Goal: Task Accomplishment & Management: Manage account settings

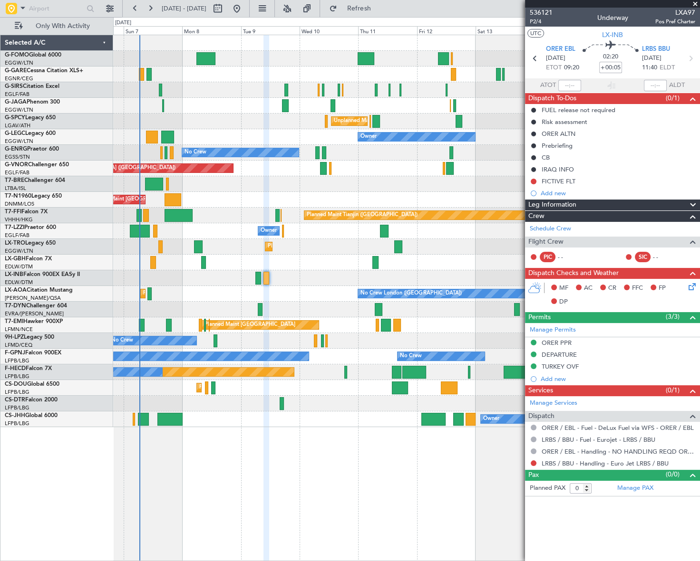
click at [297, 421] on div "Owner Planned Maint [GEOGRAPHIC_DATA] ([GEOGRAPHIC_DATA]) Planned Maint [GEOGRA…" at bounding box center [406, 420] width 586 height 16
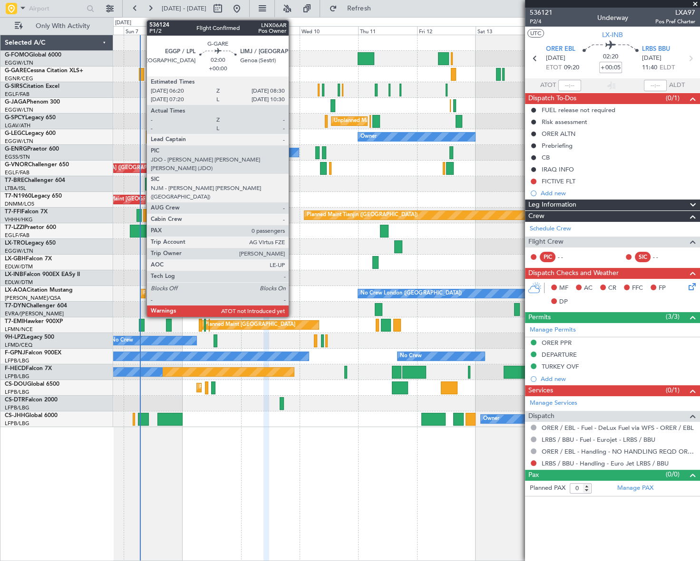
click at [141, 68] on div at bounding box center [142, 74] width 6 height 13
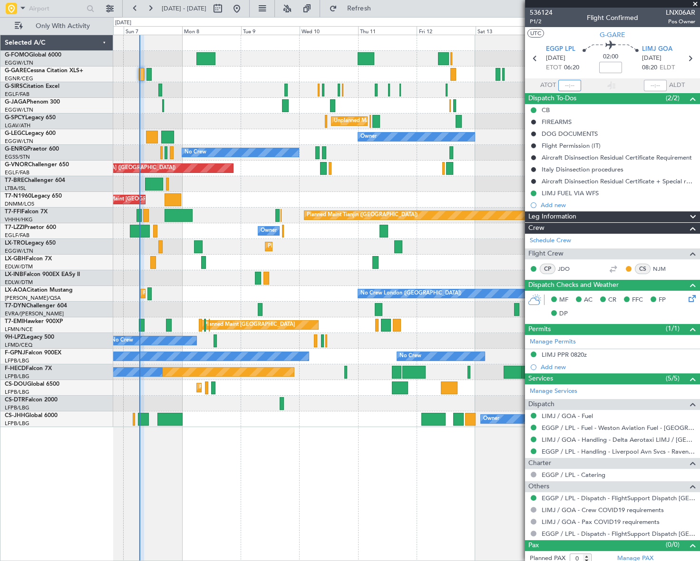
click at [566, 87] on input "text" at bounding box center [569, 85] width 23 height 11
click at [376, 525] on div "Planned Maint London (Luton) Planned Maint London (Farnborough) Unplanned Maint…" at bounding box center [406, 298] width 586 height 527
type input "06:38"
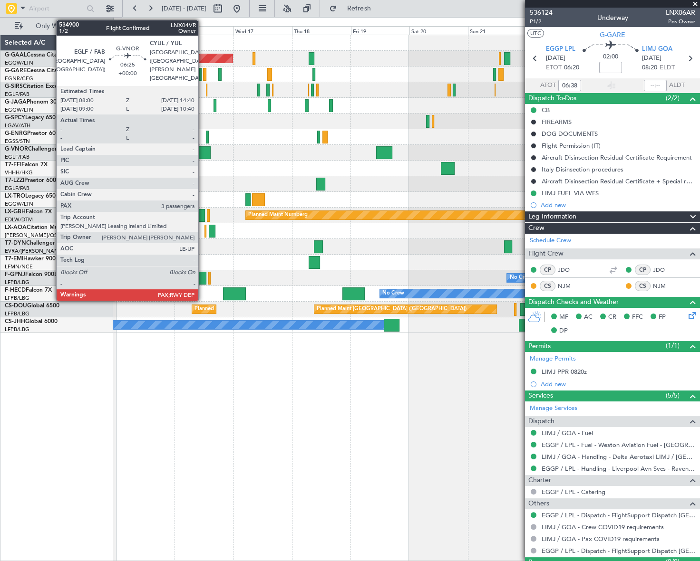
click at [202, 150] on div at bounding box center [202, 152] width 17 height 13
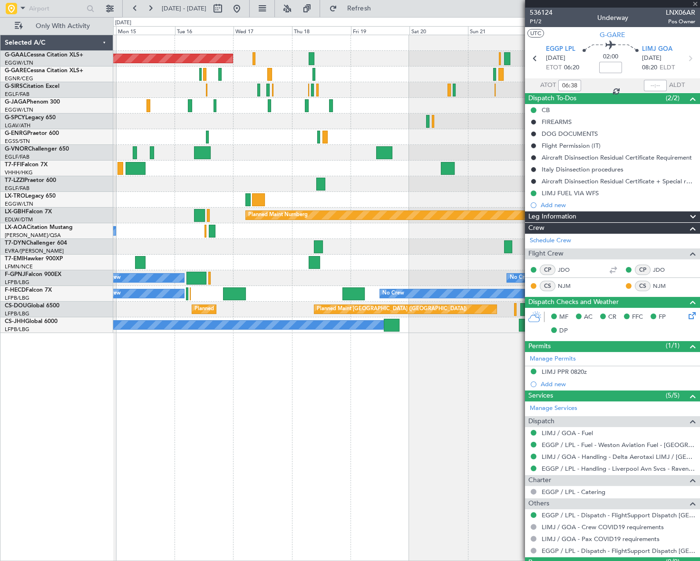
type input "3"
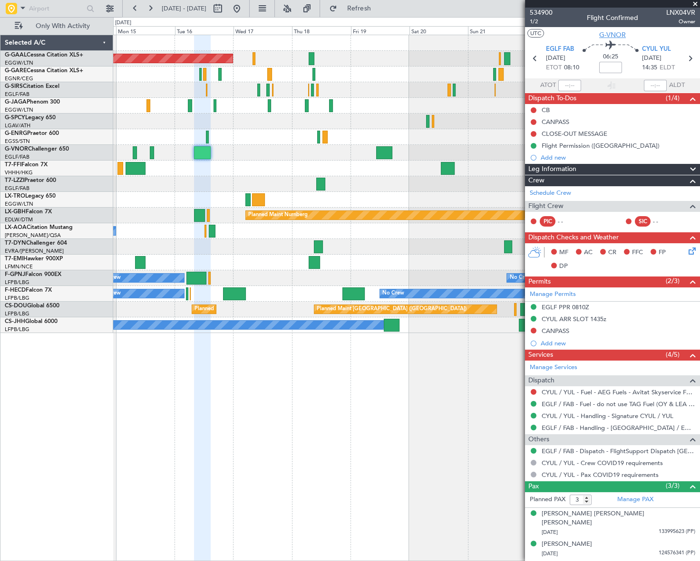
click at [613, 37] on span "G-VNOR" at bounding box center [612, 35] width 27 height 10
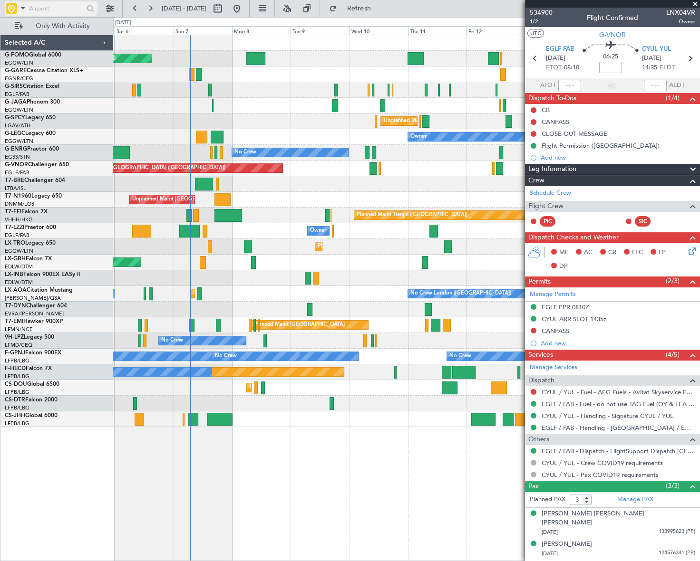
click at [30, 10] on input "text" at bounding box center [56, 8] width 55 height 14
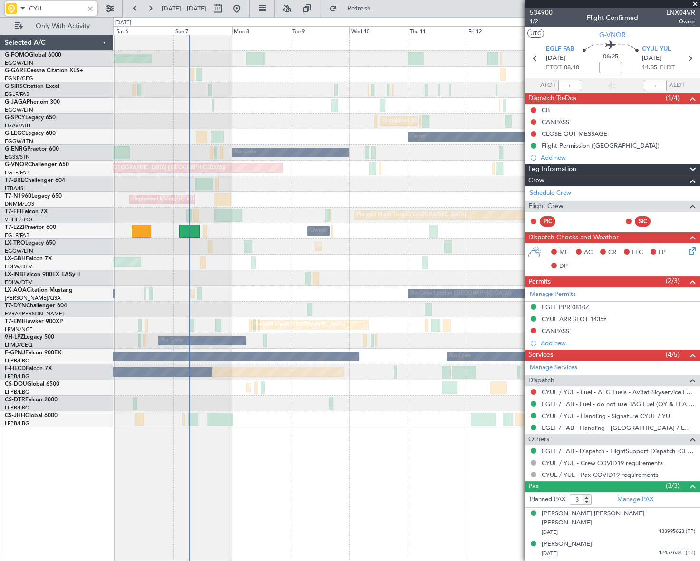
type input "CYUL"
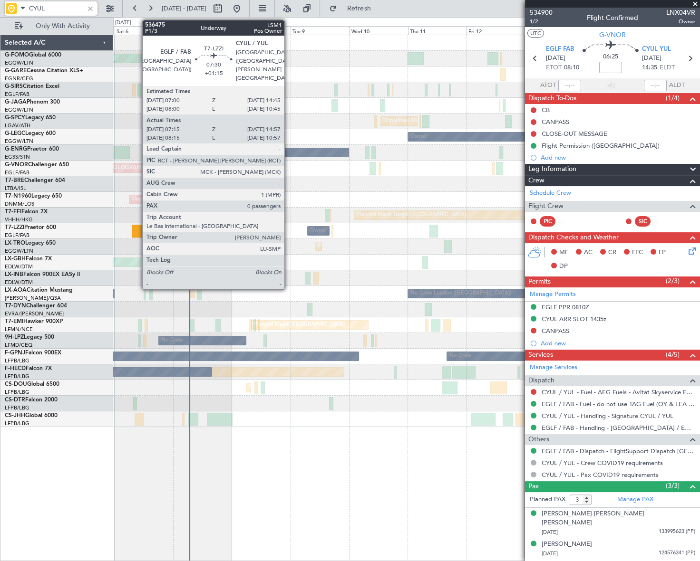
click at [137, 233] on div at bounding box center [141, 231] width 19 height 13
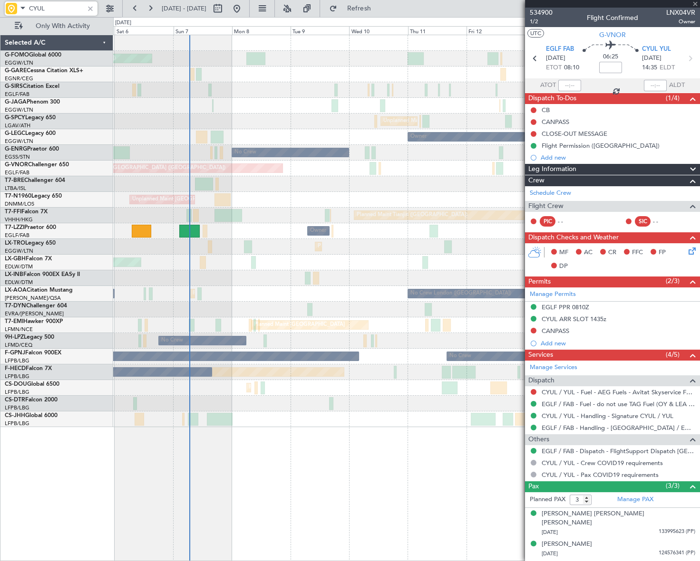
type input "+01:15"
type input "07:25"
type input "14:52"
type input "0"
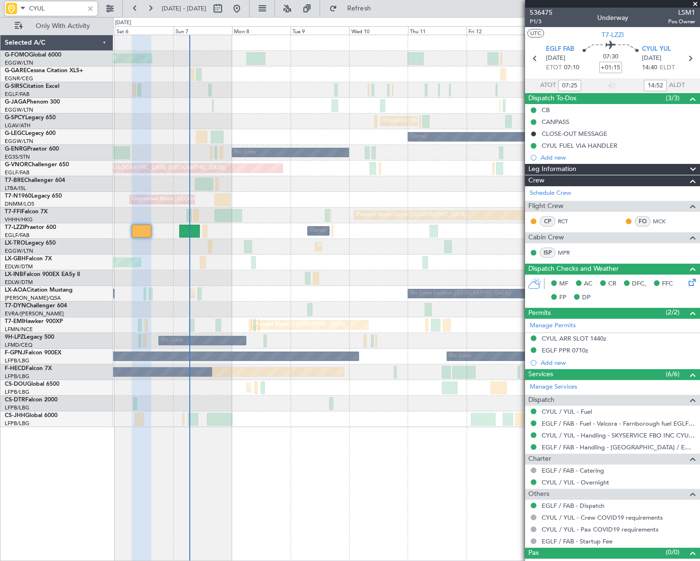
type input "CYUL"
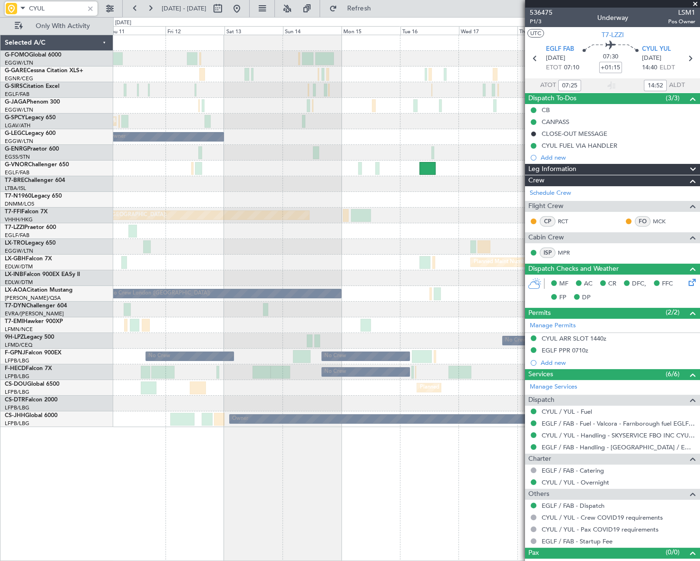
click at [0, 437] on html "CYUL 05 Sep 2025 - 15 Sep 2025 Refresh Quick Links Only With Activity Unplanned…" at bounding box center [350, 280] width 700 height 561
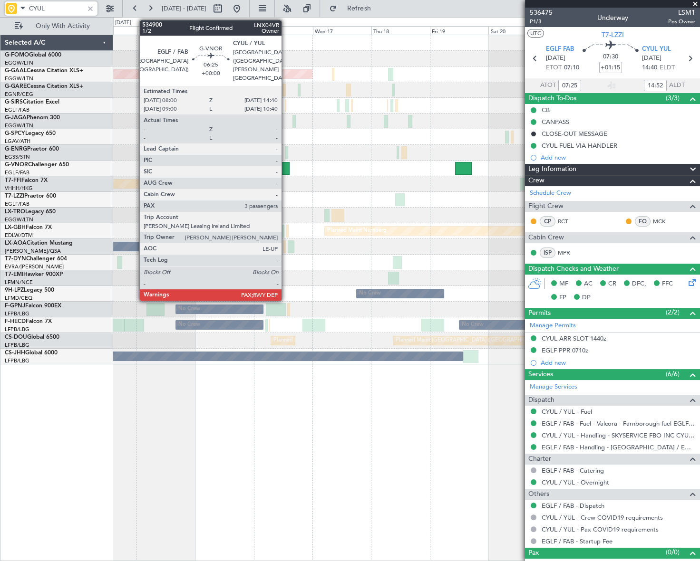
click at [286, 167] on div at bounding box center [281, 168] width 17 height 13
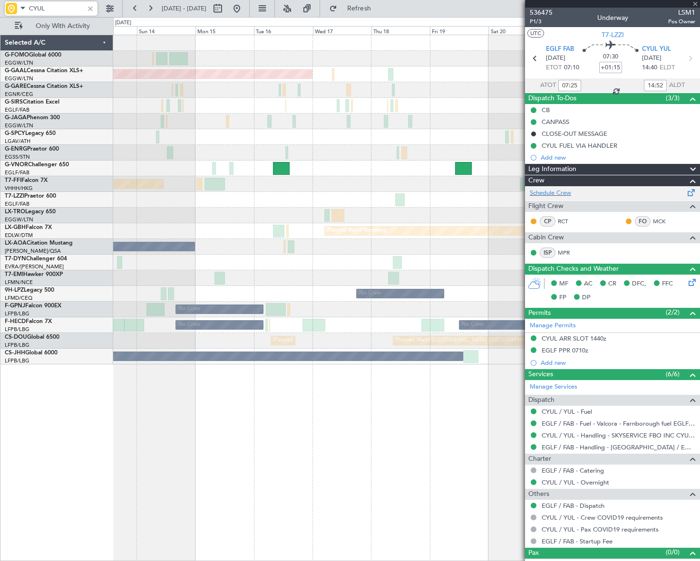
type input "3"
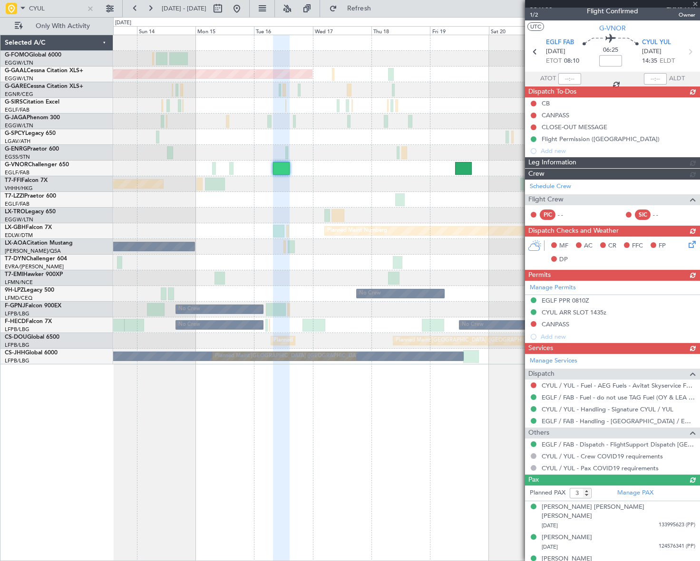
scroll to position [10, 0]
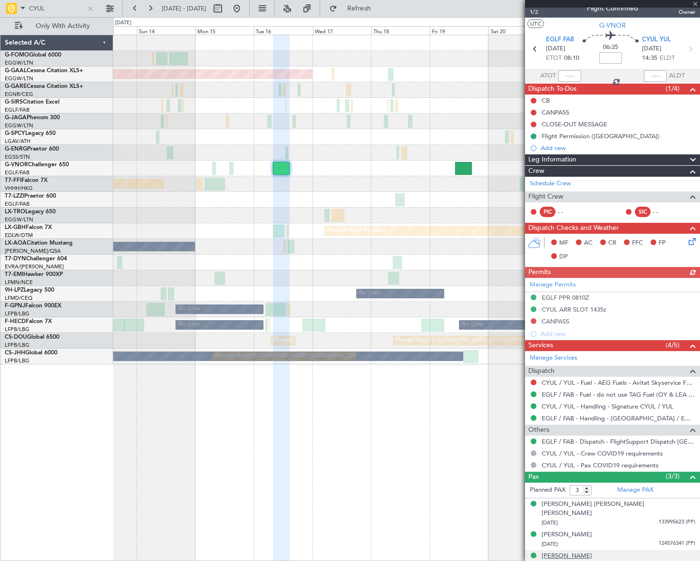
click at [572, 552] on div "[PERSON_NAME]" at bounding box center [566, 557] width 50 height 10
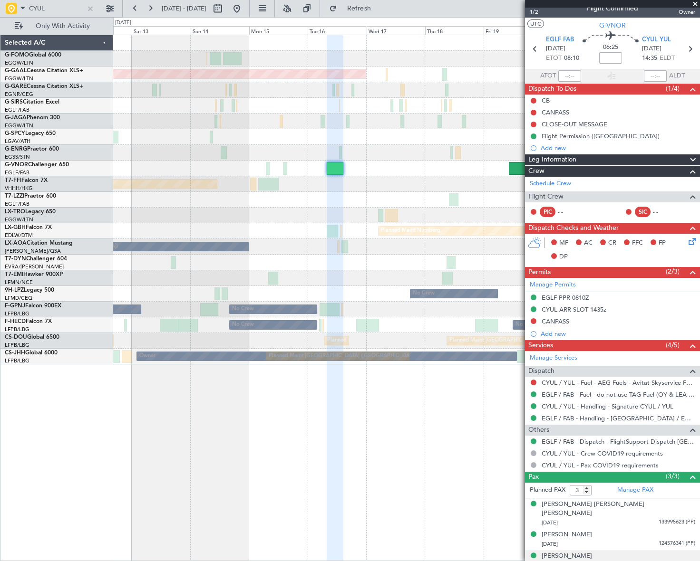
click at [266, 295] on div "Planned Maint Dusseldorf Planned Maint London (Luton) Unplanned Maint Athens (E…" at bounding box center [406, 199] width 586 height 329
click at [90, 10] on div at bounding box center [90, 8] width 10 height 10
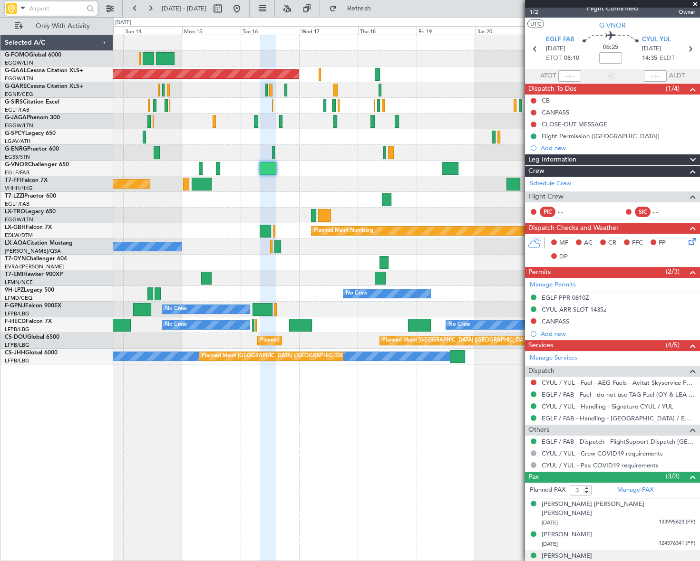
click at [320, 246] on div "Planned Maint Dusseldorf Planned Maint [GEOGRAPHIC_DATA] ([GEOGRAPHIC_DATA]) Pl…" at bounding box center [406, 199] width 586 height 329
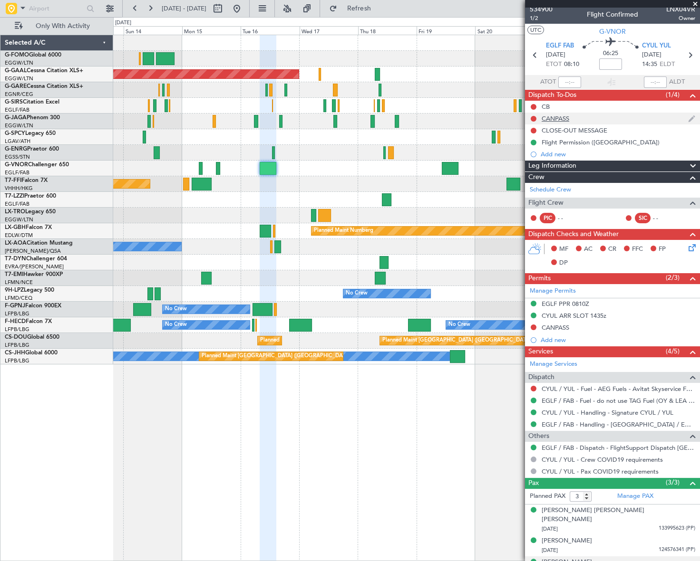
scroll to position [0, 0]
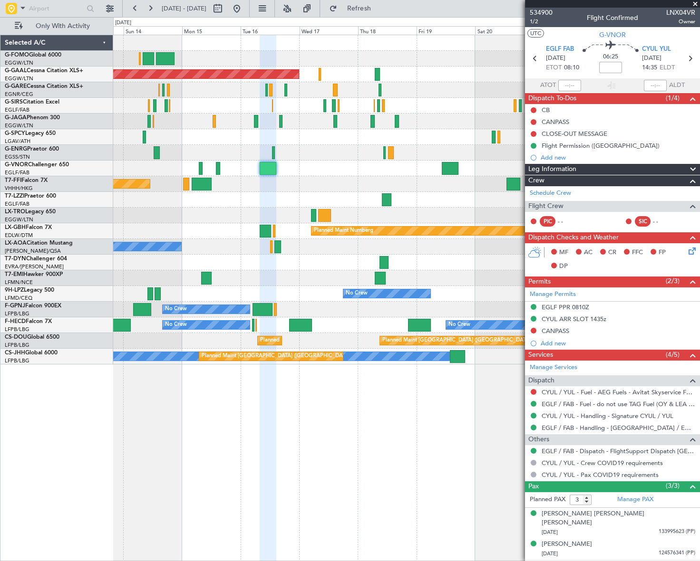
click at [585, 165] on div "Leg Information" at bounding box center [612, 169] width 175 height 11
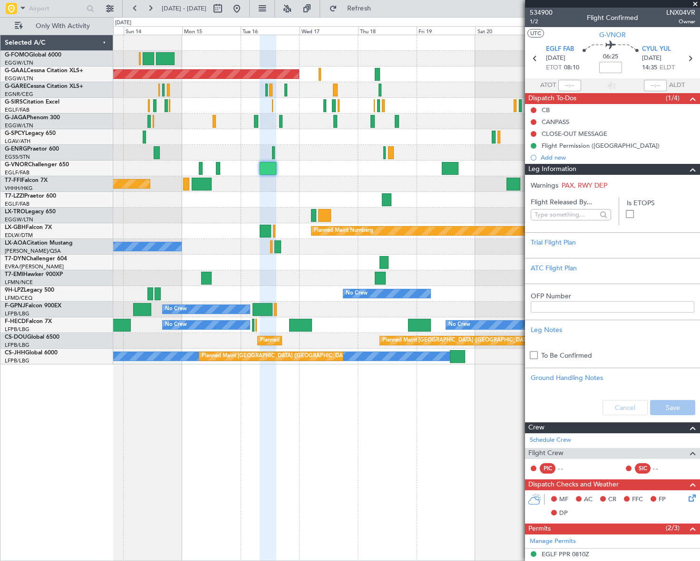
click at [585, 165] on div "Leg Information" at bounding box center [612, 169] width 175 height 11
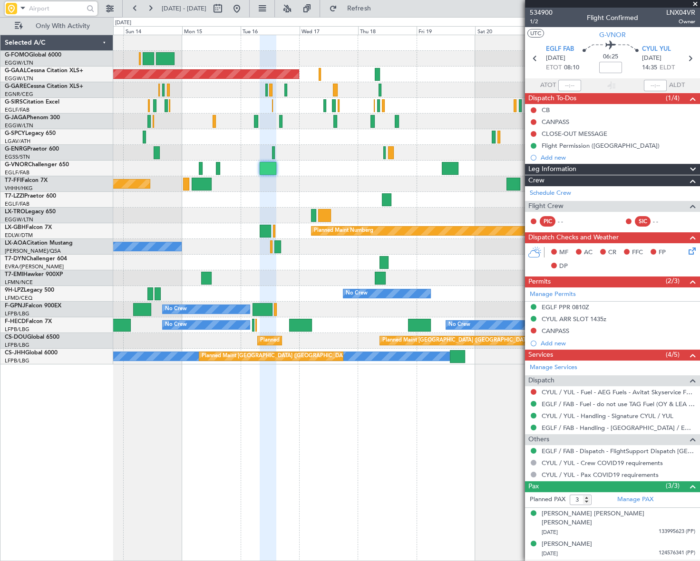
click at [42, 4] on input "text" at bounding box center [56, 8] width 55 height 14
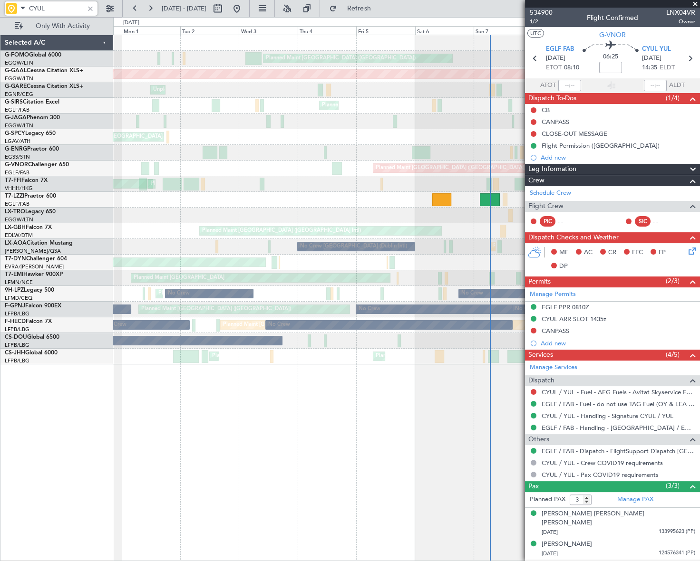
click at [699, 227] on html "CYUL 13 Sep 2025 - 23 Sep 2025 Refresh Quick Links Only With Activity Planned M…" at bounding box center [350, 280] width 700 height 561
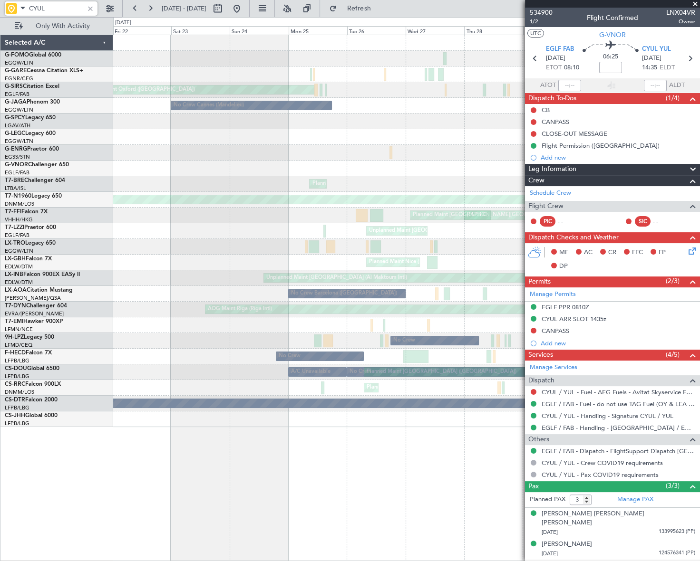
click at [699, 211] on html "CYUL 31 Aug 2025 - 10 Sep 2025 Refresh Quick Links Only With Activity Planned M…" at bounding box center [350, 280] width 700 height 561
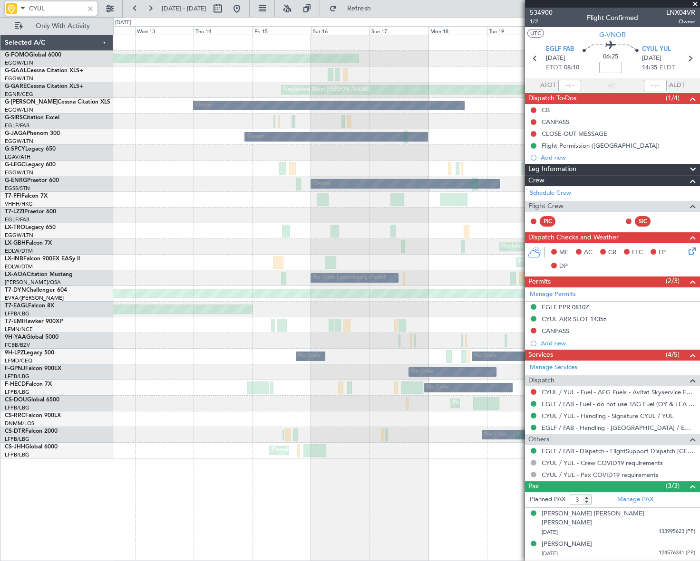
click at [662, 240] on fb-app "CYUL 20 Aug 2025 - 30 Aug 2025 Refresh Quick Links Only With Activity Planned M…" at bounding box center [350, 284] width 700 height 554
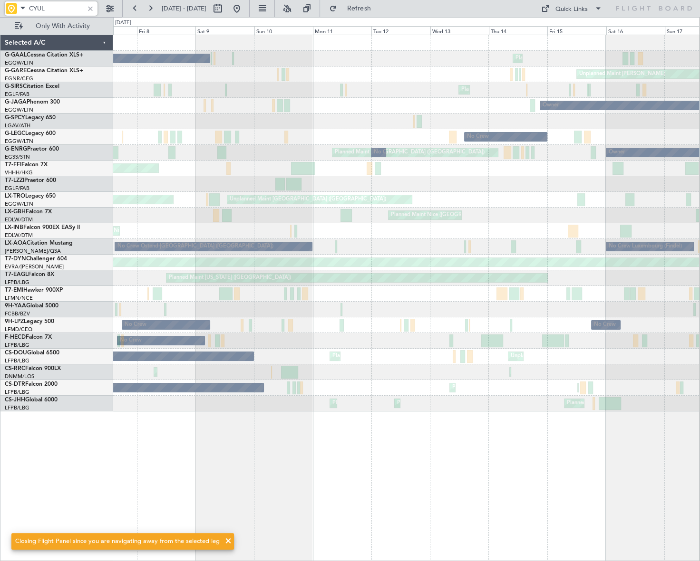
click at [544, 192] on div "Planned Maint No Crew Unplanned Maint Chester Planned Maint London (Farnborough…" at bounding box center [406, 223] width 586 height 376
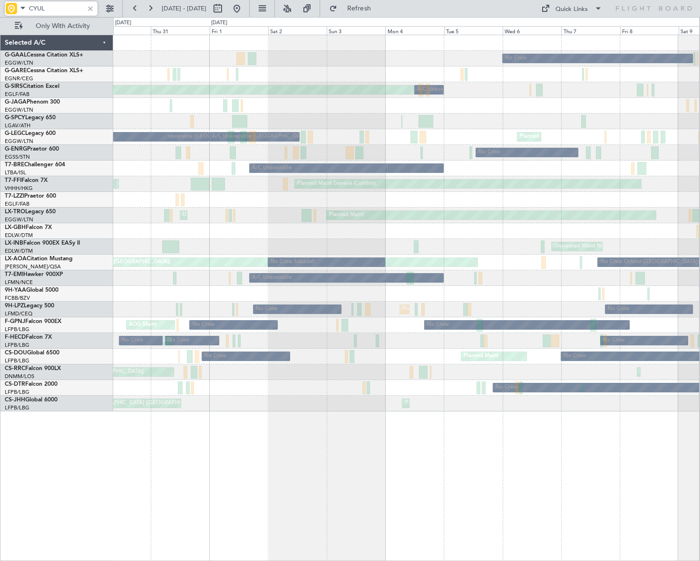
click at [699, 205] on html "CYUL 07 Aug 2025 - 17 Aug 2025 Refresh Quick Links Only With Activity No Crew P…" at bounding box center [350, 280] width 700 height 561
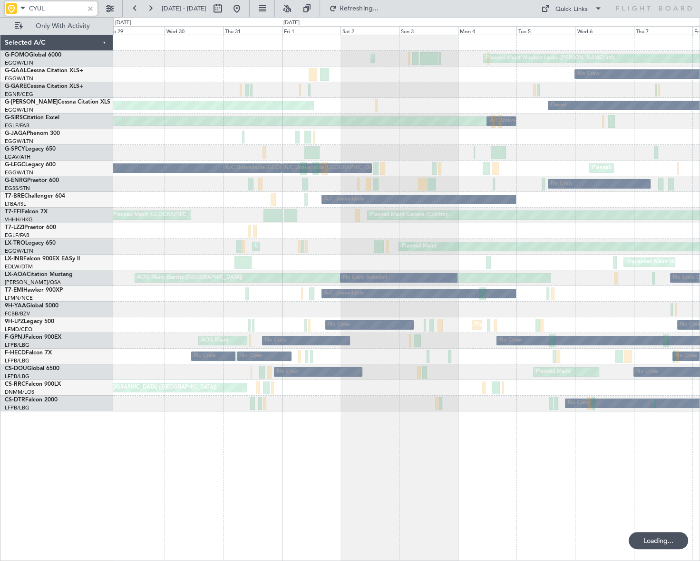
type input "CYUL"
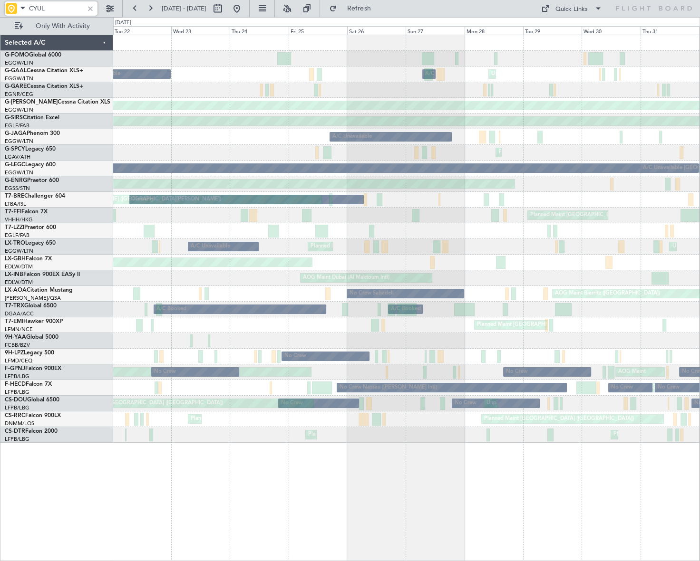
click at [640, 244] on div "Planned Maint Palma De Mallorca Unplanned Maint London (Luton) A/C Unavailable …" at bounding box center [406, 239] width 586 height 408
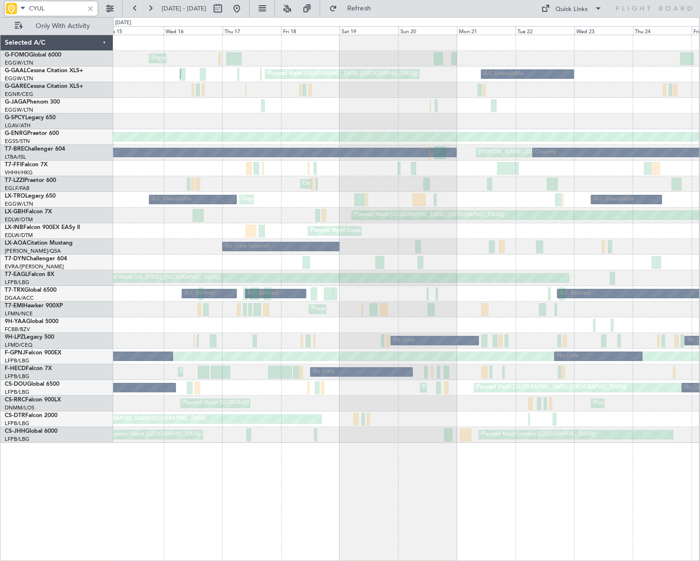
click at [626, 234] on div "Planned Maint Dubai (Al Maktoum Intl) AOG Maint Dubai (Al Maktoum Intl)" at bounding box center [406, 231] width 586 height 16
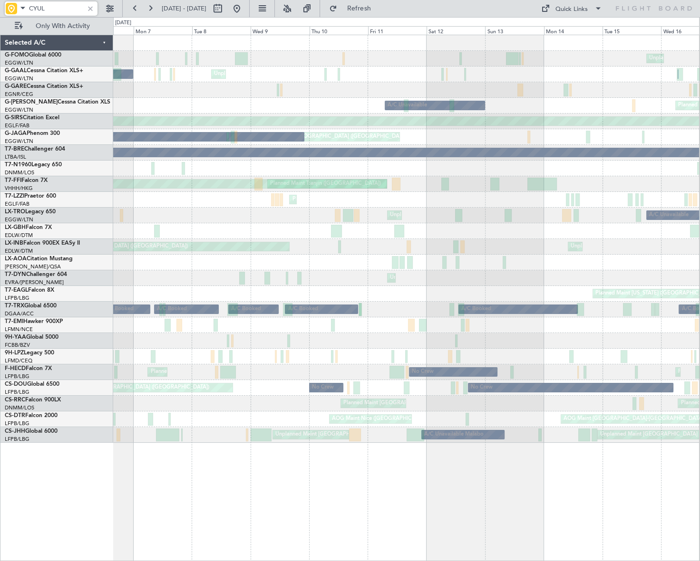
click at [696, 161] on div "Unplanned Maint New York (Teterboro) A/C Unavailable Unplanned Maint London (Lu…" at bounding box center [406, 239] width 586 height 408
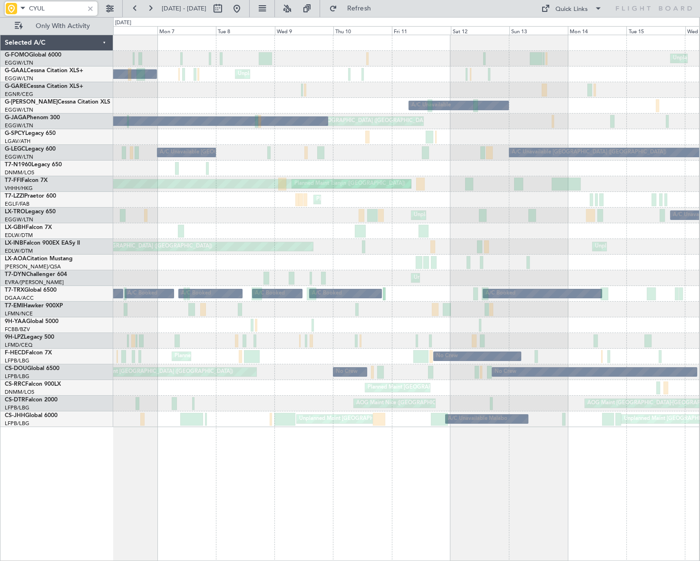
click at [699, 232] on html "CYUL 06 Jul 2025 - 16 Jul 2025 Refresh Quick Links Only With Activity Unplanned…" at bounding box center [350, 280] width 700 height 561
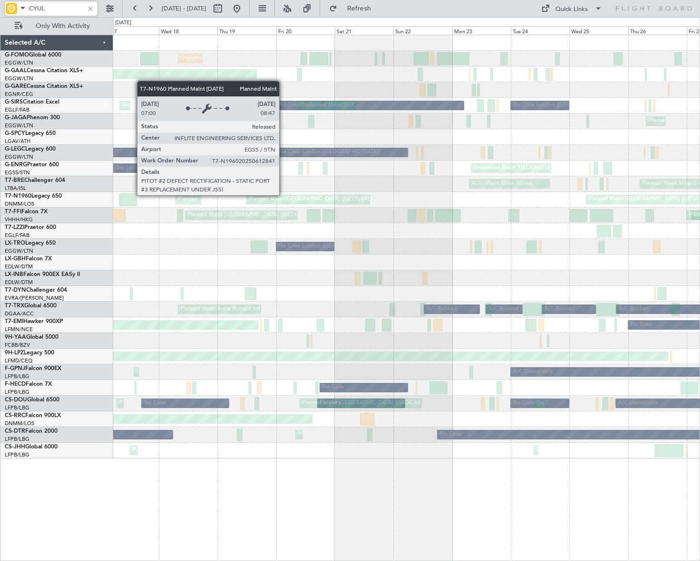
click at [699, 201] on html "CYUL 25 Jun 2025 - 05 Jul 2025 Refresh Quick Links Only With Activity Unplanned…" at bounding box center [350, 280] width 700 height 561
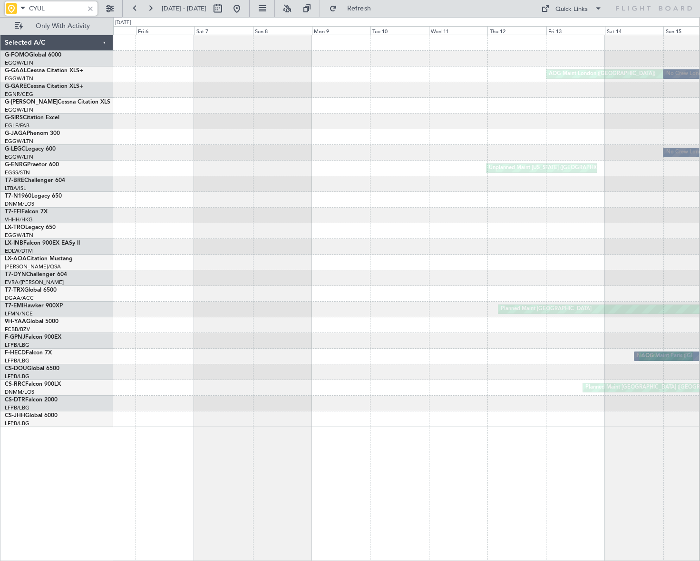
click at [699, 200] on html "CYUL 15 Jun 2025 - 25 Jun 2025 Refresh Quick Links Only With Activity AOG Maint…" at bounding box center [350, 280] width 700 height 561
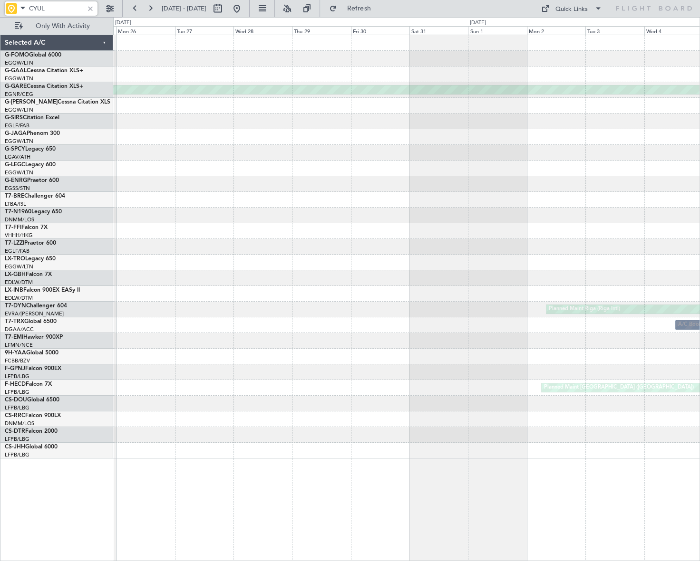
click at [699, 196] on html "CYUL 05 Jun 2025 - 15 Jun 2025 Refresh Quick Links Only With Activity Planned M…" at bounding box center [350, 280] width 700 height 561
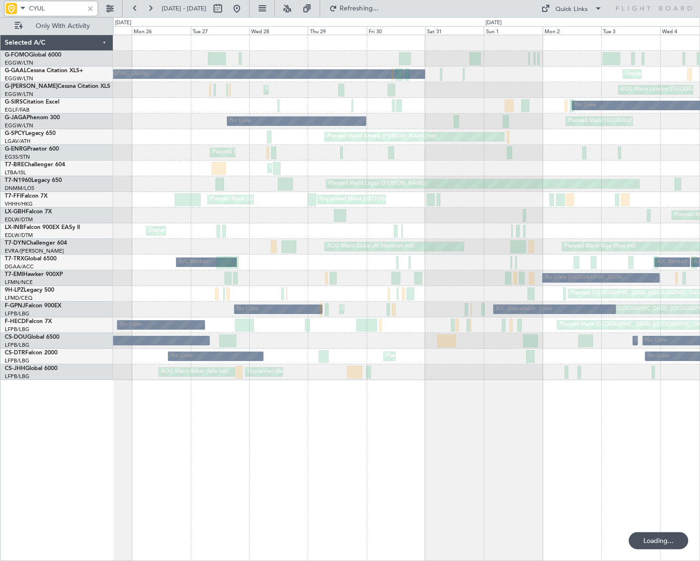
click at [588, 250] on div "Planned Maint London (Luton) Unplanned Maint London (Luton) Owner London (Luton…" at bounding box center [406, 207] width 586 height 345
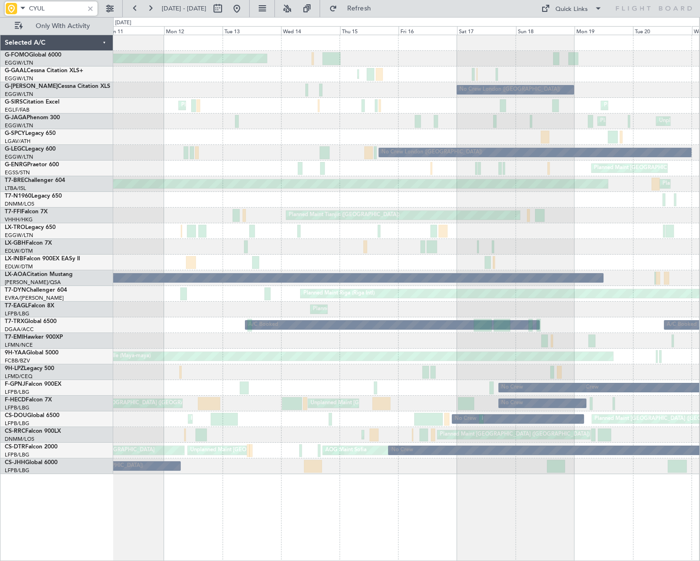
click at [665, 236] on div "Planned Maint London (Biggin Hill) Planned Maint London (Luton) No Crew London …" at bounding box center [406, 254] width 586 height 439
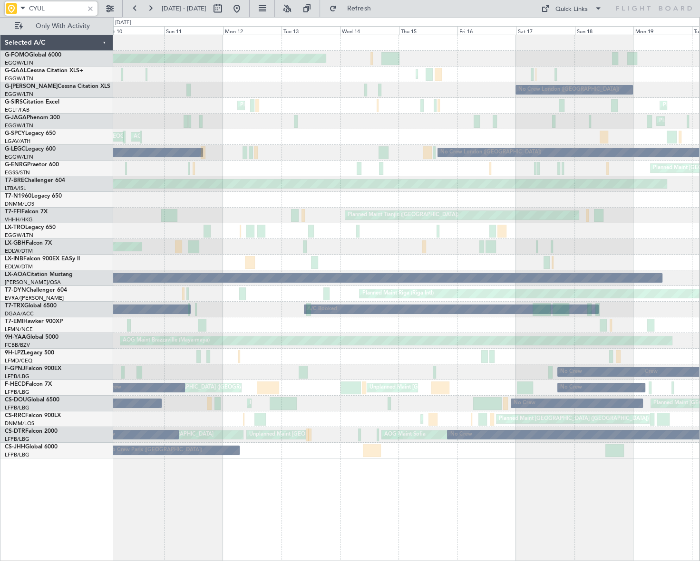
click at [699, 180] on html "CYUL 10 May 2025 - 20 May 2025 Refresh Quick Links Only With Activity Planned M…" at bounding box center [350, 280] width 700 height 561
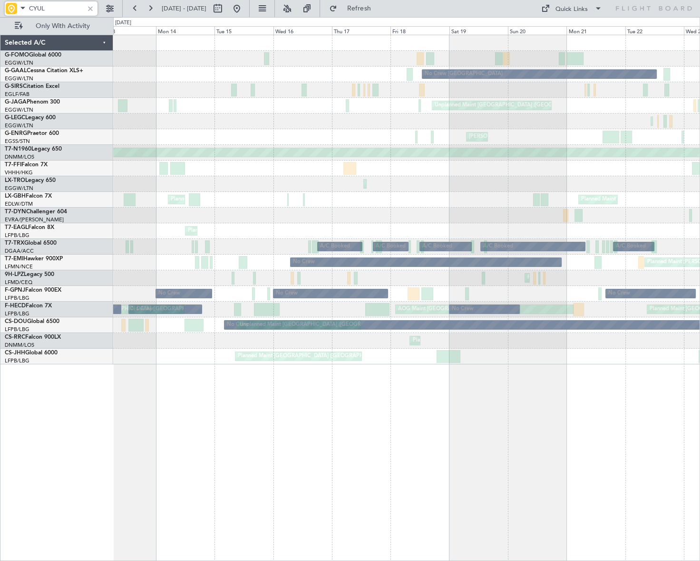
click at [699, 159] on html "CYUL 21 Apr 2025 - 01 May 2025 Refresh Quick Links Only With Activity Planned M…" at bounding box center [350, 280] width 700 height 561
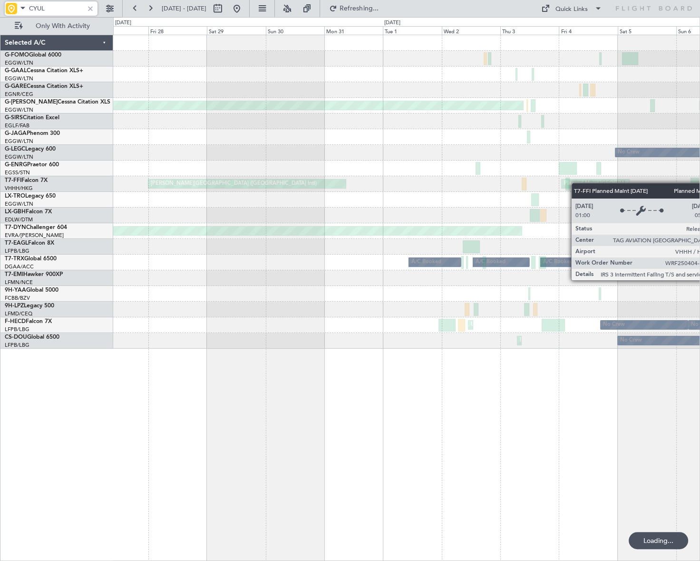
click at [695, 174] on div "AOG Maint London (Luton) AOG Maint Oxford (Kidlington) No Crew Planned Maint Ho…" at bounding box center [406, 192] width 586 height 314
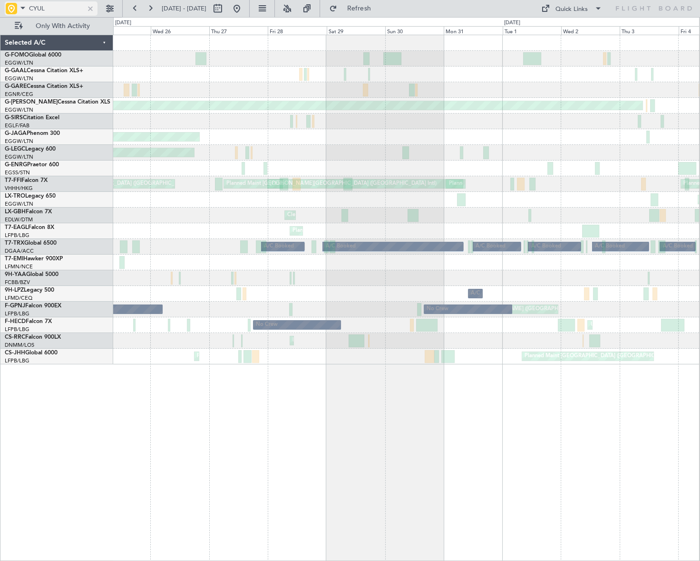
click at [92, 8] on div at bounding box center [90, 8] width 10 height 10
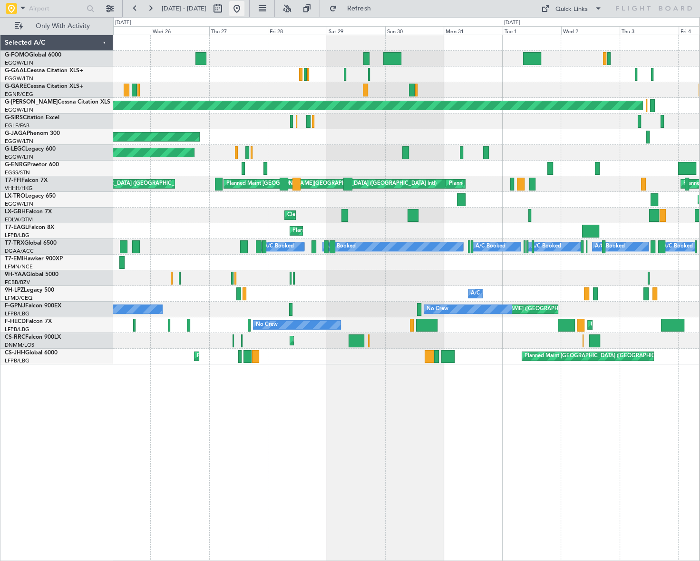
click at [244, 3] on button at bounding box center [236, 8] width 15 height 15
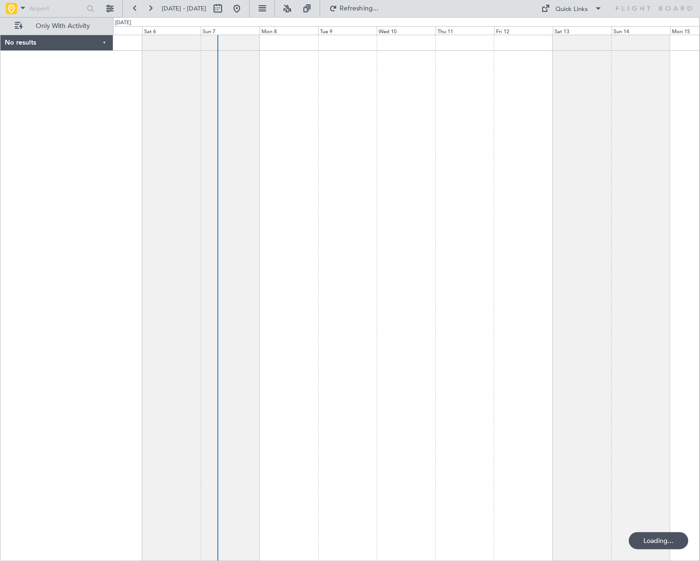
click at [420, 375] on div at bounding box center [406, 298] width 586 height 527
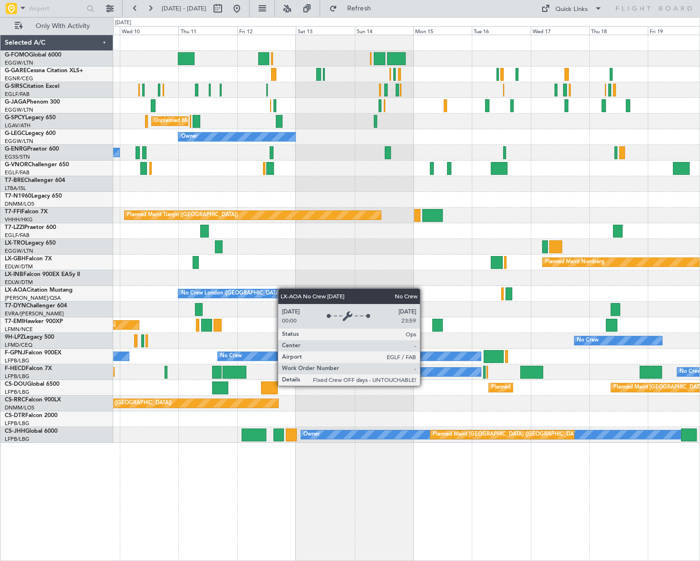
click at [262, 296] on div "Unplanned Maint Athens (Eleftherios Venizelos Intl) Owner No Crew Planned Maint…" at bounding box center [406, 239] width 586 height 408
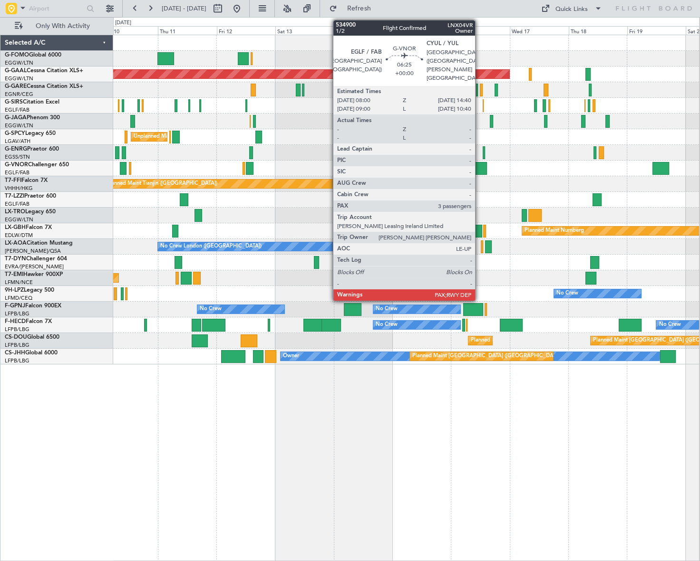
click at [479, 167] on div at bounding box center [478, 168] width 17 height 13
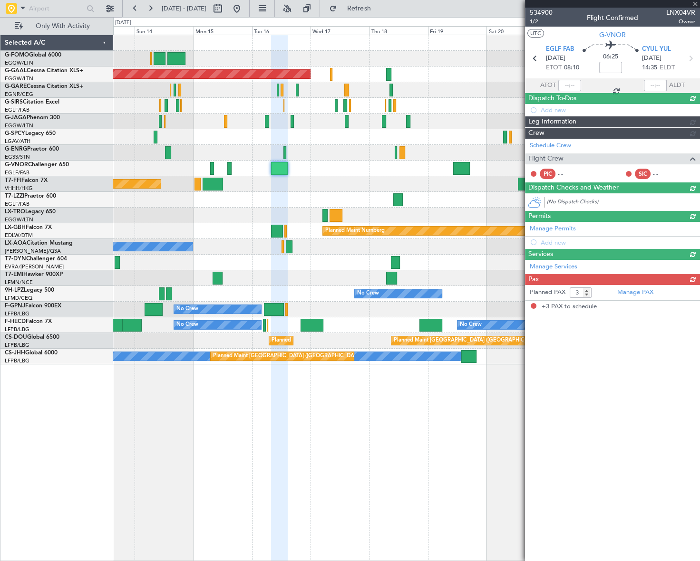
click at [240, 237] on div "Planned Maint Dusseldorf Planned Maint London (Luton) Unplanned Maint Athens (E…" at bounding box center [406, 199] width 586 height 329
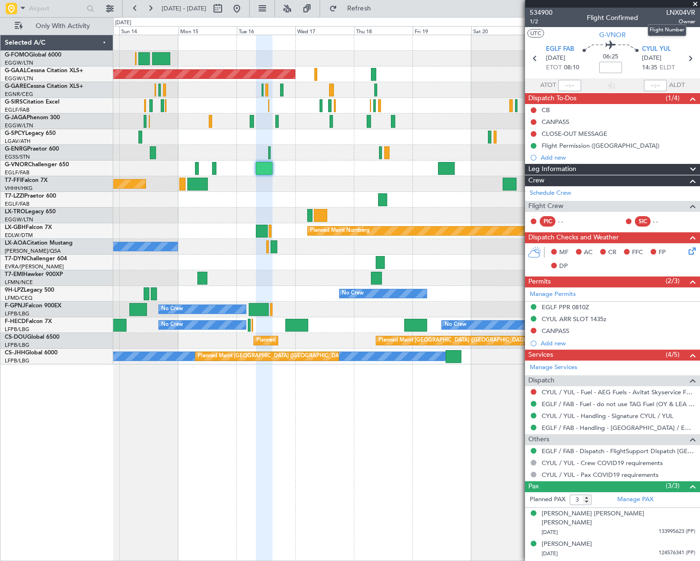
click at [682, 11] on span "LNX04VR" at bounding box center [680, 13] width 29 height 10
copy span "LNX04VR"
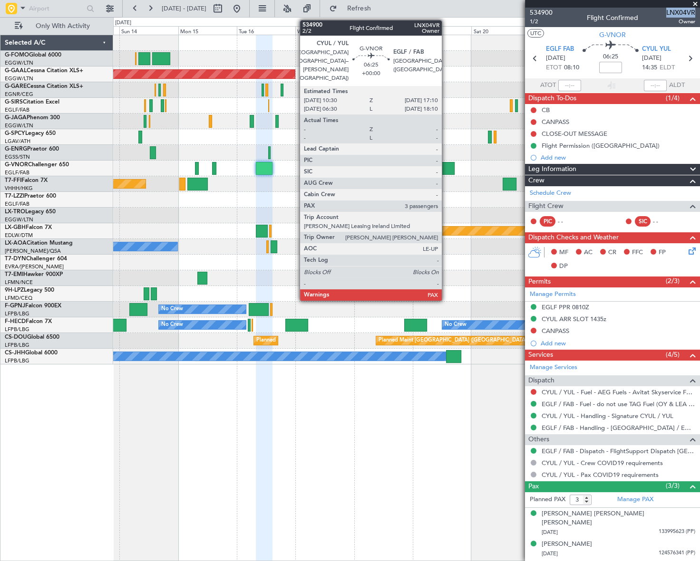
click at [446, 167] on div at bounding box center [446, 168] width 17 height 13
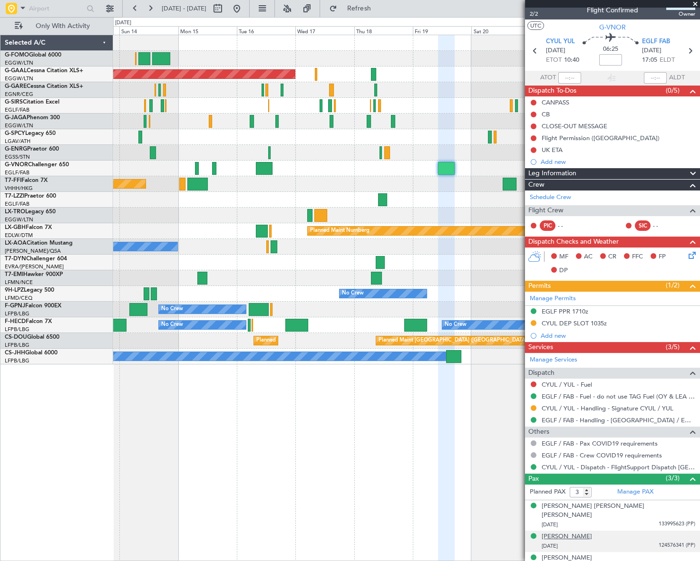
scroll to position [10, 0]
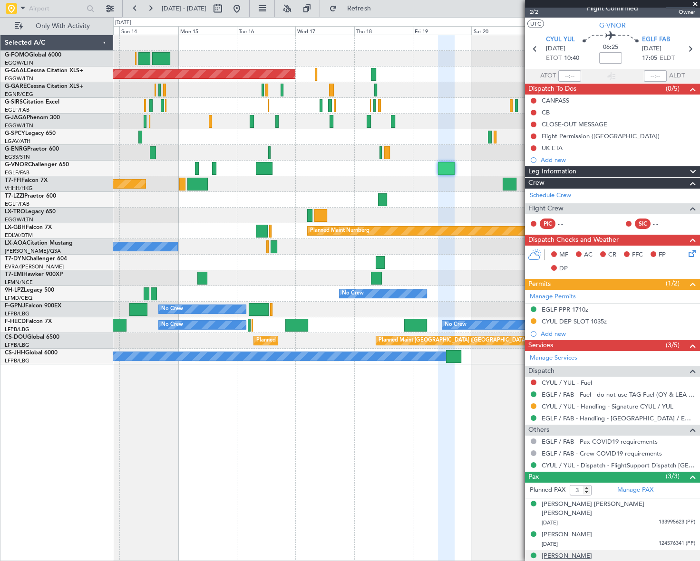
click at [562, 552] on div "[PERSON_NAME]" at bounding box center [566, 557] width 50 height 10
click at [564, 530] on div "[PERSON_NAME]" at bounding box center [566, 535] width 50 height 10
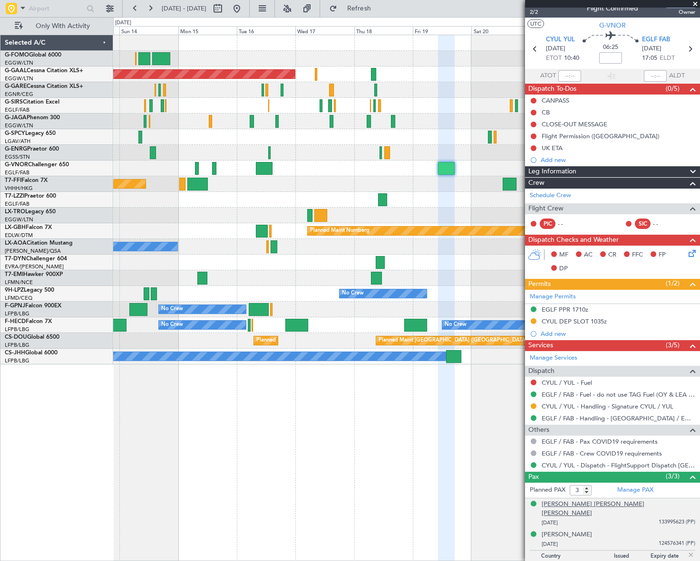
click at [560, 503] on div "[PERSON_NAME] [PERSON_NAME] [PERSON_NAME]" at bounding box center [618, 509] width 154 height 19
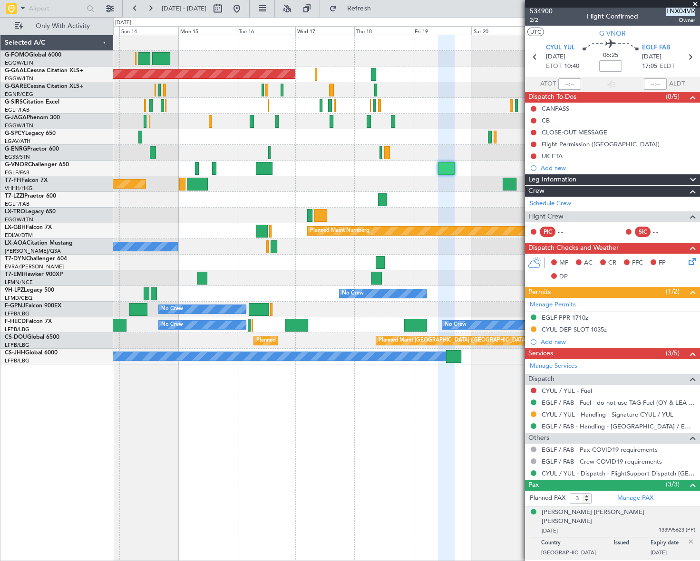
scroll to position [0, 0]
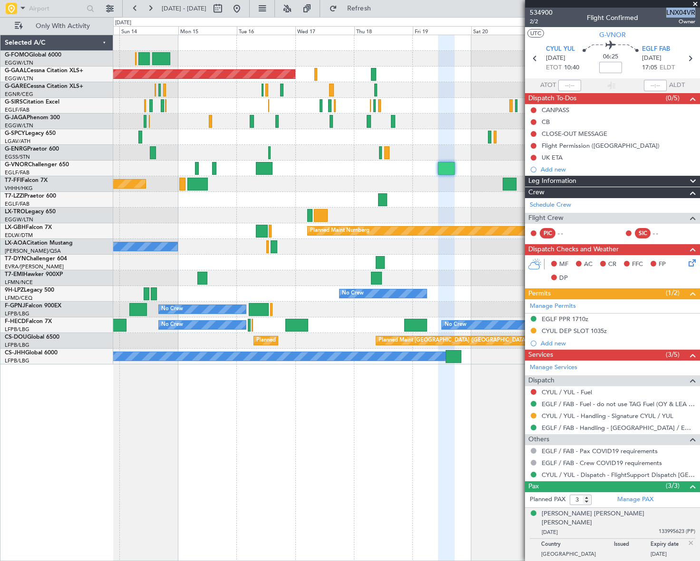
drag, startPoint x: 596, startPoint y: 177, endPoint x: 604, endPoint y: 183, distance: 8.8
click at [596, 177] on div "Leg Information" at bounding box center [612, 181] width 175 height 11
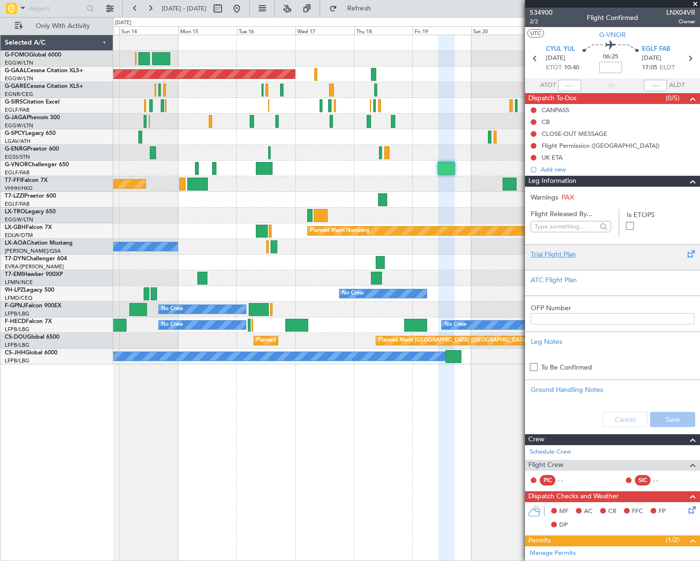
click at [552, 254] on div "Trial Flight Plan" at bounding box center [611, 255] width 163 height 10
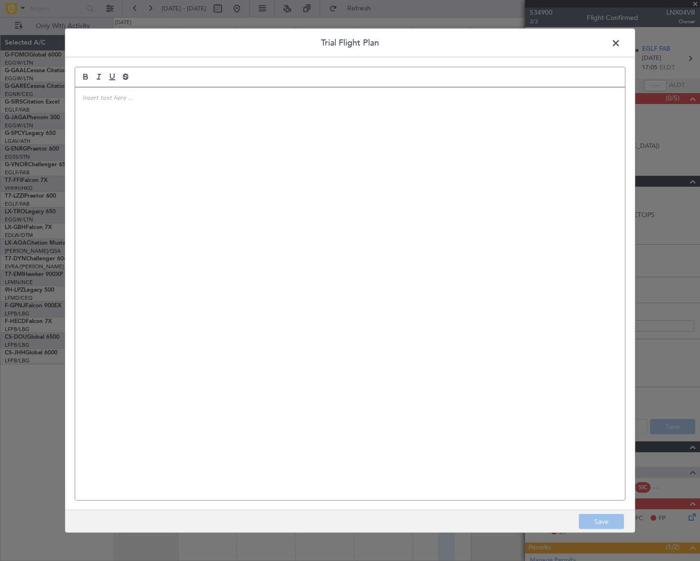
click at [241, 180] on div at bounding box center [349, 293] width 549 height 413
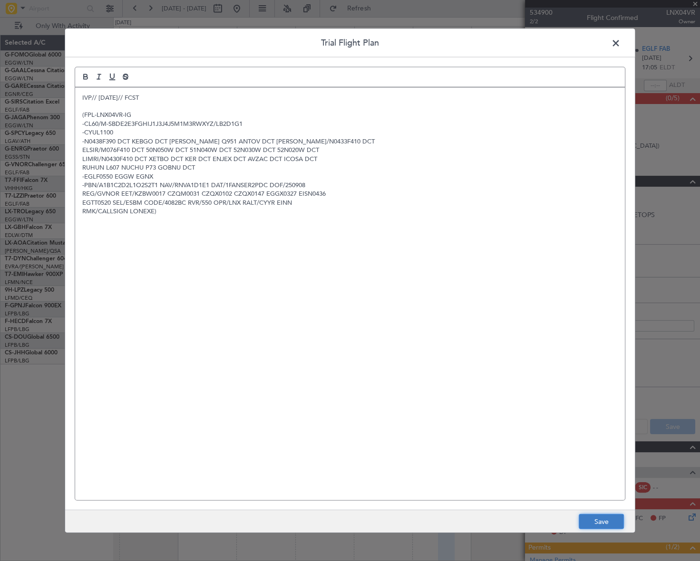
click at [615, 516] on button "Save" at bounding box center [600, 521] width 45 height 15
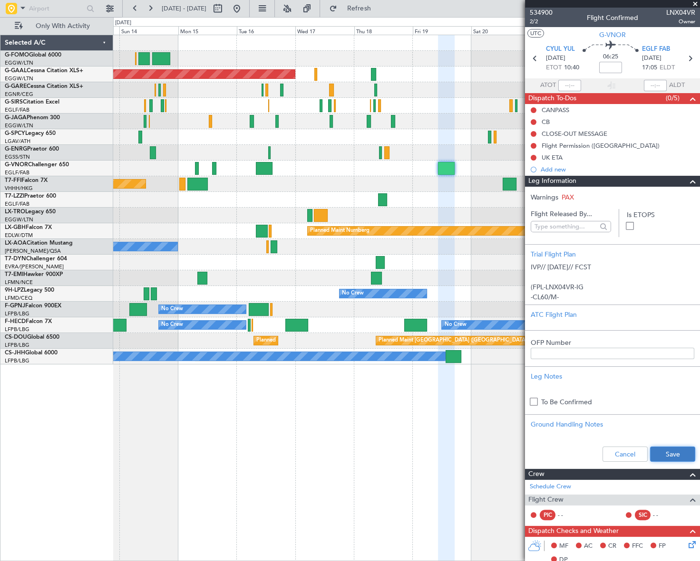
click at [672, 449] on button "Save" at bounding box center [672, 454] width 45 height 15
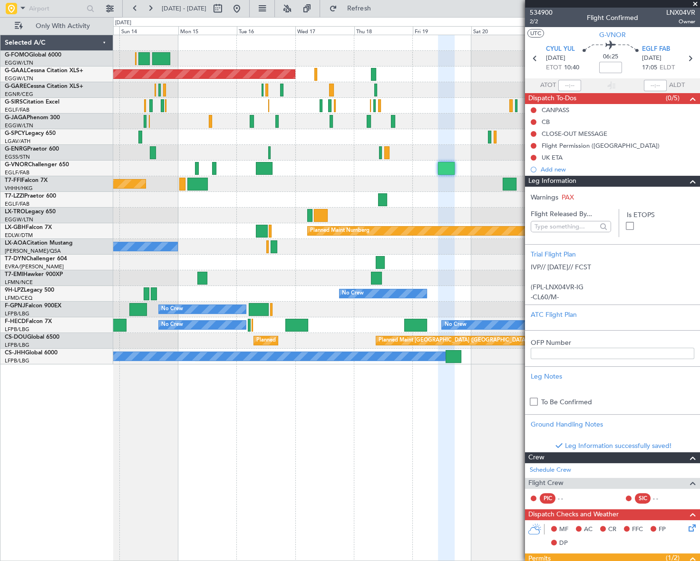
click at [687, 182] on span at bounding box center [692, 181] width 11 height 11
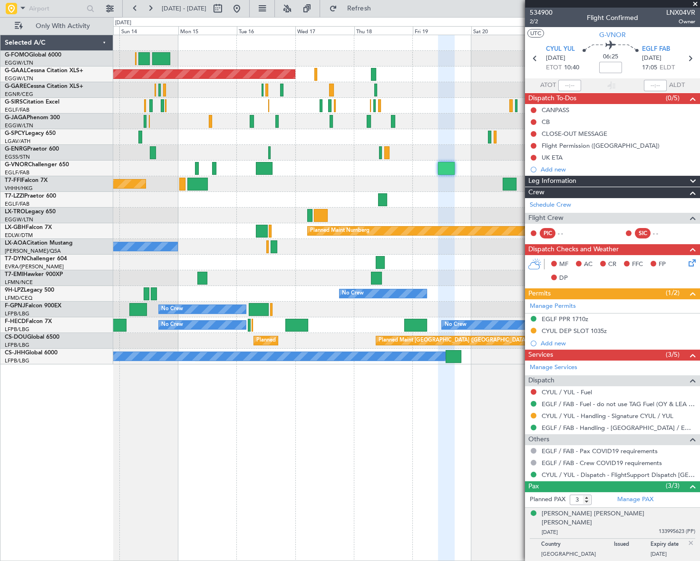
click at [608, 67] on mat-tooltip-component "Flight Time" at bounding box center [608, 73] width 44 height 25
click at [603, 67] on input at bounding box center [610, 67] width 23 height 11
paste input "-0.25"
type input "-00:25"
click at [603, 427] on link "EGLF / FAB - Handling - [GEOGRAPHIC_DATA] / EGLF / FAB" at bounding box center [618, 428] width 154 height 8
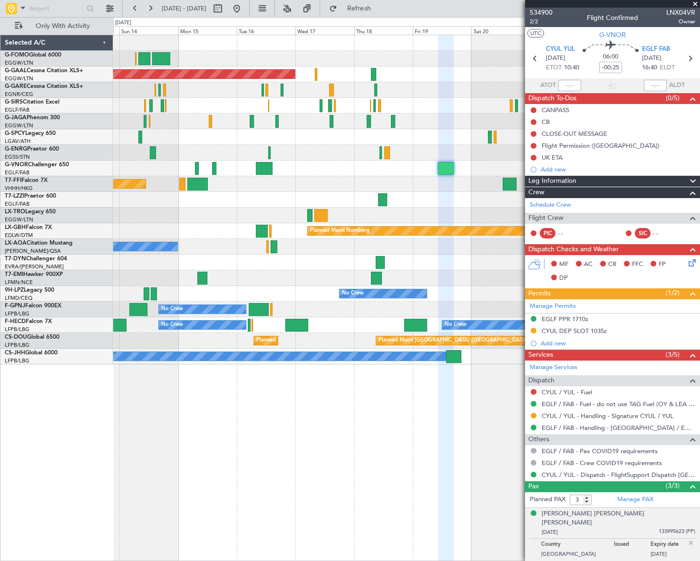
scroll to position [33, 0]
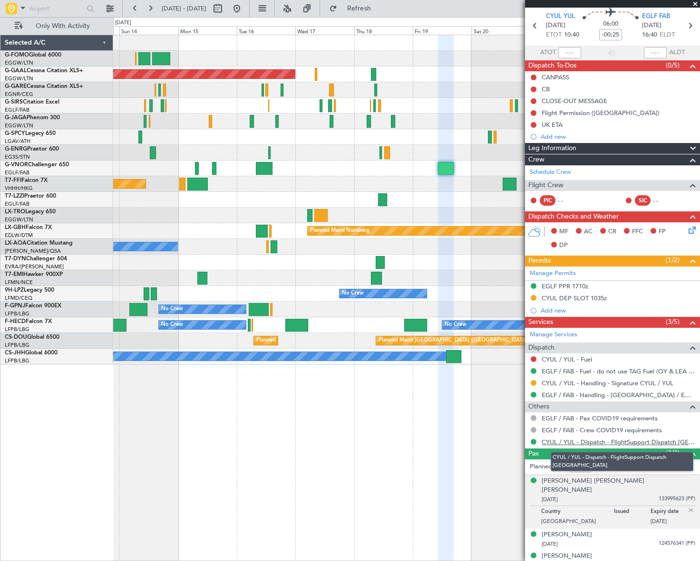
click at [630, 442] on link "CYUL / YUL - Dispatch - FlightSupport Dispatch [GEOGRAPHIC_DATA]" at bounding box center [618, 442] width 154 height 8
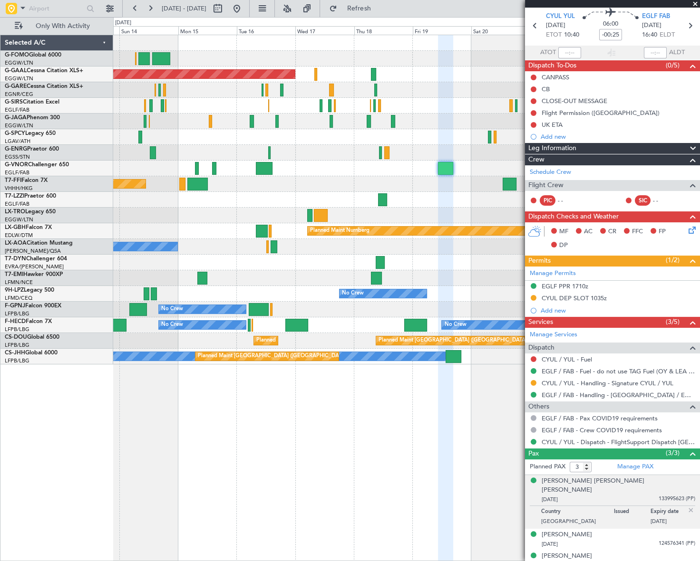
click at [245, 431] on div "Planned Maint Dusseldorf Planned Maint [GEOGRAPHIC_DATA] ([GEOGRAPHIC_DATA]) Pl…" at bounding box center [406, 298] width 586 height 527
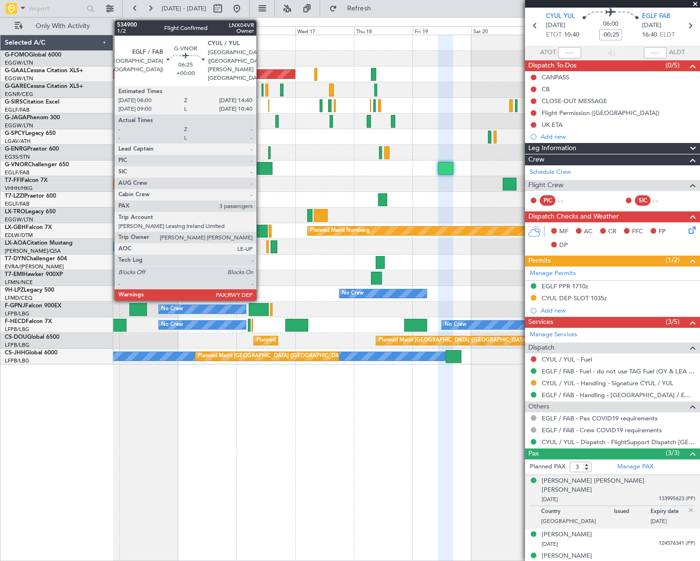
click at [260, 167] on div at bounding box center [264, 168] width 17 height 13
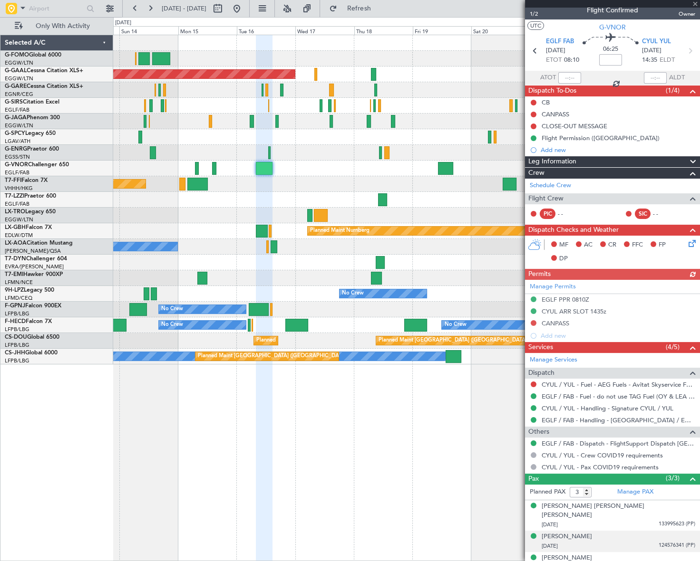
scroll to position [10, 0]
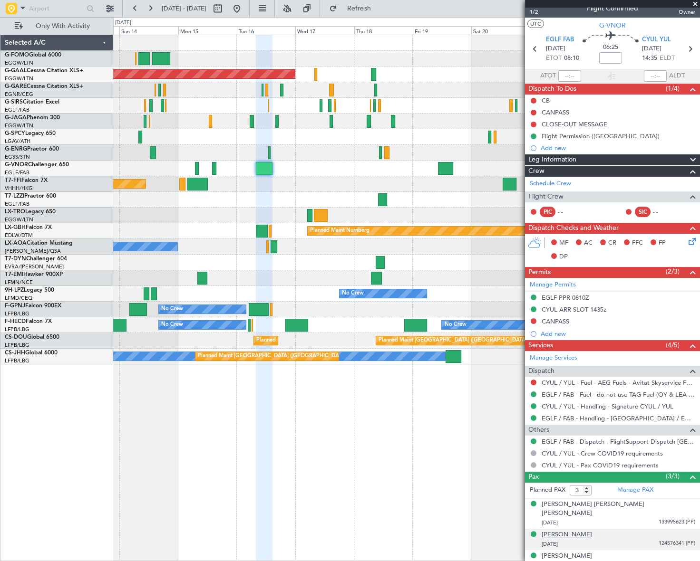
click at [579, 530] on div "[PERSON_NAME]" at bounding box center [566, 535] width 50 height 10
click at [604, 157] on div "Leg Information" at bounding box center [612, 159] width 175 height 11
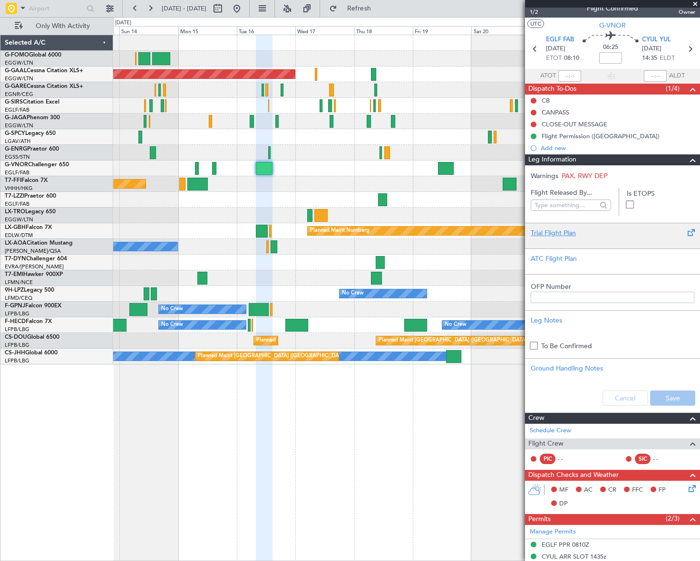
click at [567, 235] on div "Trial Flight Plan" at bounding box center [611, 233] width 163 height 10
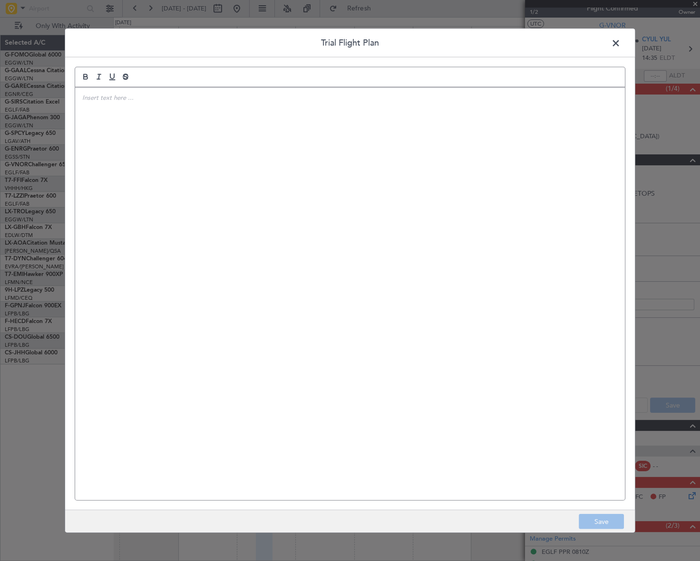
click at [201, 108] on div at bounding box center [349, 293] width 549 height 413
click at [206, 90] on div at bounding box center [349, 293] width 549 height 413
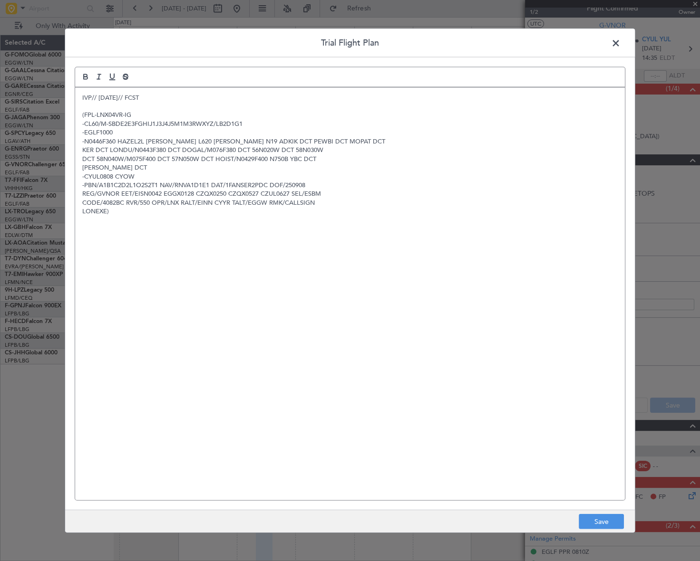
scroll to position [0, 0]
click at [596, 528] on button "Save" at bounding box center [600, 521] width 45 height 15
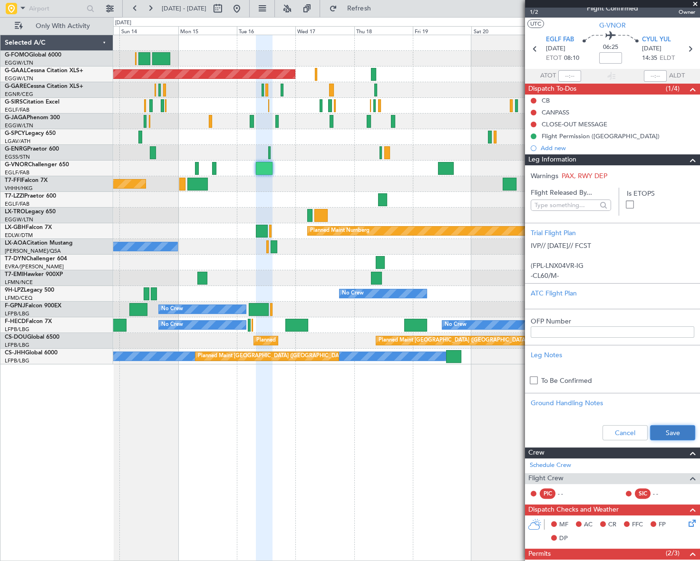
click at [660, 431] on button "Save" at bounding box center [672, 432] width 45 height 15
click at [687, 157] on span at bounding box center [692, 159] width 11 height 11
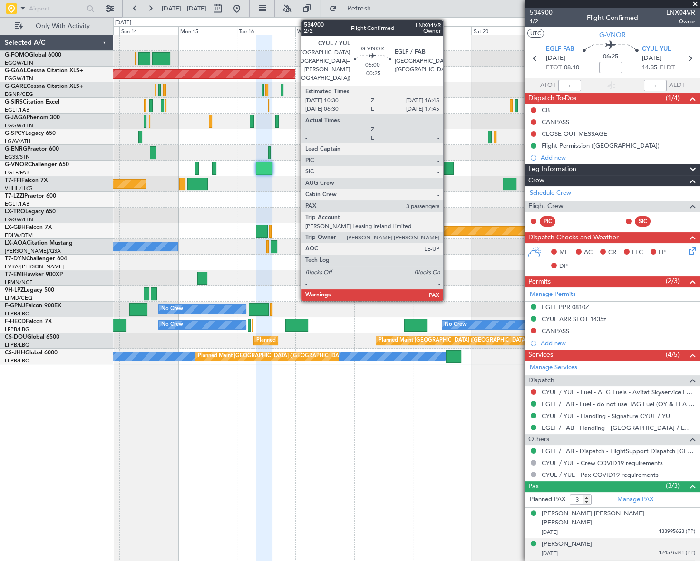
click at [447, 166] on div at bounding box center [446, 168] width 16 height 13
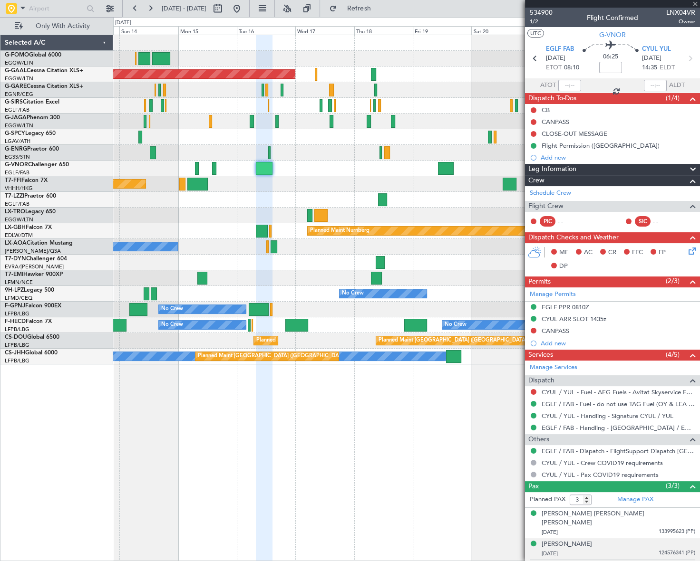
type input "-00:25"
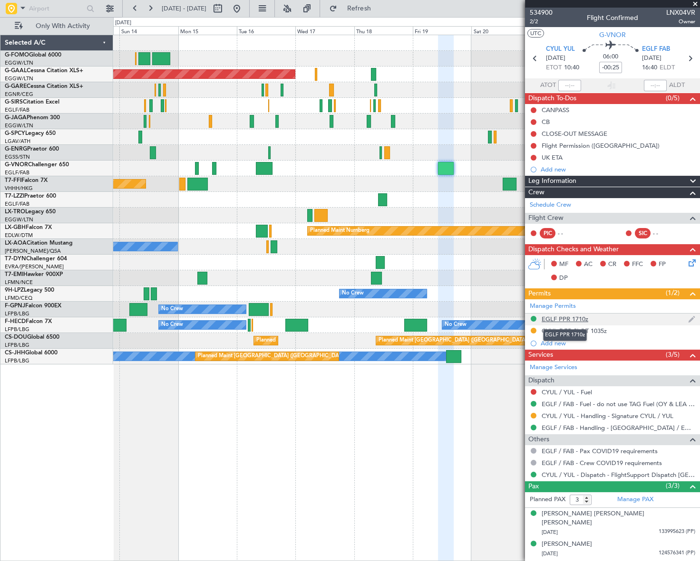
click at [570, 317] on div "EGLF PPR 1710z" at bounding box center [564, 319] width 47 height 8
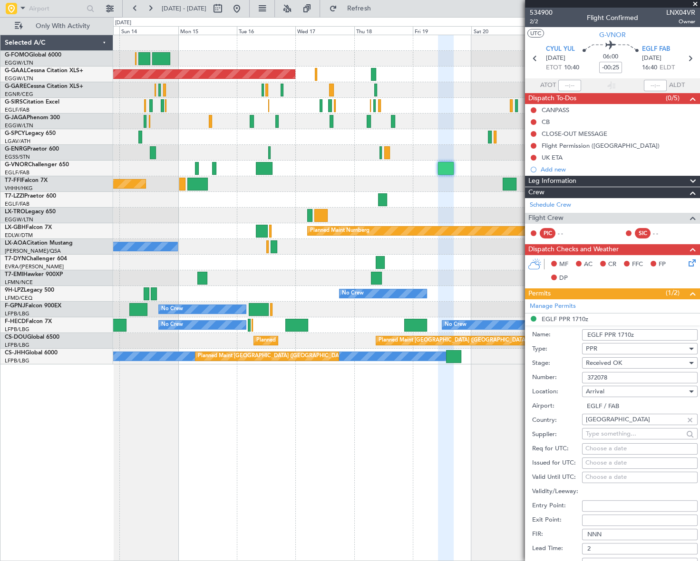
click at [629, 332] on input "EGLF PPR 1710z" at bounding box center [639, 334] width 115 height 11
type input "EGLF PPR 1640z"
click at [598, 362] on span "Received OK" at bounding box center [604, 363] width 36 height 9
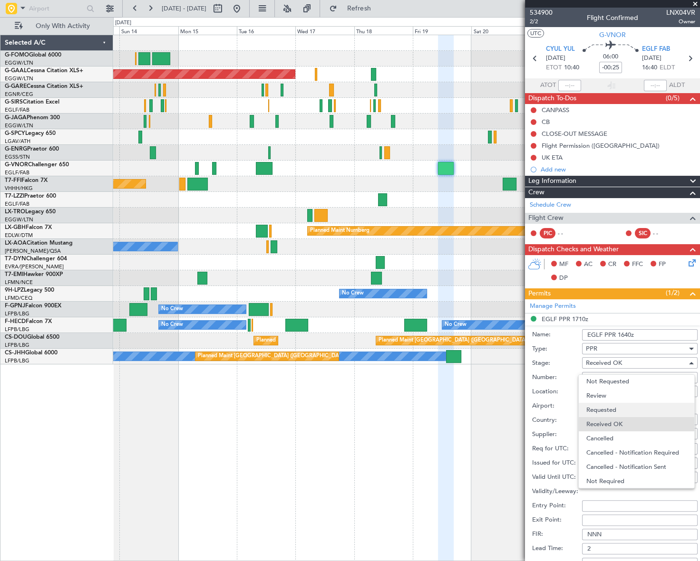
click at [611, 412] on span "Requested" at bounding box center [636, 410] width 101 height 14
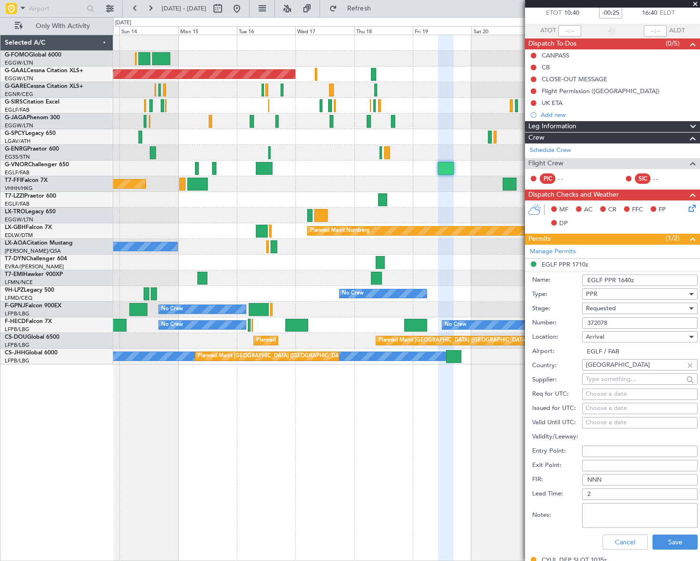
scroll to position [86, 0]
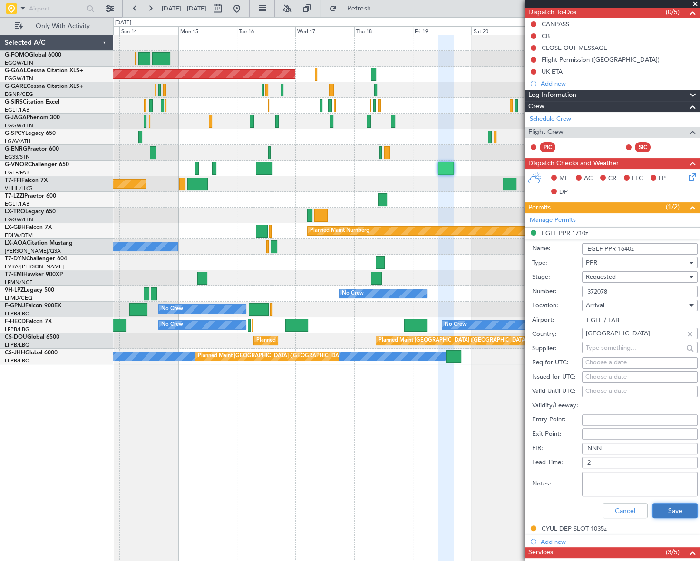
click at [682, 509] on button "Save" at bounding box center [674, 510] width 45 height 15
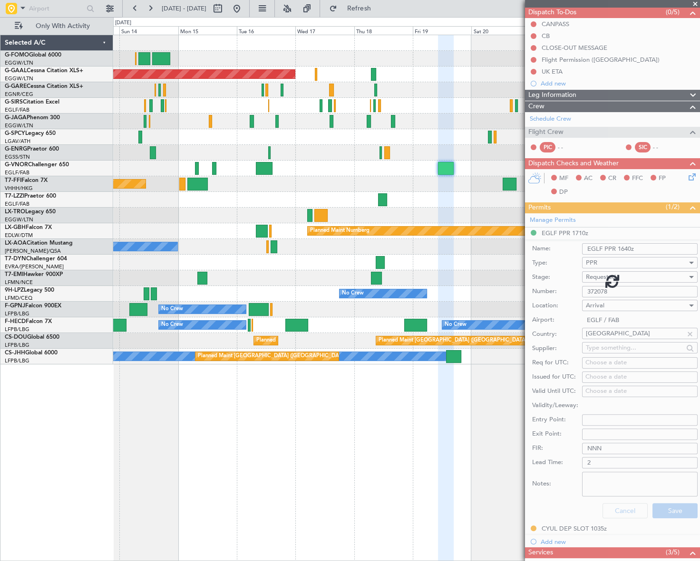
scroll to position [10, 0]
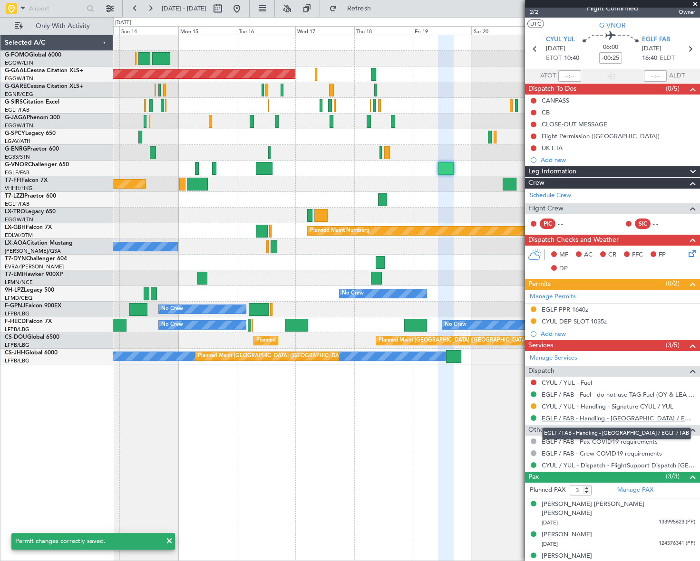
click at [579, 417] on link "EGLF / FAB - Handling - [GEOGRAPHIC_DATA] / EGLF / FAB" at bounding box center [618, 418] width 154 height 8
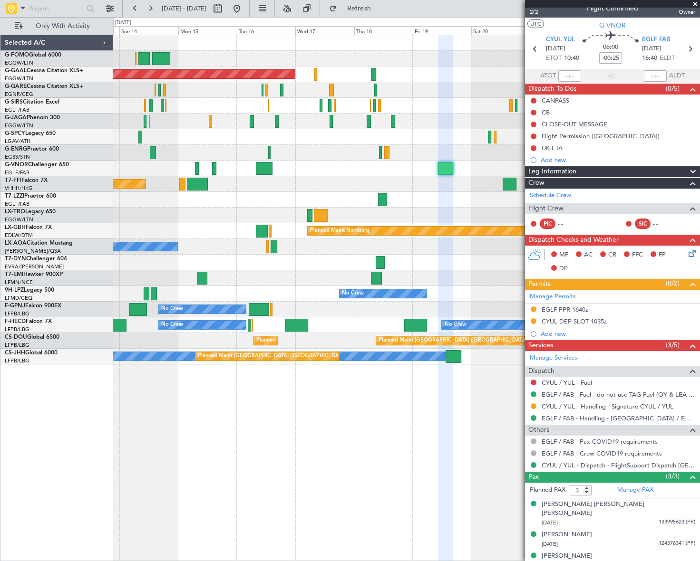
click at [532, 420] on div at bounding box center [533, 418] width 8 height 8
click at [533, 417] on button at bounding box center [533, 418] width 6 height 6
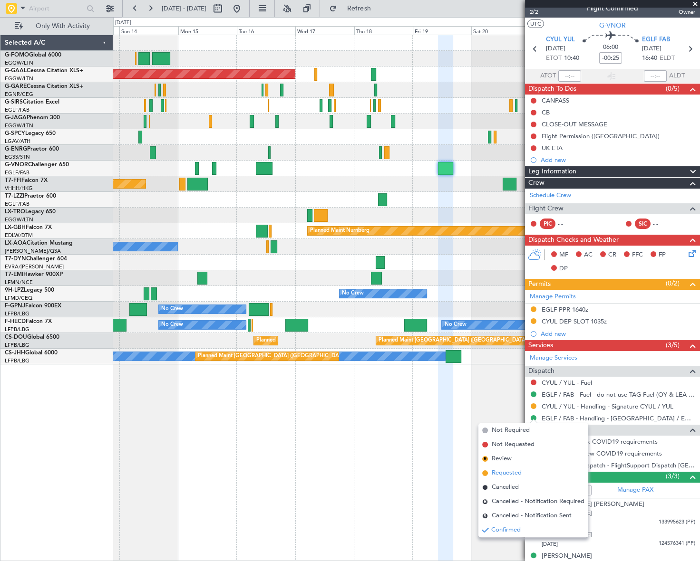
click at [497, 473] on span "Requested" at bounding box center [506, 474] width 30 height 10
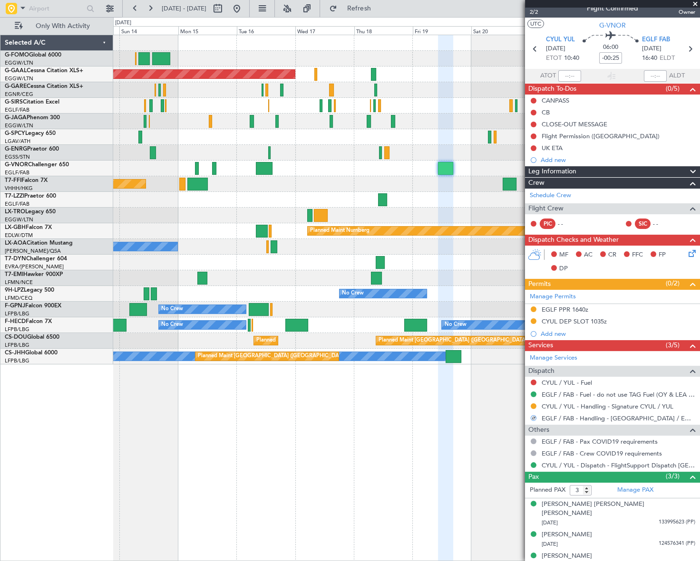
scroll to position [0, 0]
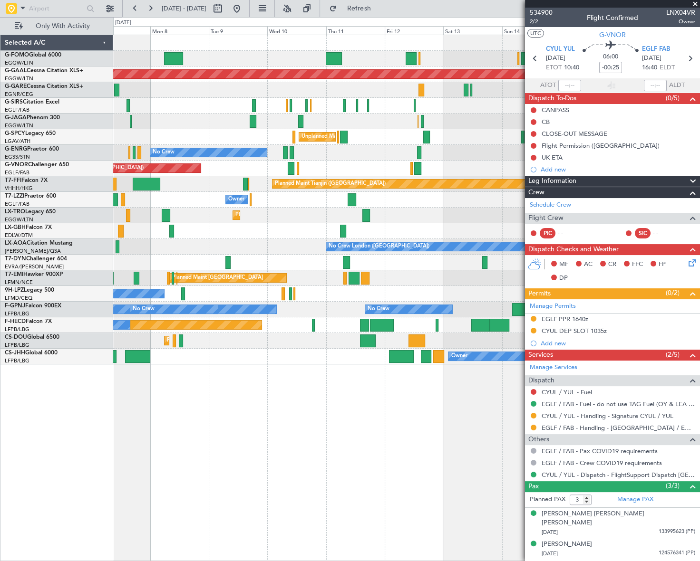
click at [541, 242] on fb-app "[DATE] - [DATE] Refresh Quick Links Only With Activity Planned Maint [GEOGRAPHI…" at bounding box center [350, 284] width 700 height 554
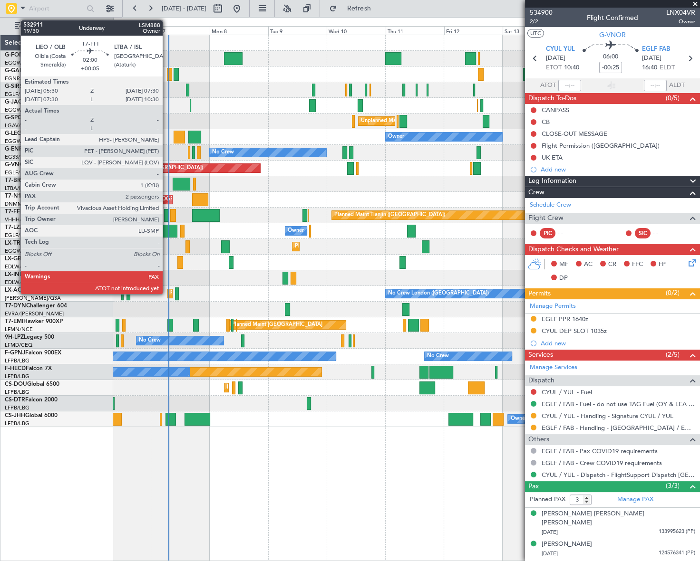
click at [167, 213] on div at bounding box center [166, 215] width 5 height 13
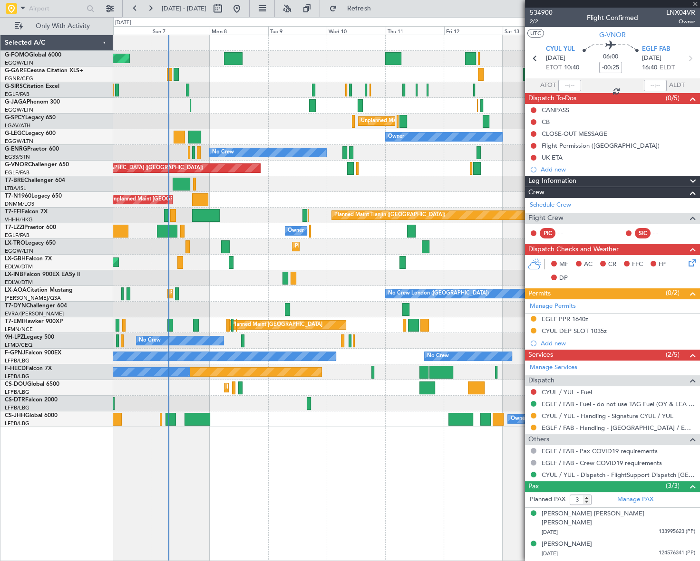
type input "+00:05"
type input "2"
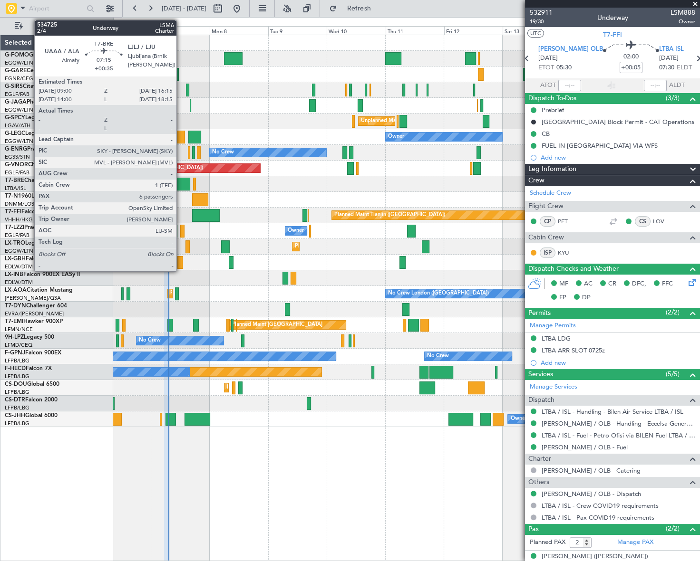
click at [181, 184] on div at bounding box center [182, 184] width 18 height 13
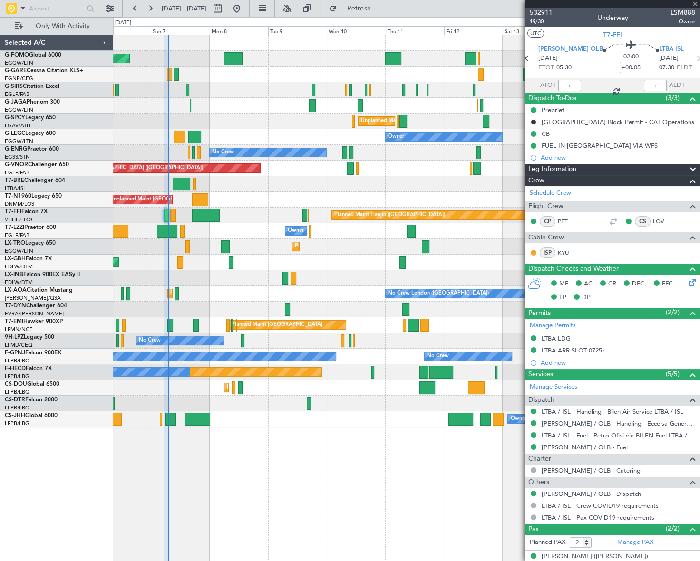
type input "+00:35"
type input "6"
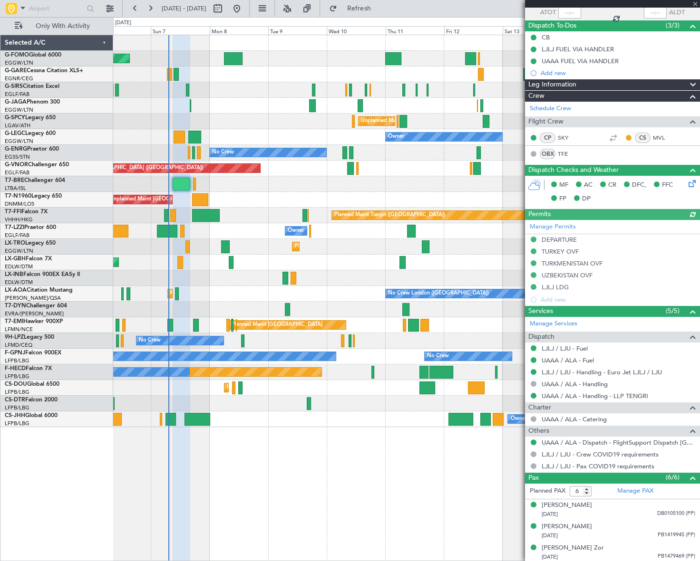
scroll to position [138, 0]
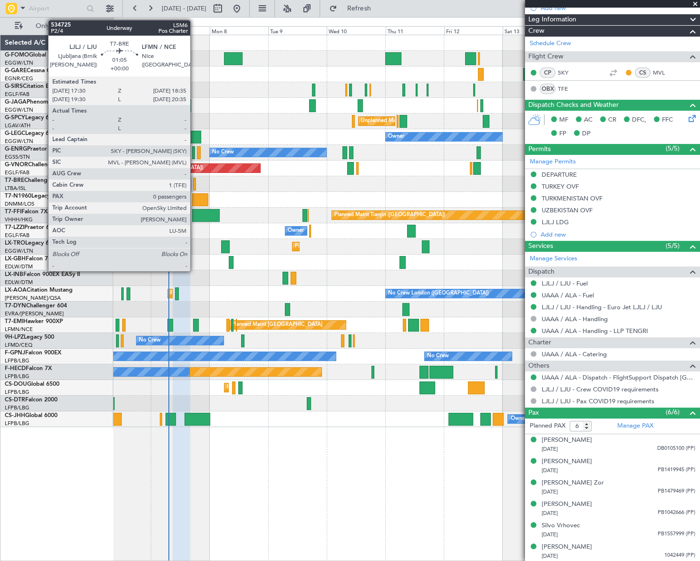
click at [194, 180] on div at bounding box center [194, 184] width 3 height 13
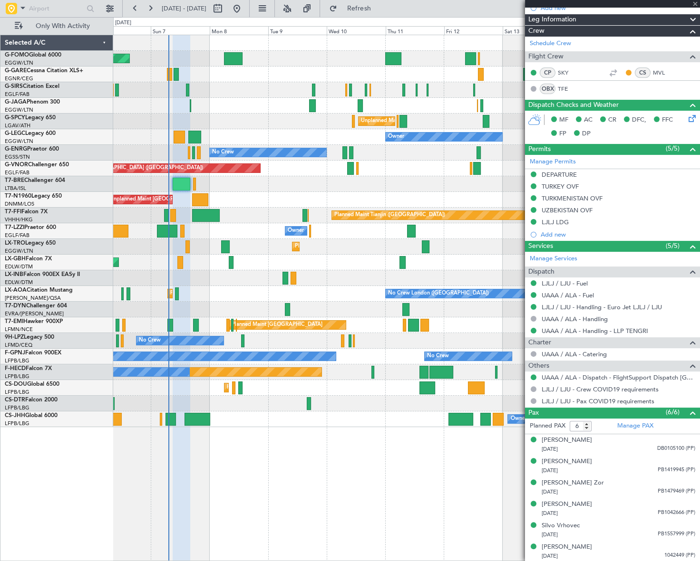
type input "0"
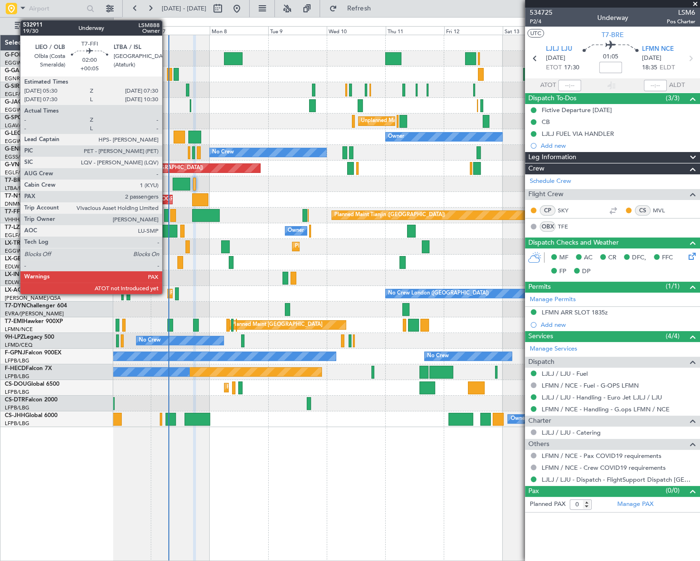
click at [166, 214] on div at bounding box center [166, 215] width 5 height 13
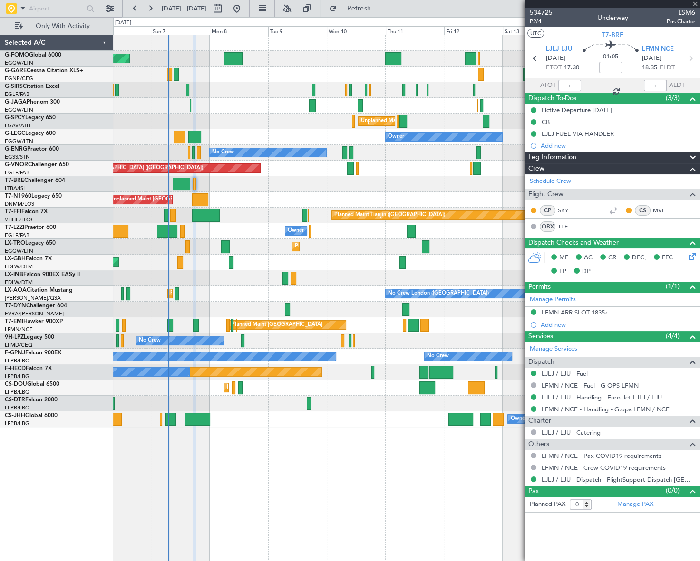
type input "+00:05"
type input "2"
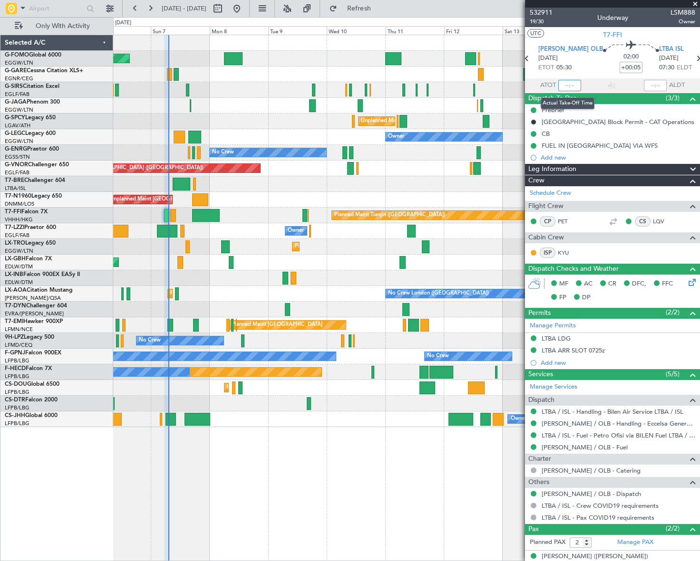
click at [569, 89] on input "text" at bounding box center [569, 85] width 23 height 11
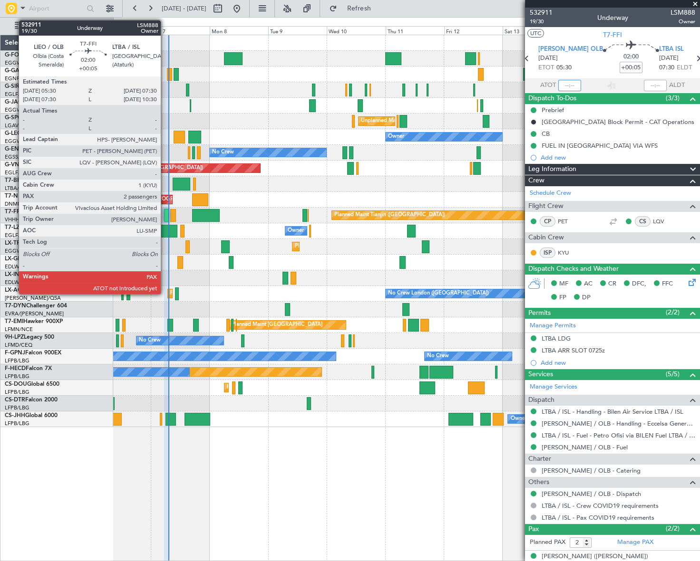
click at [165, 212] on div at bounding box center [166, 215] width 5 height 13
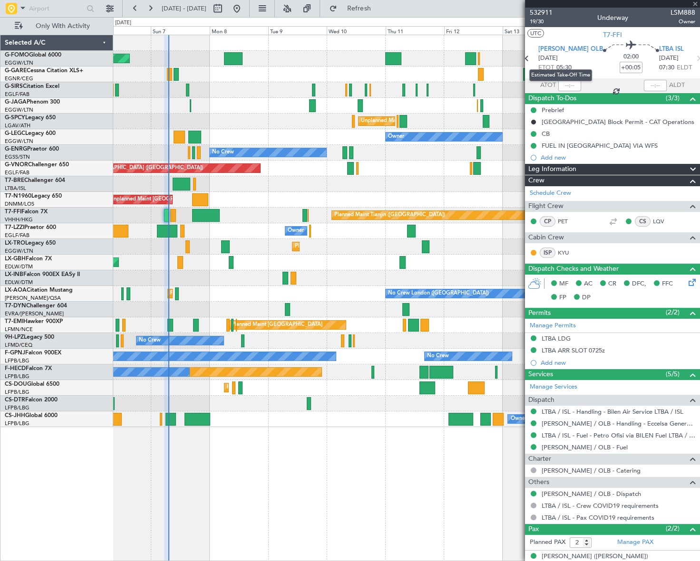
click at [569, 83] on mat-tooltip-component "Estimated Take-Off Time" at bounding box center [560, 75] width 76 height 25
click at [569, 82] on input "text" at bounding box center [569, 85] width 23 height 11
click at [368, 425] on div "Owner Planned Maint [GEOGRAPHIC_DATA] ([GEOGRAPHIC_DATA]) Planned Maint [GEOGRA…" at bounding box center [406, 420] width 586 height 16
type input "07:19"
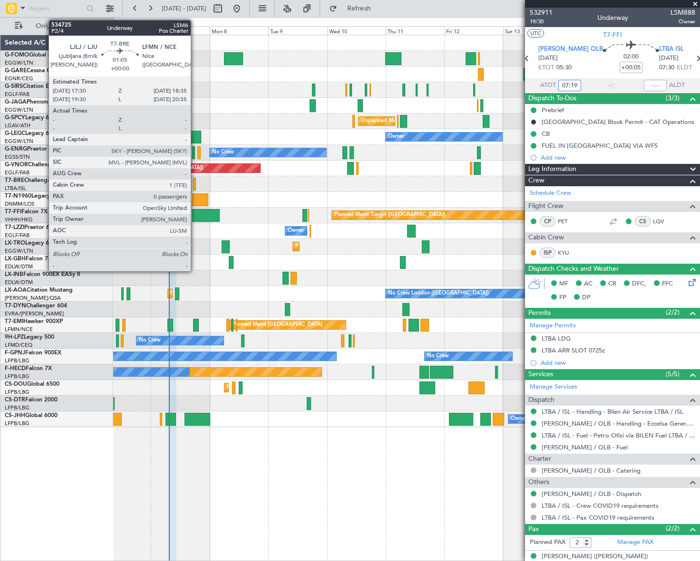
click at [195, 181] on div at bounding box center [194, 184] width 3 height 13
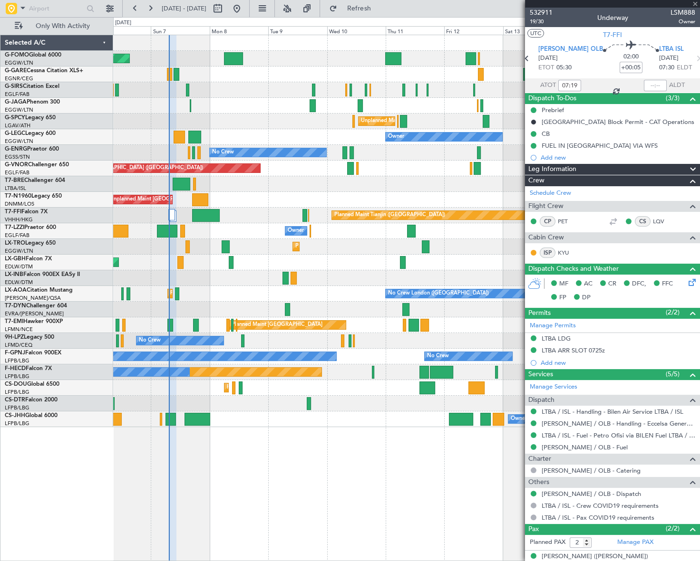
type input "0"
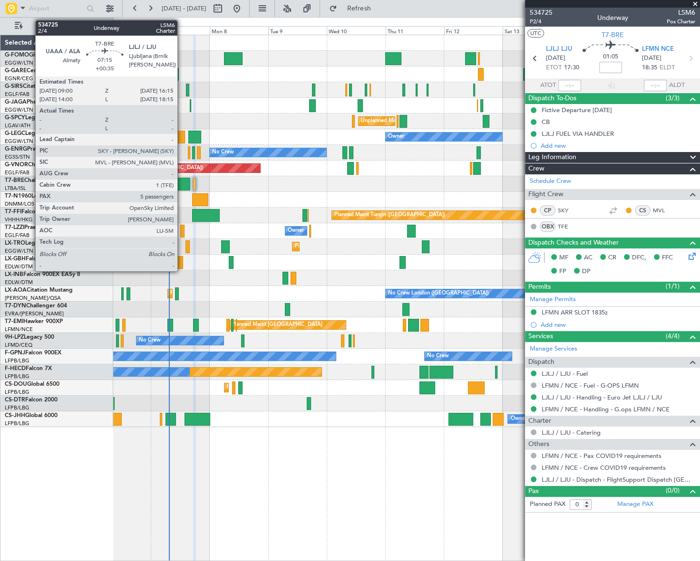
click at [182, 183] on div at bounding box center [182, 184] width 18 height 13
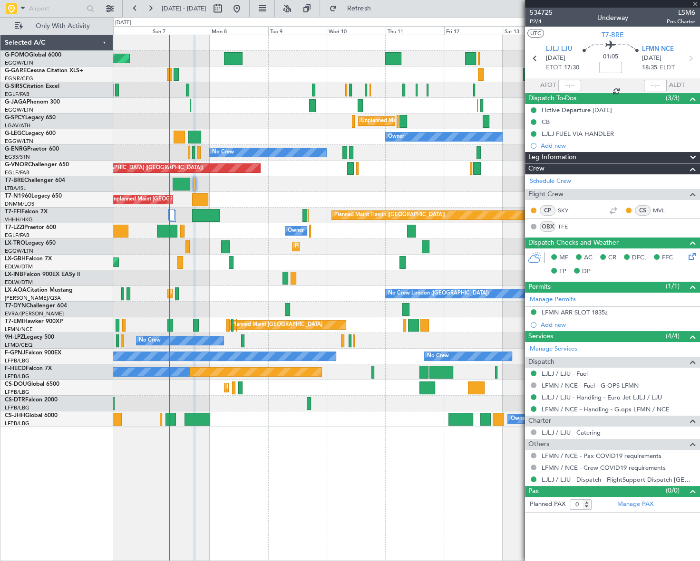
type input "+00:35"
type input "5"
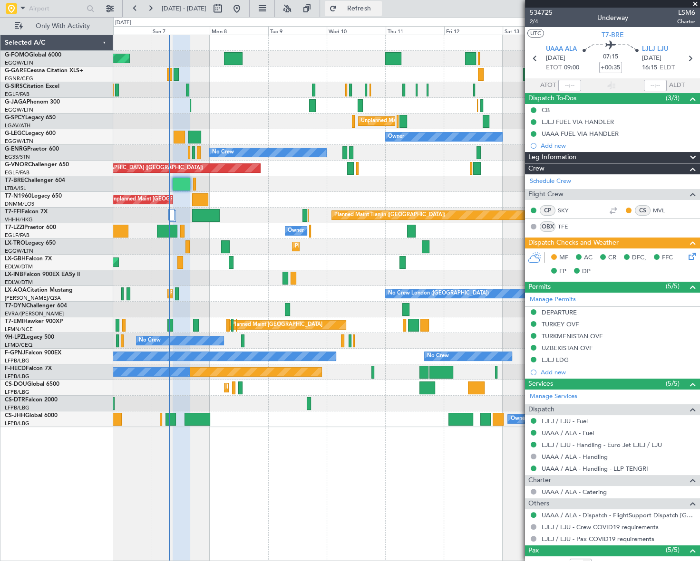
click at [379, 12] on span "Refresh" at bounding box center [359, 8] width 40 height 7
click at [531, 22] on span "2/4" at bounding box center [540, 22] width 23 height 8
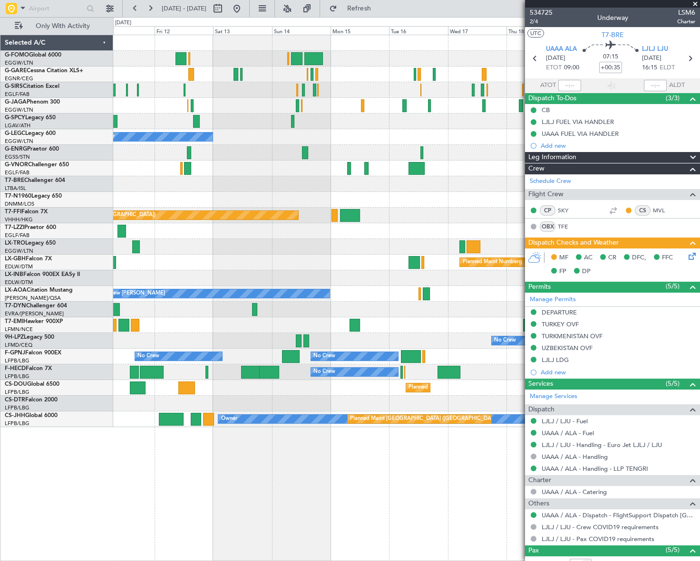
click at [51, 253] on div "Unplanned Maint [GEOGRAPHIC_DATA] ([PERSON_NAME] Intl) Owner A/C Unavailable [G…" at bounding box center [350, 289] width 700 height 544
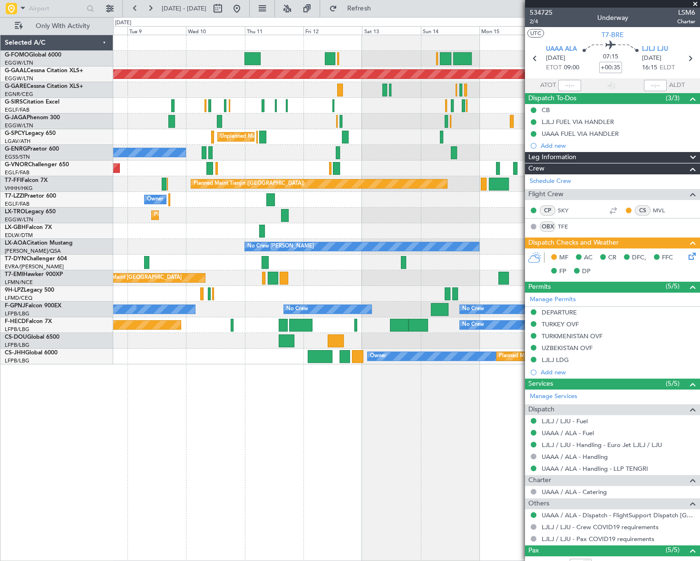
click at [547, 245] on fb-app "[DATE] - [DATE] Refresh Quick Links Only With Activity Planned Maint [GEOGRAPHI…" at bounding box center [350, 284] width 700 height 554
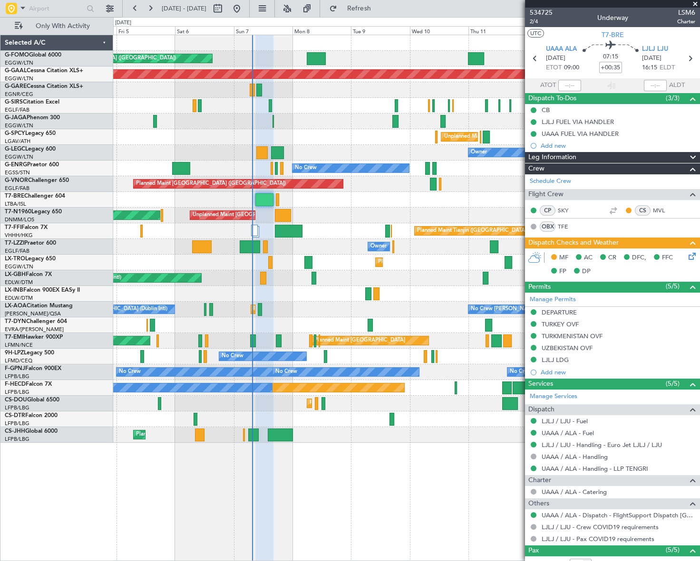
click at [276, 244] on div "Planned Maint [GEOGRAPHIC_DATA] ([GEOGRAPHIC_DATA]) Planned [GEOGRAPHIC_DATA] P…" at bounding box center [406, 239] width 586 height 408
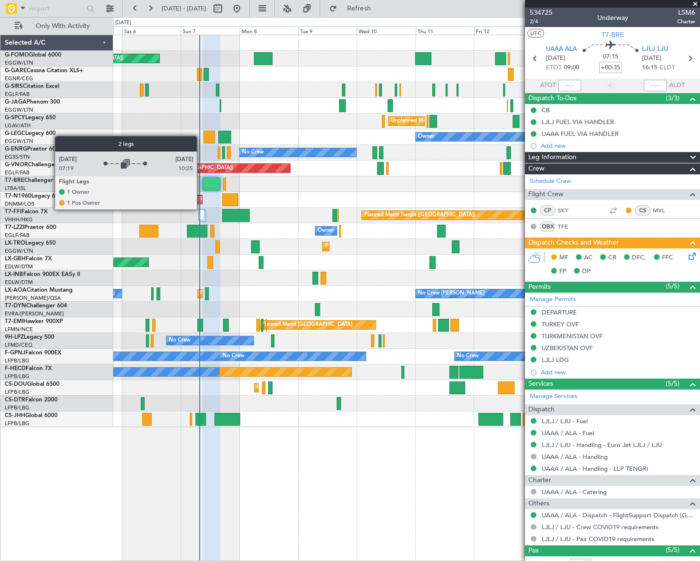
click at [202, 213] on div at bounding box center [201, 214] width 6 height 11
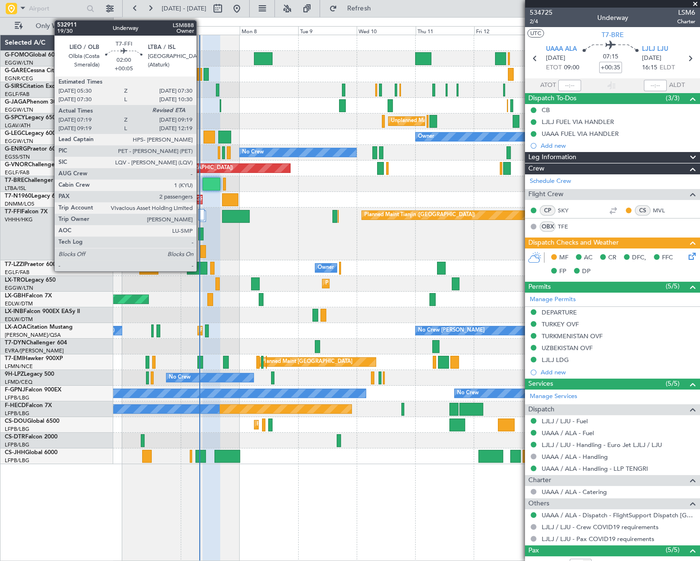
click at [201, 234] on div at bounding box center [200, 234] width 5 height 13
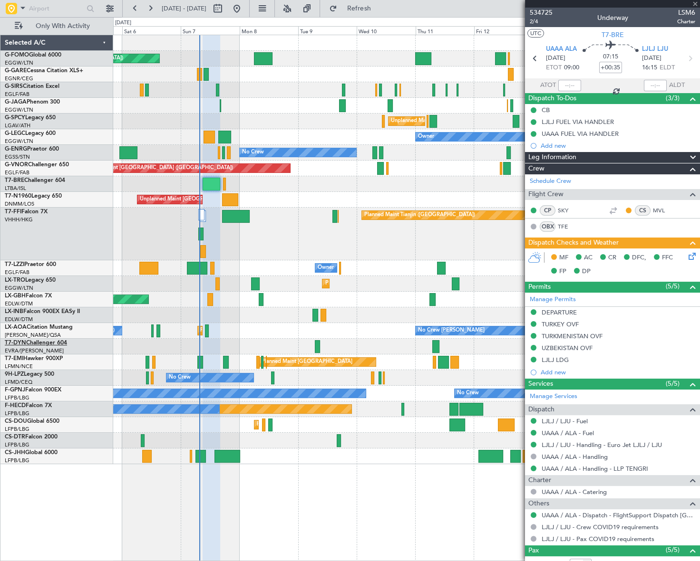
type input "+00:05"
type input "07:19"
type input "2"
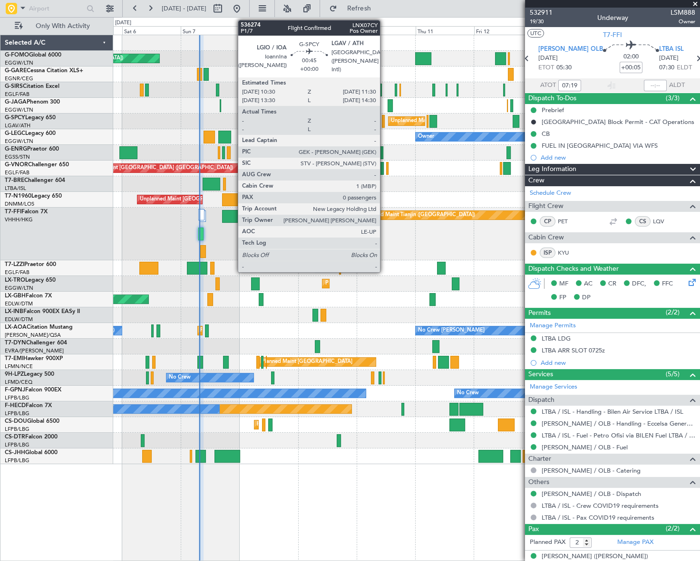
click at [384, 121] on div at bounding box center [383, 121] width 3 height 13
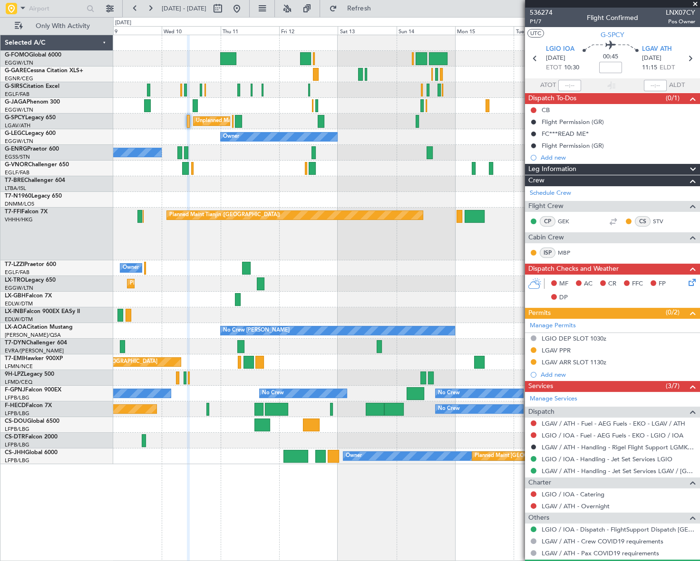
click at [230, 150] on div "Unplanned Maint [GEOGRAPHIC_DATA] ([PERSON_NAME] Intl) Owner No Crew Planned Ma…" at bounding box center [406, 249] width 586 height 429
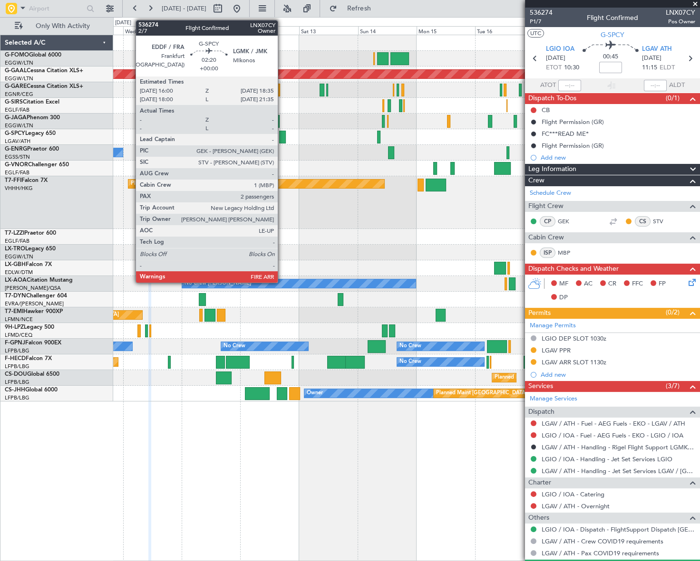
click at [282, 139] on div at bounding box center [282, 137] width 7 height 13
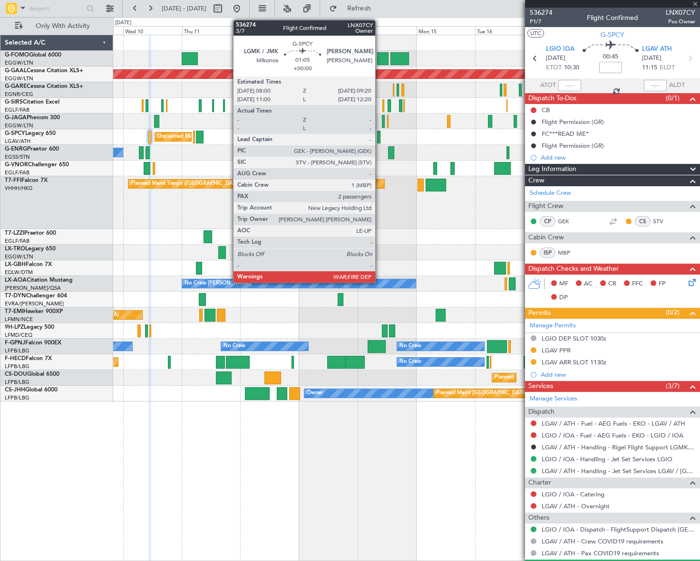
type input "2"
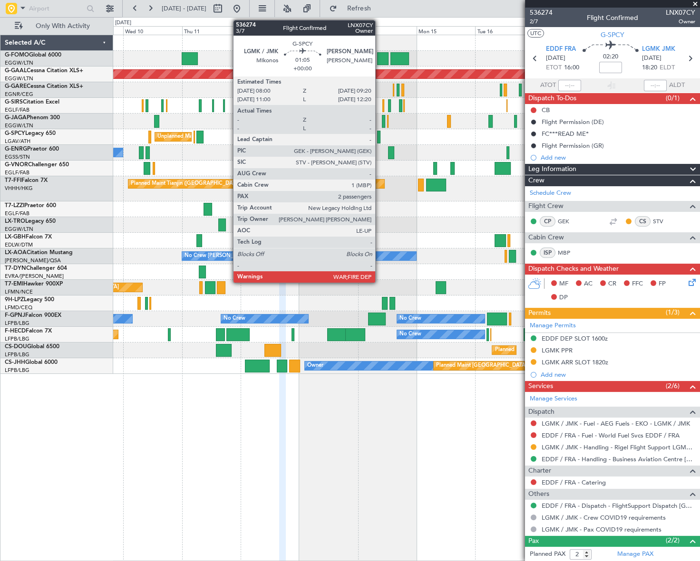
click at [379, 138] on div at bounding box center [378, 137] width 3 height 13
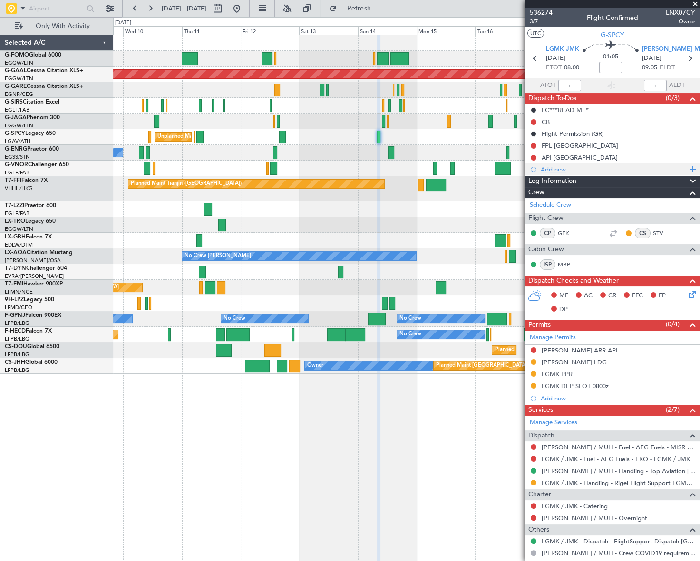
click at [561, 171] on div "Add new" at bounding box center [613, 169] width 146 height 8
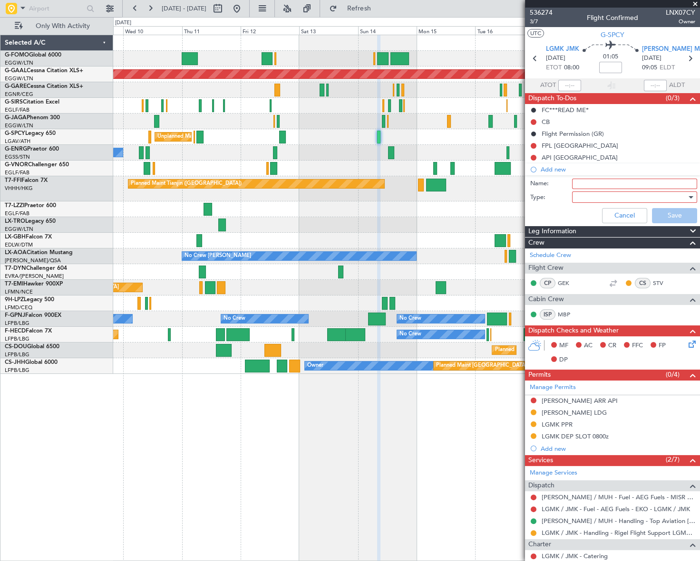
click at [611, 182] on input "Name:" at bounding box center [634, 184] width 125 height 10
type input "LGMK turnaround"
click at [576, 196] on div at bounding box center [631, 197] width 111 height 14
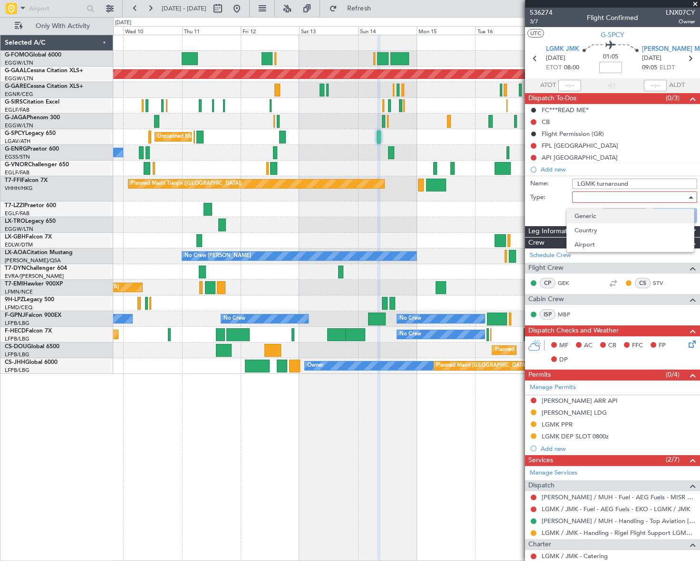
click at [595, 219] on span "Generic" at bounding box center [630, 216] width 112 height 14
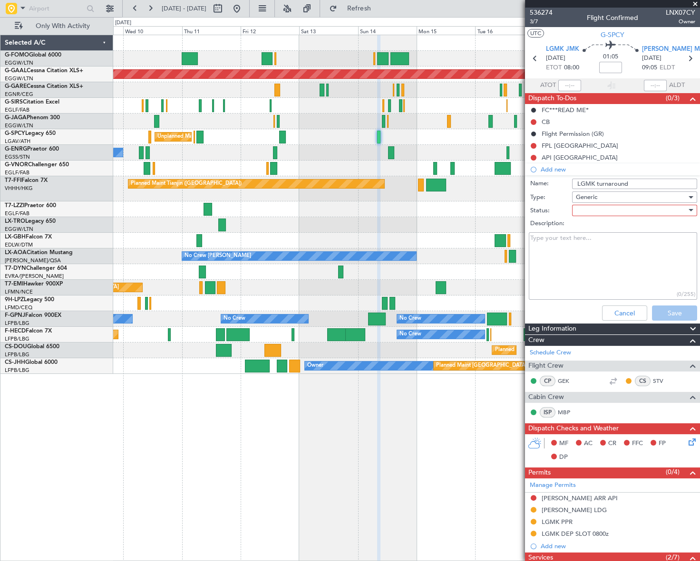
click at [617, 211] on div at bounding box center [631, 210] width 111 height 14
drag, startPoint x: 604, startPoint y: 242, endPoint x: 613, endPoint y: 258, distance: 18.1
click at [604, 242] on span "In Progress" at bounding box center [630, 244] width 112 height 14
click at [672, 311] on button "Save" at bounding box center [674, 313] width 45 height 15
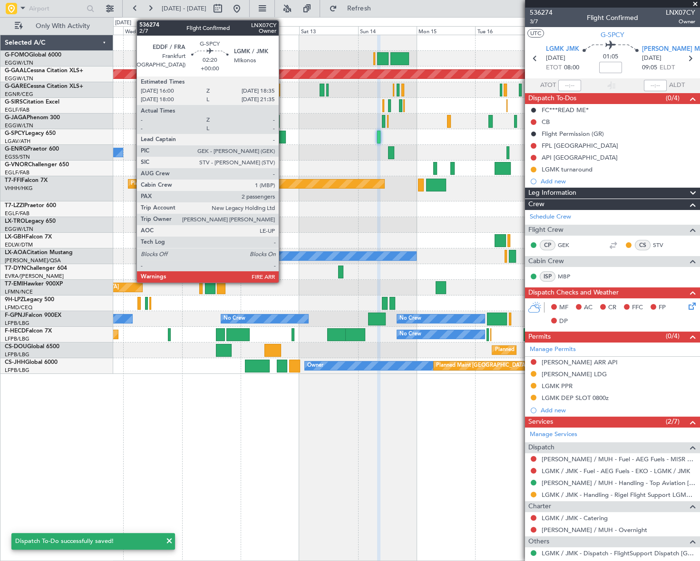
click at [283, 133] on div at bounding box center [282, 137] width 7 height 13
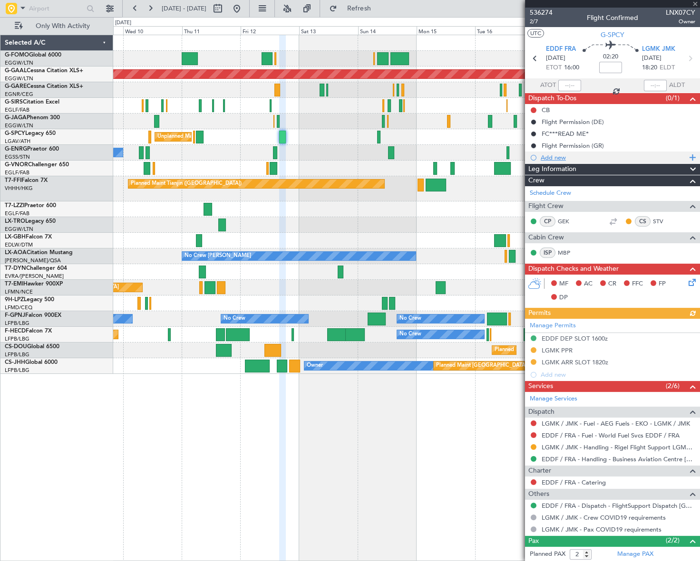
click at [545, 154] on div "Add new" at bounding box center [613, 158] width 146 height 8
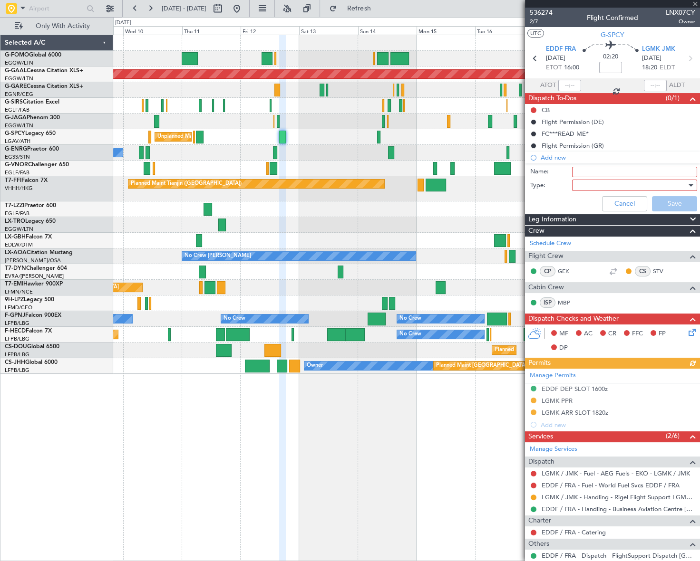
click at [605, 169] on input "Name:" at bounding box center [634, 172] width 125 height 10
type input "LGMK turnaround"
click at [660, 184] on div at bounding box center [631, 185] width 111 height 14
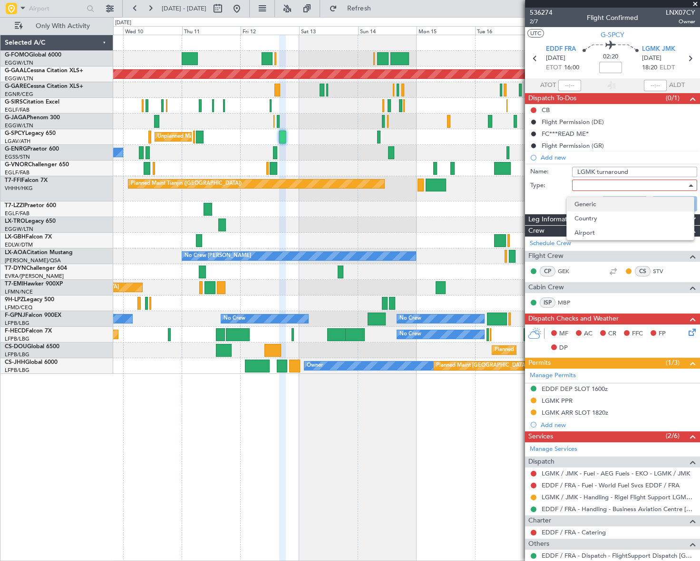
click at [599, 202] on span "Generic" at bounding box center [630, 204] width 112 height 14
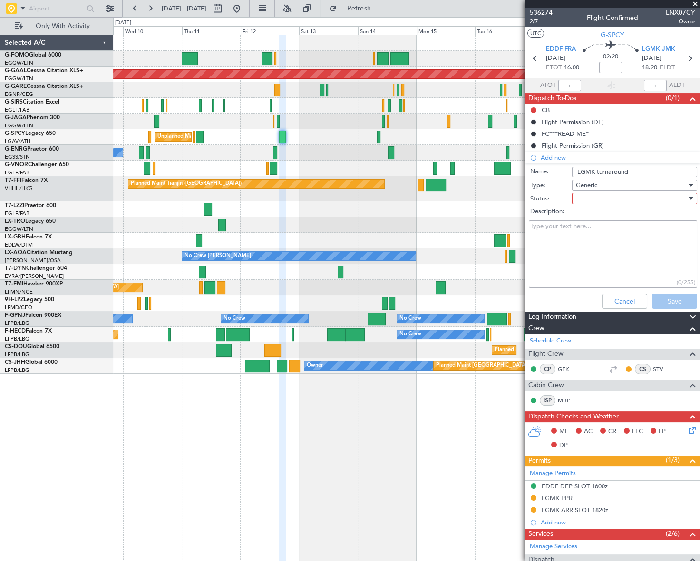
click at [625, 196] on div at bounding box center [631, 199] width 111 height 14
click at [602, 233] on span "In Progress" at bounding box center [630, 232] width 112 height 14
click at [668, 295] on button "Save" at bounding box center [674, 301] width 45 height 15
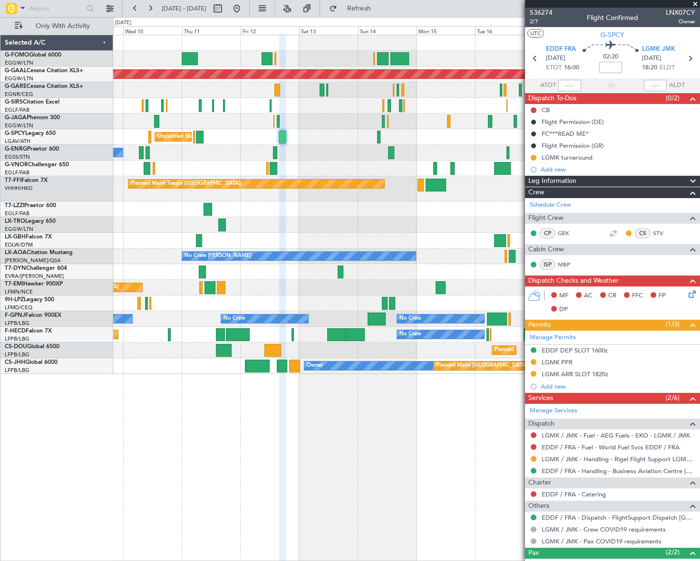
click at [216, 271] on div "Planned Maint Dusseldorf Unplanned Maint [GEOGRAPHIC_DATA] ([PERSON_NAME] Intl)…" at bounding box center [406, 204] width 586 height 339
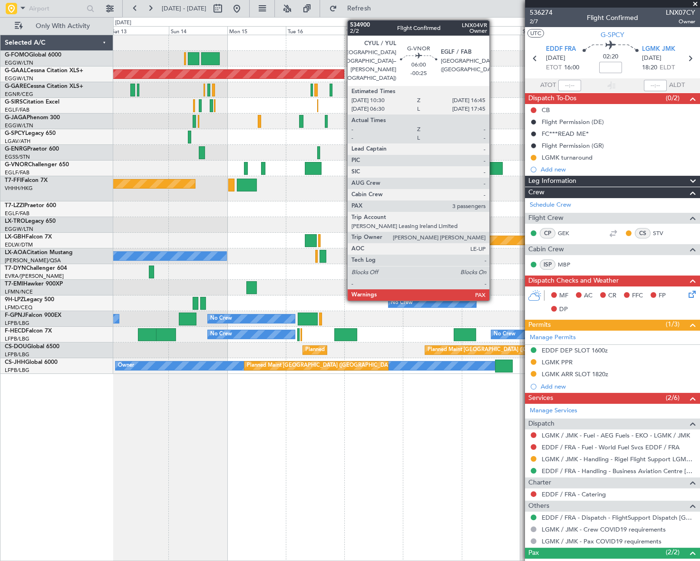
click at [493, 168] on div at bounding box center [495, 168] width 16 height 13
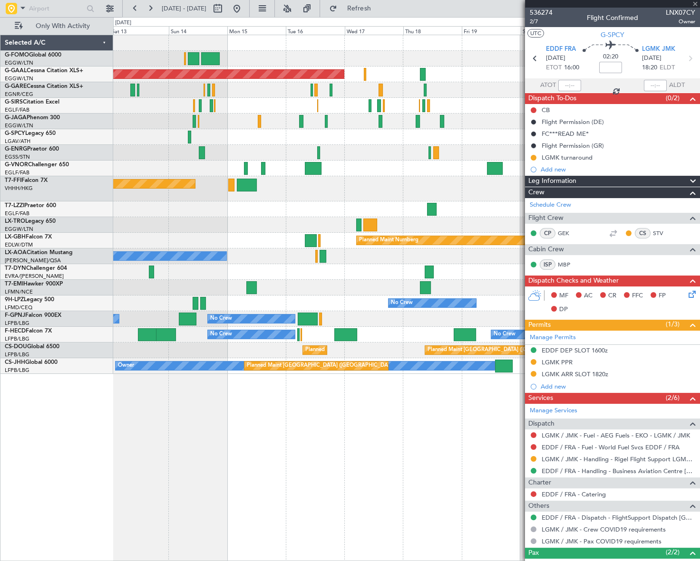
type input "-00:25"
type input "3"
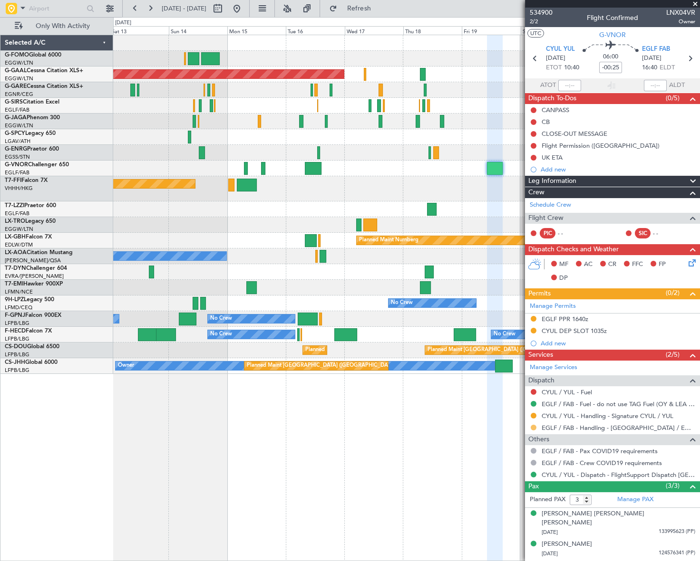
click at [534, 428] on button at bounding box center [533, 428] width 6 height 6
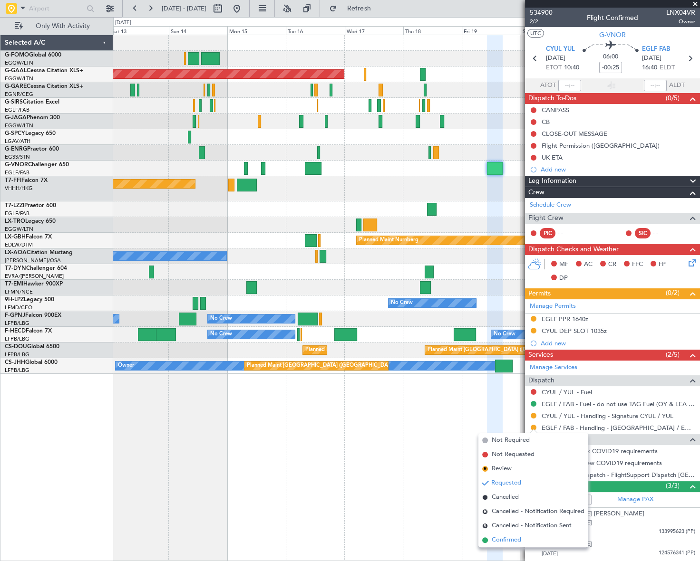
click at [512, 541] on span "Confirmed" at bounding box center [505, 541] width 29 height 10
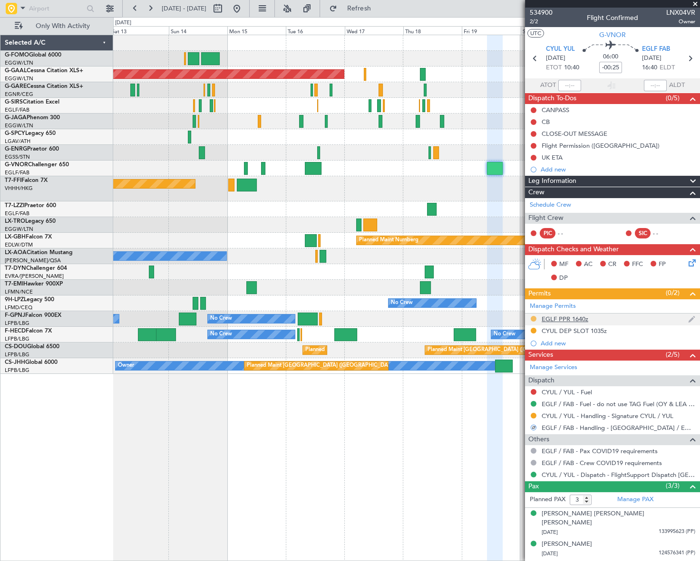
click at [533, 319] on button at bounding box center [533, 319] width 6 height 6
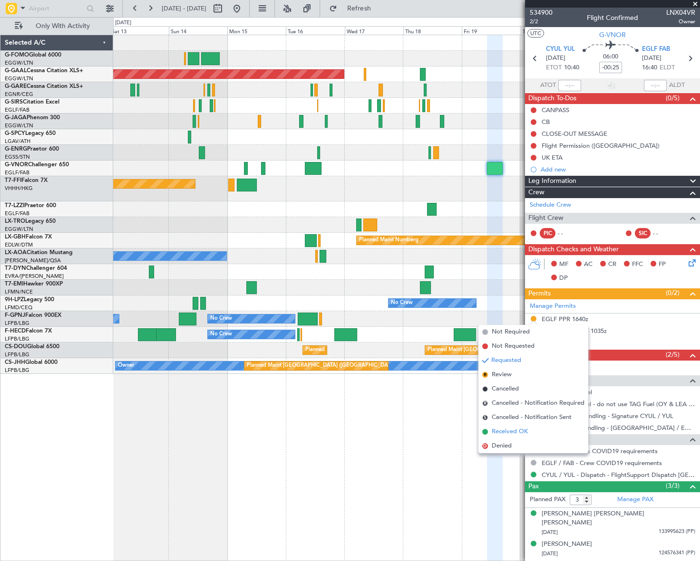
click at [508, 434] on span "Received OK" at bounding box center [509, 432] width 36 height 10
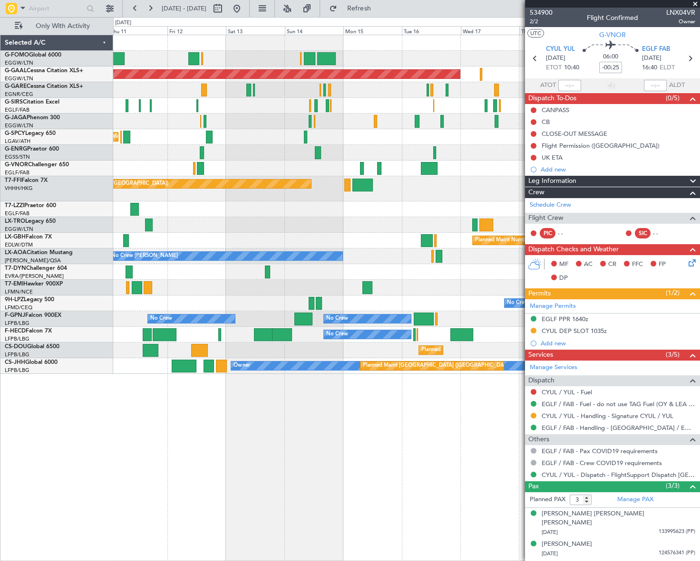
click at [301, 496] on div "Planned Maint Dusseldorf Unplanned Maint [GEOGRAPHIC_DATA] ([PERSON_NAME] Intl)…" at bounding box center [406, 298] width 586 height 527
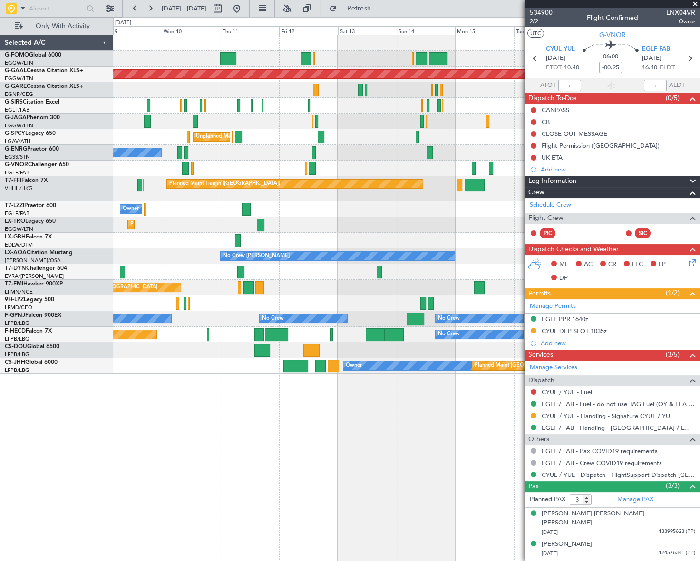
click at [319, 461] on div "Planned Maint Dusseldorf Unplanned Maint [GEOGRAPHIC_DATA] ([PERSON_NAME] Intl)…" at bounding box center [406, 298] width 586 height 527
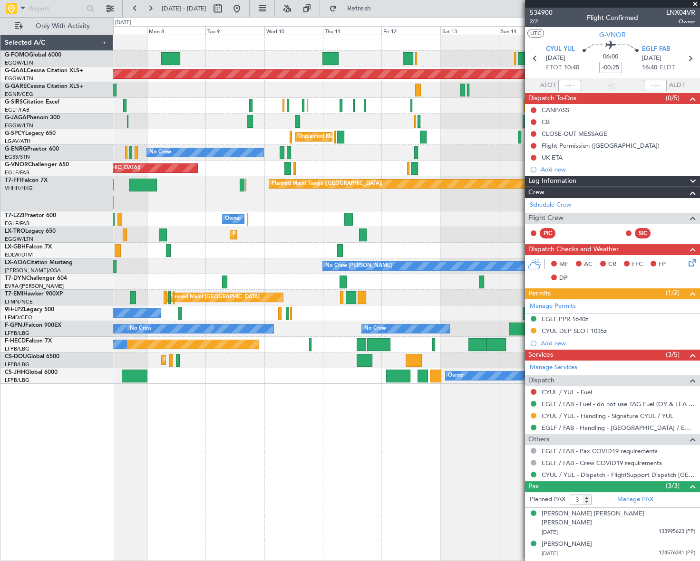
click at [383, 471] on div "Planned Maint [GEOGRAPHIC_DATA] ([GEOGRAPHIC_DATA]) Planned [GEOGRAPHIC_DATA] U…" at bounding box center [406, 298] width 586 height 527
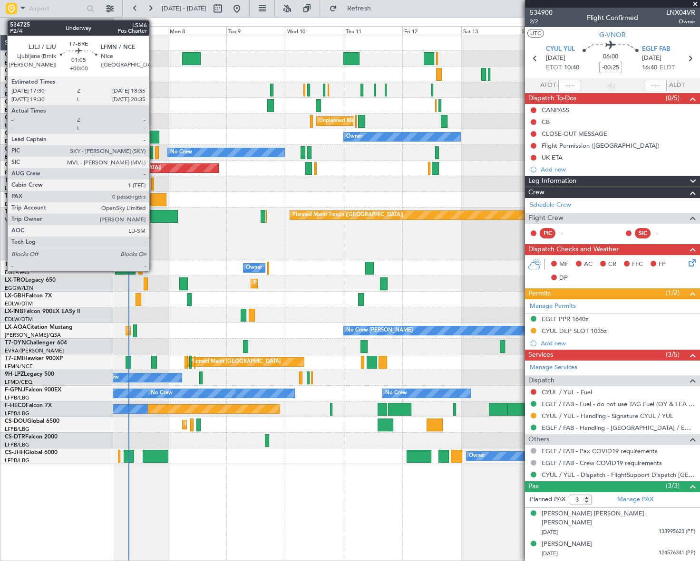
click at [154, 181] on div at bounding box center [152, 184] width 3 height 13
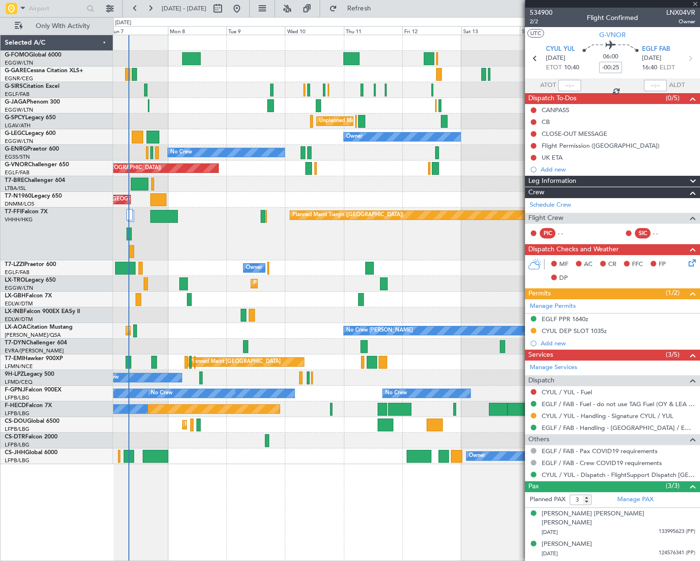
type input "0"
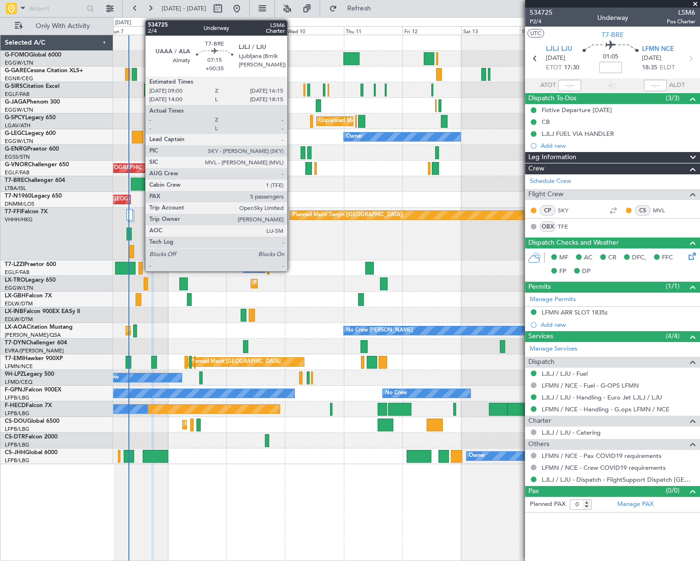
click at [140, 187] on div at bounding box center [140, 184] width 18 height 13
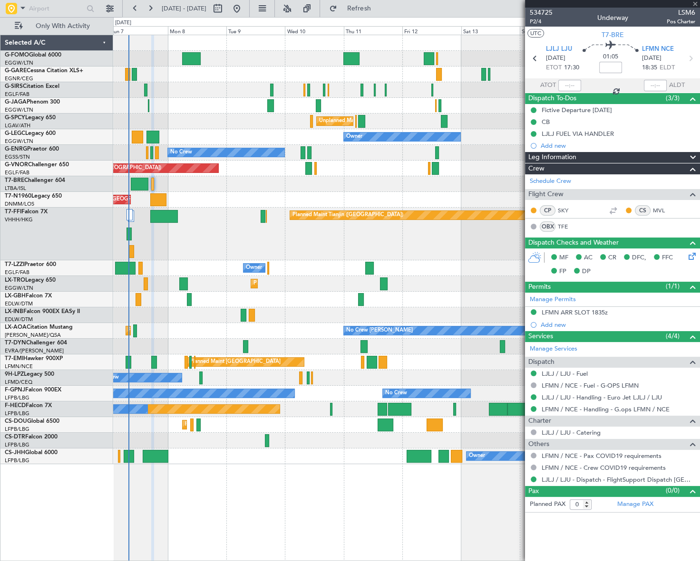
type input "+00:35"
type input "5"
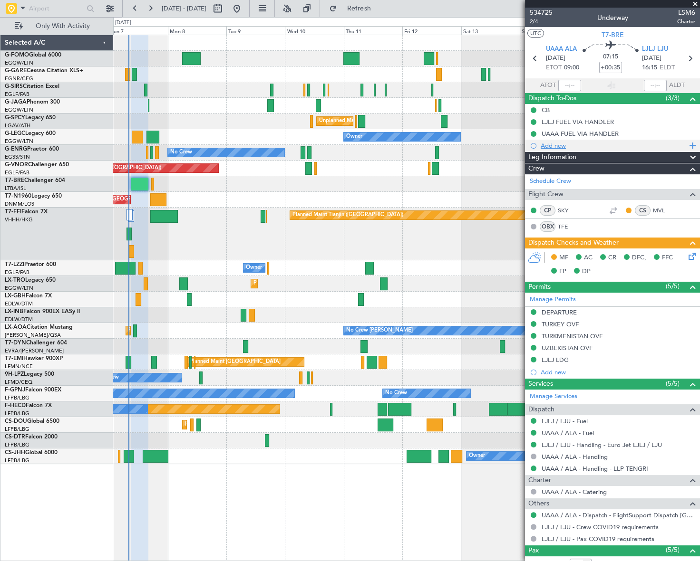
click at [555, 145] on div "Add new" at bounding box center [613, 146] width 146 height 8
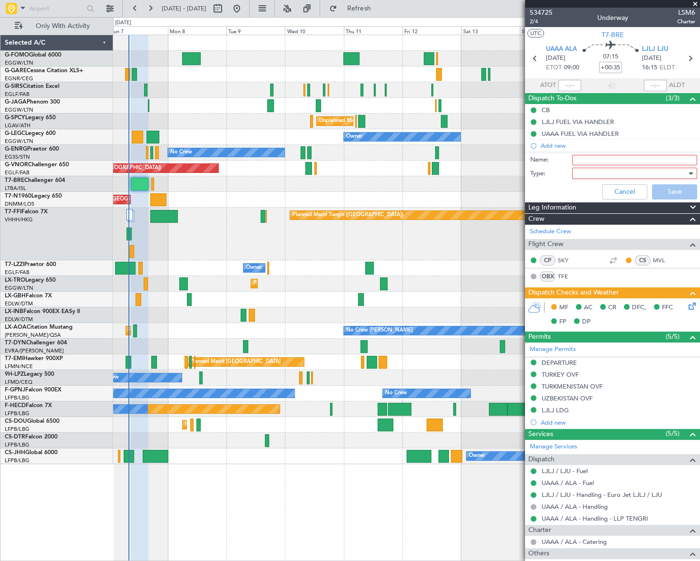
click at [597, 161] on input "Name:" at bounding box center [634, 160] width 125 height 10
type input "Parking until [DATE] LJLJ"
click at [618, 173] on div at bounding box center [631, 173] width 111 height 14
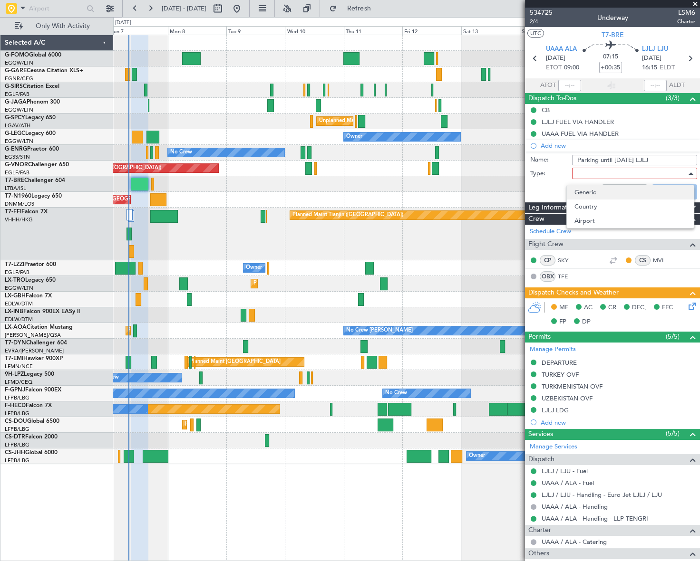
click at [606, 188] on span "Generic" at bounding box center [630, 192] width 112 height 14
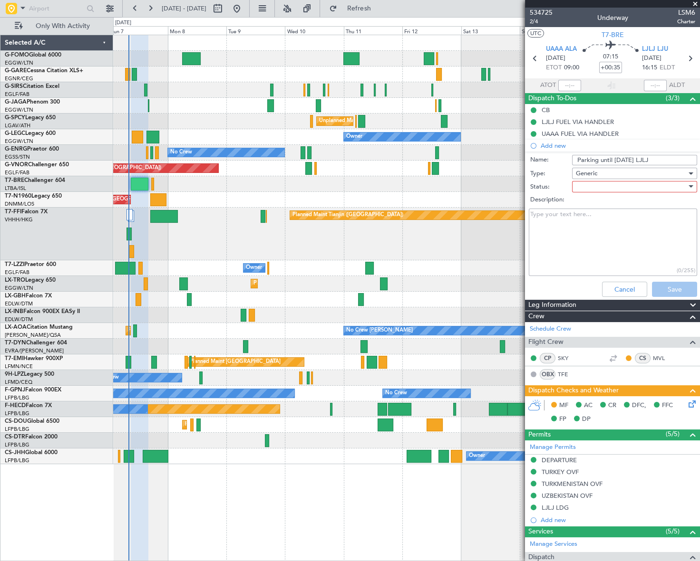
click at [604, 188] on div at bounding box center [631, 187] width 111 height 14
click at [608, 237] on span "Completed" at bounding box center [630, 234] width 112 height 14
click at [670, 288] on button "Save" at bounding box center [674, 289] width 45 height 15
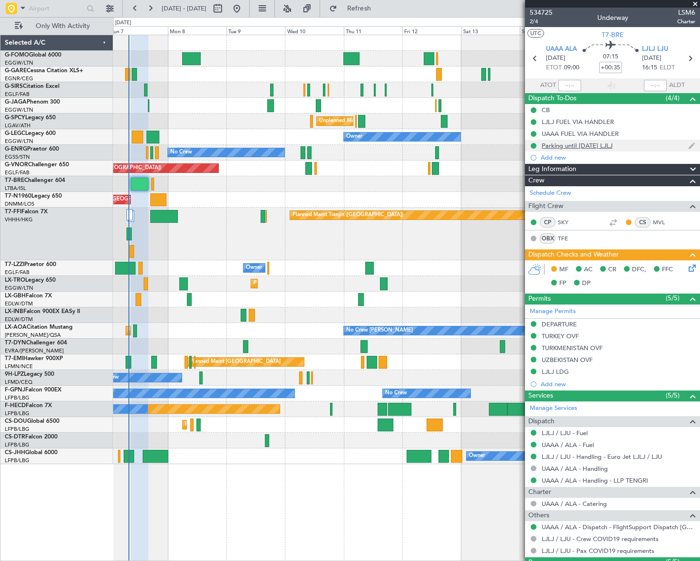
click at [587, 149] on mat-tooltip-component "Parking until [DATE] LJLJ" at bounding box center [576, 161] width 77 height 25
click at [600, 145] on div "Parking until [DATE] LJLJ" at bounding box center [576, 146] width 71 height 8
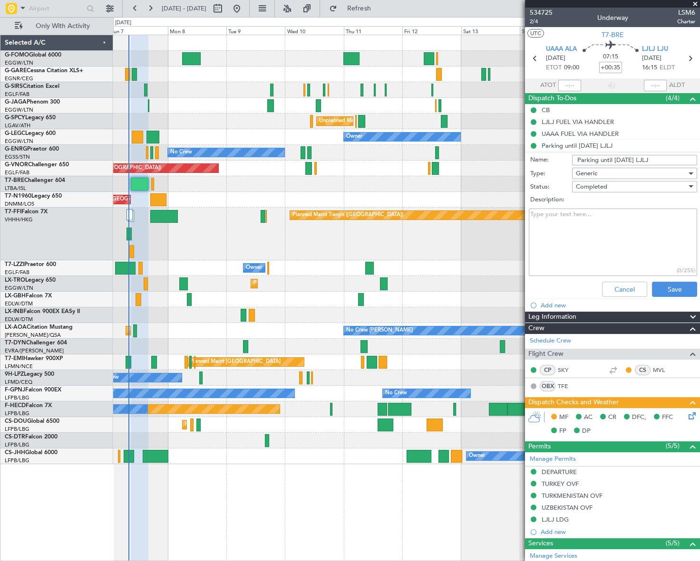
drag, startPoint x: 630, startPoint y: 161, endPoint x: 560, endPoint y: 160, distance: 69.9
click at [560, 160] on div "Name: Parking until [DATE] LJLJ" at bounding box center [612, 160] width 184 height 14
click at [612, 157] on input "LJLJ" at bounding box center [634, 160] width 125 height 10
paste input "Parking until [DATE]"
click at [633, 159] on input "LJLJ Parking until [DATE]" at bounding box center [634, 160] width 125 height 10
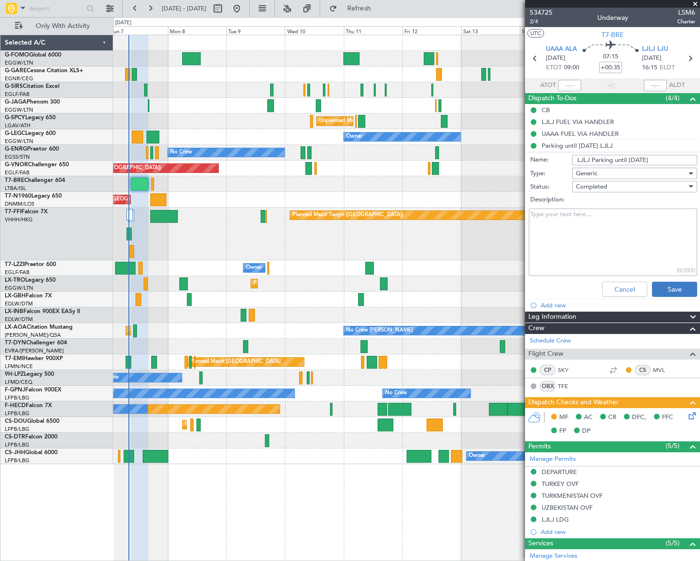
type input "LJLJ Parking until [DATE]"
click at [678, 282] on button "Save" at bounding box center [674, 289] width 45 height 15
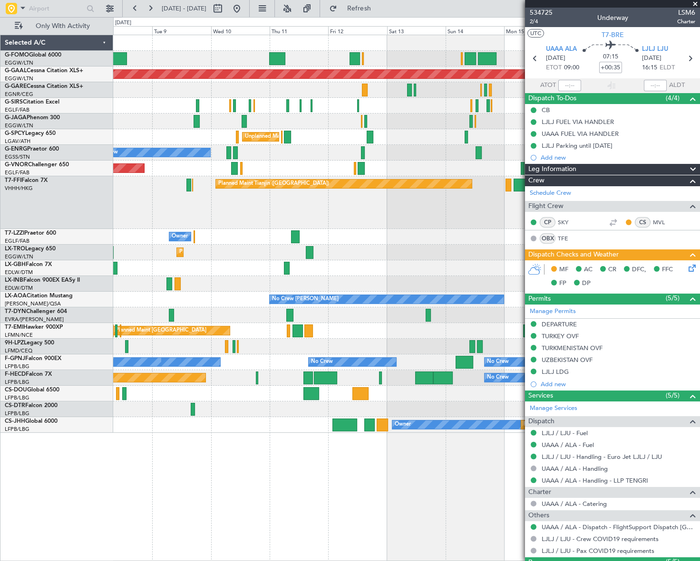
click at [300, 246] on div "Planned Maint Dusseldorf" at bounding box center [406, 253] width 586 height 16
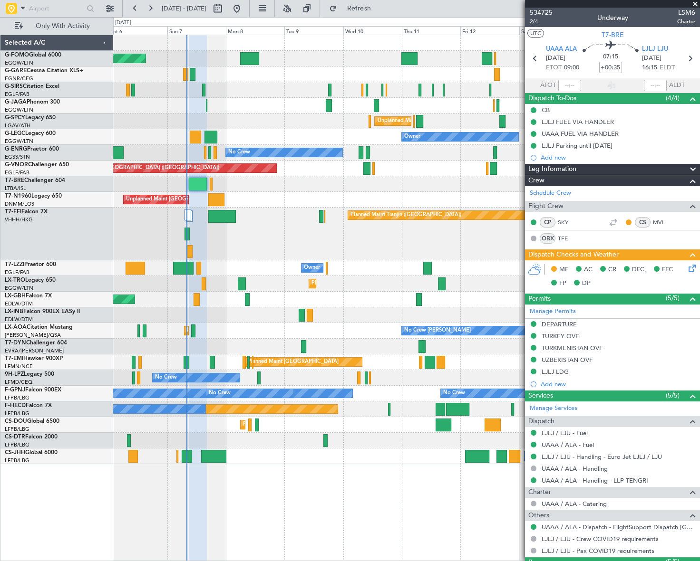
click at [301, 238] on div "Planned Maint Tianjin ([GEOGRAPHIC_DATA])" at bounding box center [406, 234] width 586 height 53
click at [276, 244] on div "Planned Maint Tianjin ([GEOGRAPHIC_DATA])" at bounding box center [406, 234] width 586 height 53
click at [352, 547] on div "Planned Maint London (Luton) Planned Maint London (Farnborough) Unplanned Maint…" at bounding box center [406, 298] width 586 height 527
click at [257, 242] on div "Planned Maint Tianjin ([GEOGRAPHIC_DATA])" at bounding box center [406, 234] width 586 height 53
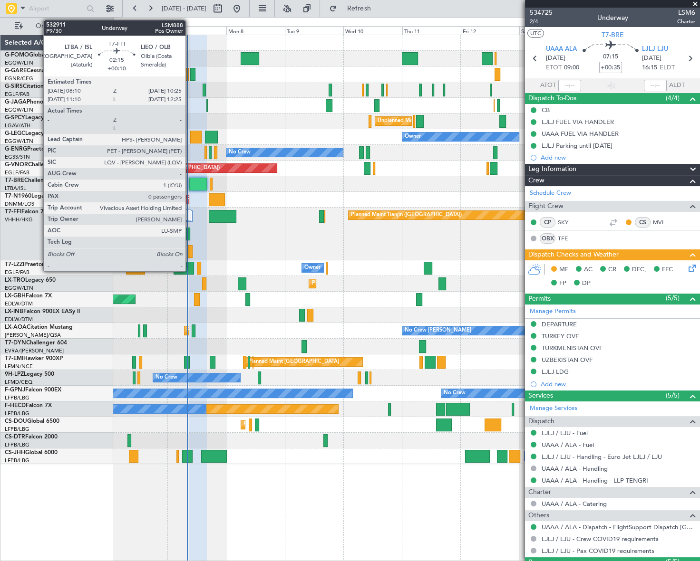
click at [190, 255] on div at bounding box center [190, 251] width 6 height 13
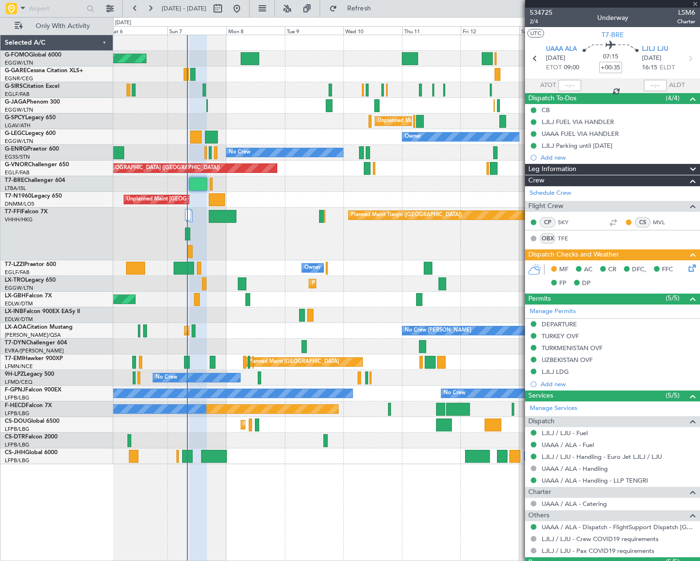
type input "+00:10"
type input "0"
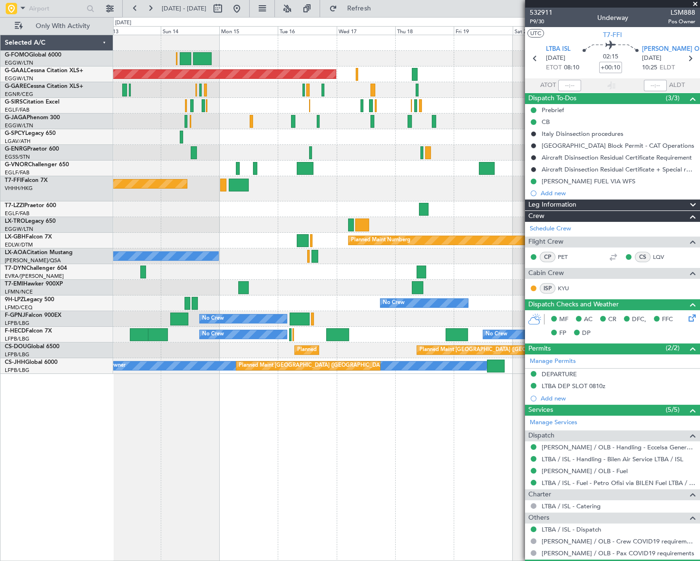
click at [449, 268] on div "Planned Maint Dusseldorf Planned Maint London (Luton) Unplanned Maint Athens (E…" at bounding box center [406, 204] width 586 height 339
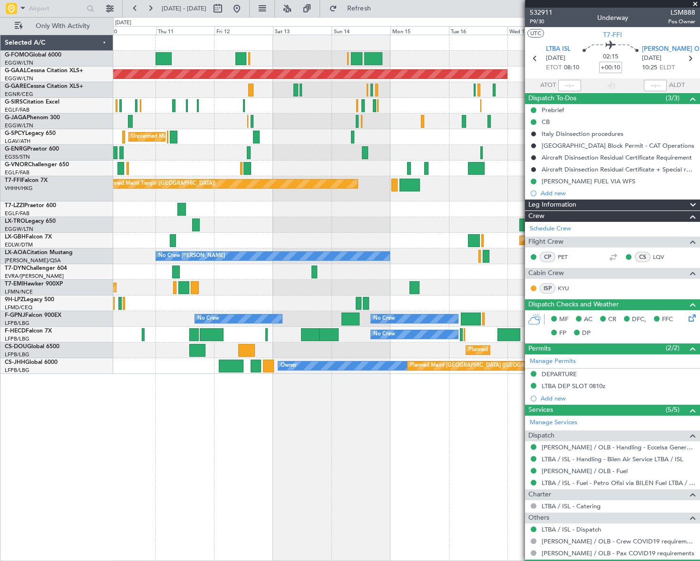
click at [356, 295] on div "Planned Maint Dusseldorf Unplanned Maint Athens (Eleftherios Venizelos Intl) No…" at bounding box center [406, 204] width 586 height 339
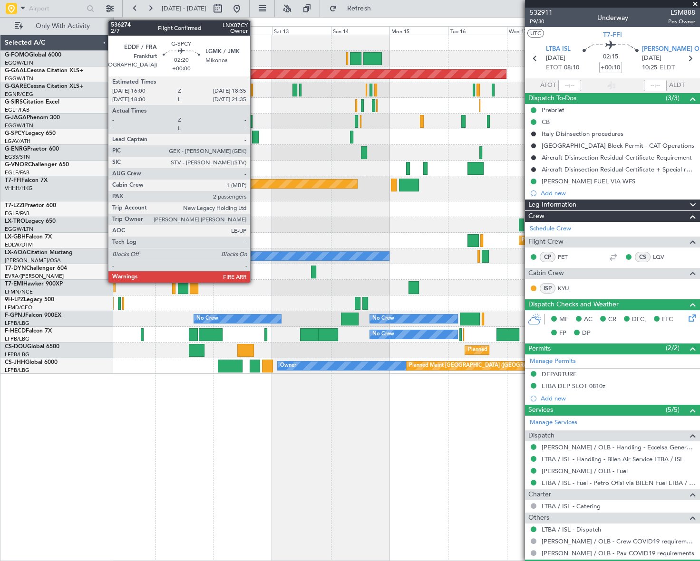
click at [255, 134] on div at bounding box center [255, 137] width 7 height 13
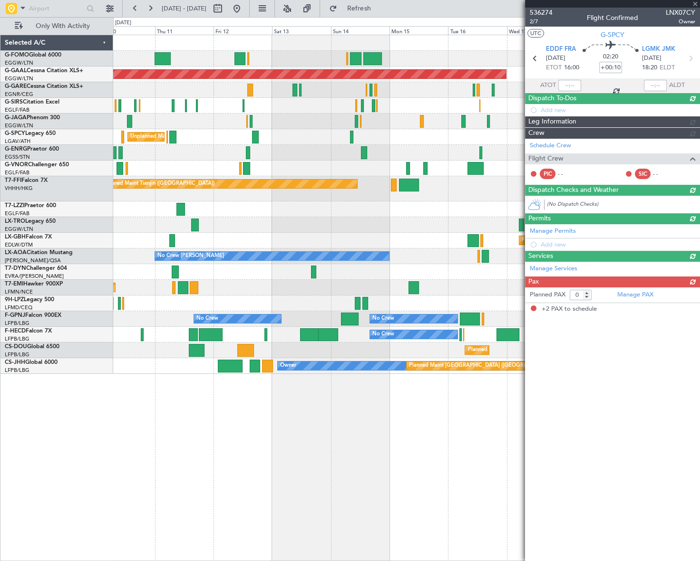
type input "2"
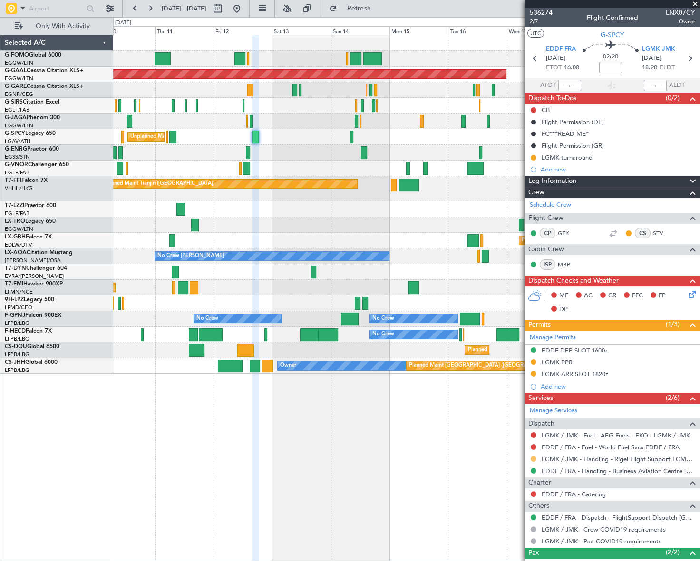
click at [532, 457] on button at bounding box center [533, 459] width 6 height 6
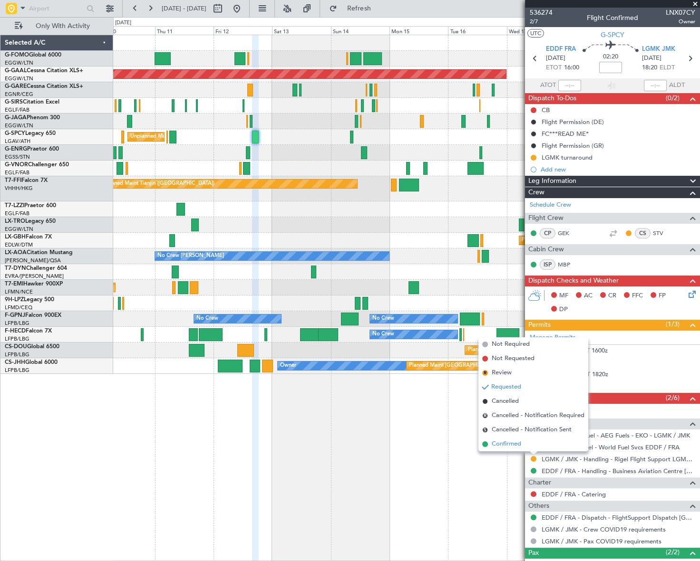
click at [510, 444] on span "Confirmed" at bounding box center [505, 445] width 29 height 10
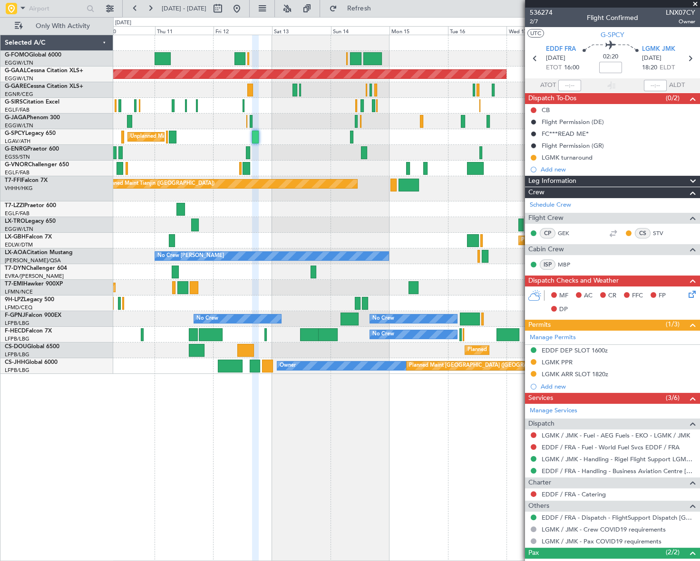
click at [561, 361] on div "LGMK PPR" at bounding box center [556, 362] width 31 height 8
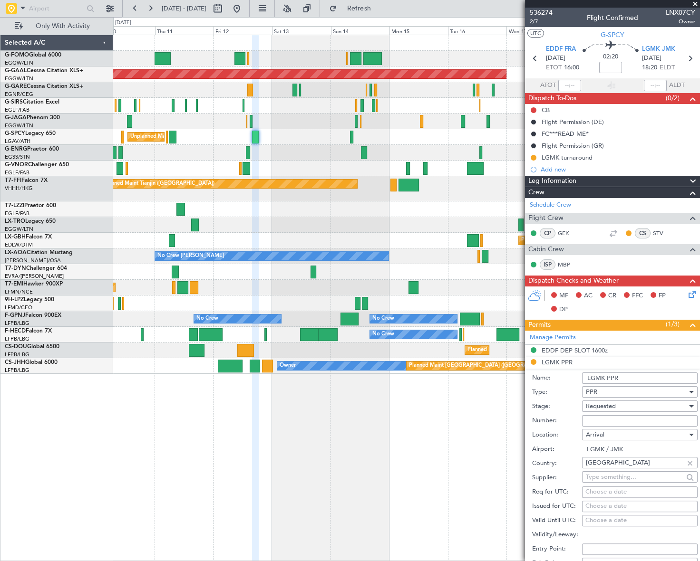
click at [603, 421] on input "Number:" at bounding box center [639, 420] width 115 height 11
paste input "PPR LGMK02466070925/1209251835/1209251915"
type input "PPR LGMK02466070925/1209251835/1209251915"
click at [608, 408] on span "Requested" at bounding box center [601, 406] width 30 height 9
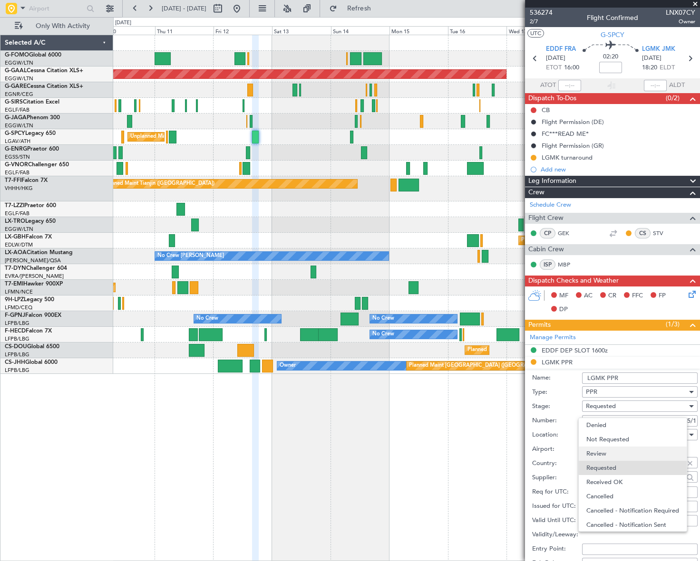
scroll to position [4, 0]
click at [609, 472] on span "Received OK" at bounding box center [636, 478] width 101 height 14
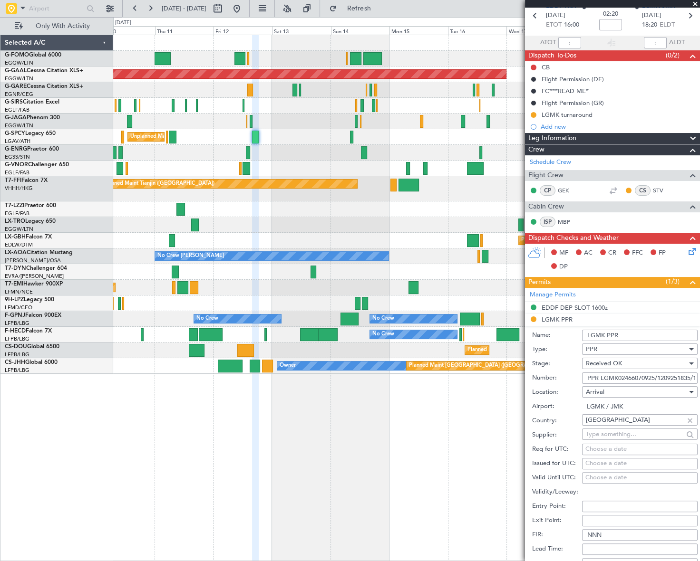
scroll to position [129, 0]
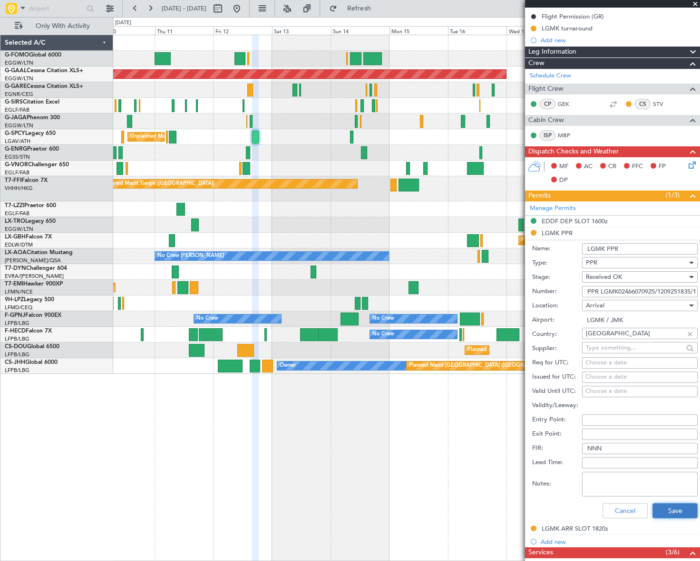
click at [663, 504] on button "Save" at bounding box center [674, 510] width 45 height 15
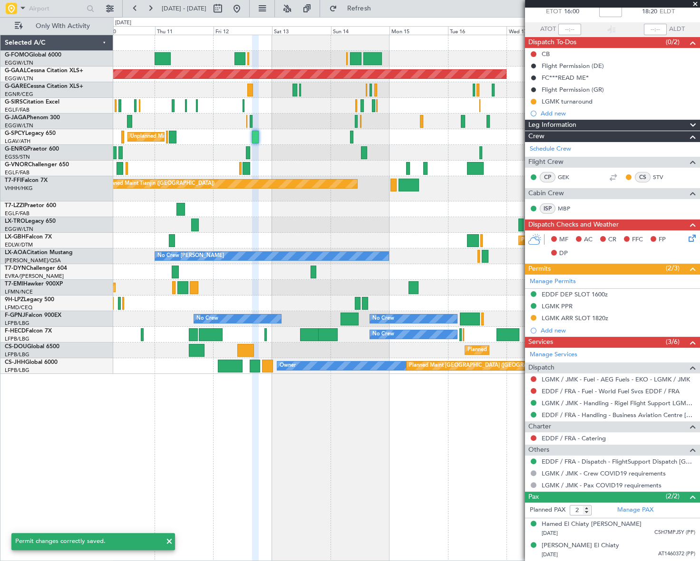
scroll to position [55, 0]
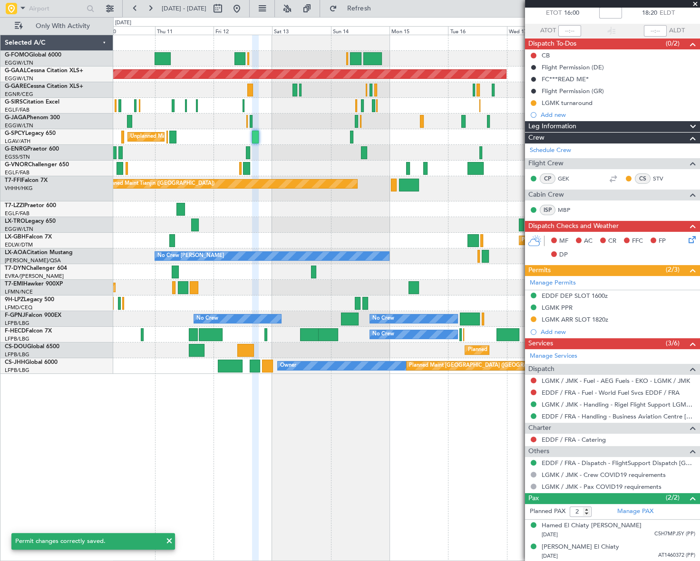
click at [576, 321] on div "LGMK ARR SLOT 1820z" at bounding box center [574, 320] width 67 height 8
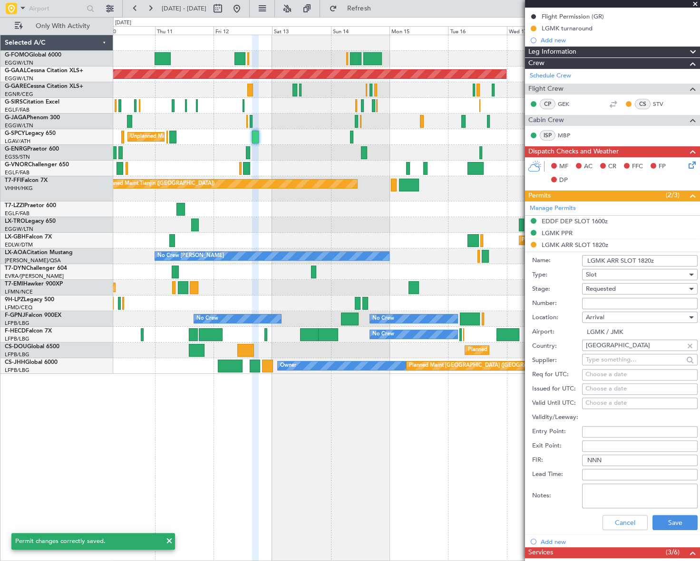
click at [596, 301] on input "Number:" at bounding box center [639, 303] width 115 height 11
paste input "LGMKARIG120200"
type input "LGMKARIG120200"
click at [605, 290] on span "Requested" at bounding box center [601, 289] width 30 height 9
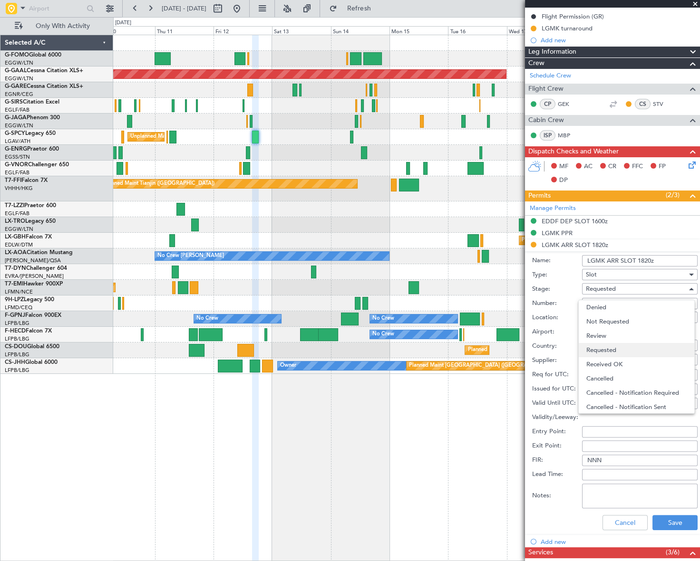
scroll to position [4, 0]
click at [615, 361] on span "Received OK" at bounding box center [636, 361] width 101 height 14
click at [651, 258] on input "LGMK ARR SLOT 1820z" at bounding box center [639, 260] width 115 height 11
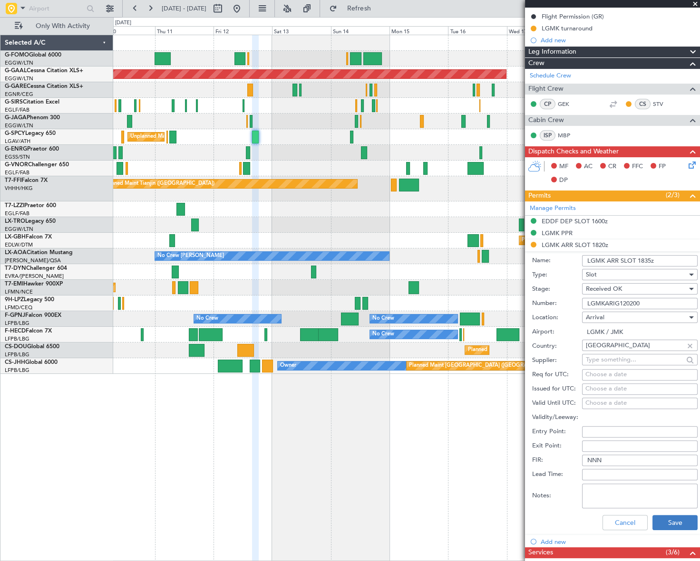
type input "LGMK ARR SLOT 1835z"
click at [680, 521] on button "Save" at bounding box center [674, 522] width 45 height 15
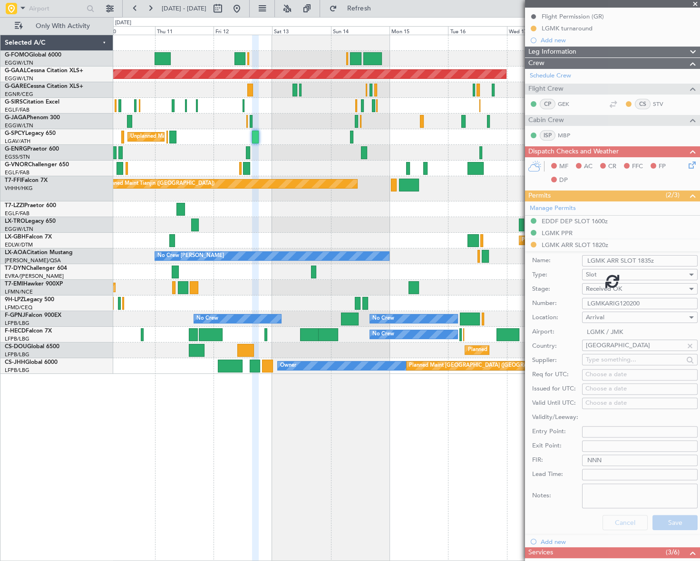
scroll to position [55, 0]
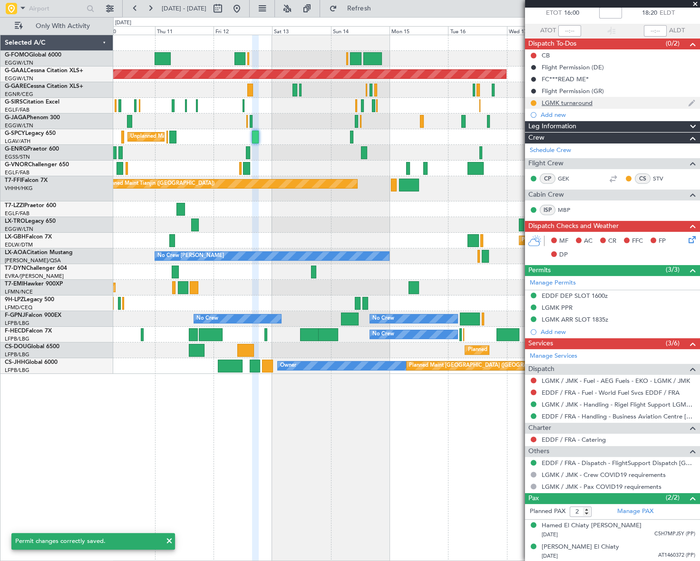
click at [577, 103] on div "LGMK turnaround" at bounding box center [566, 103] width 51 height 8
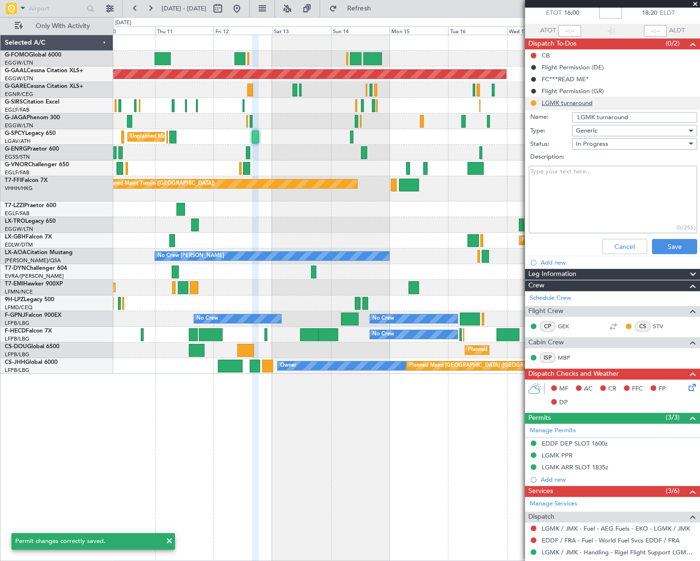
scroll to position [129, 0]
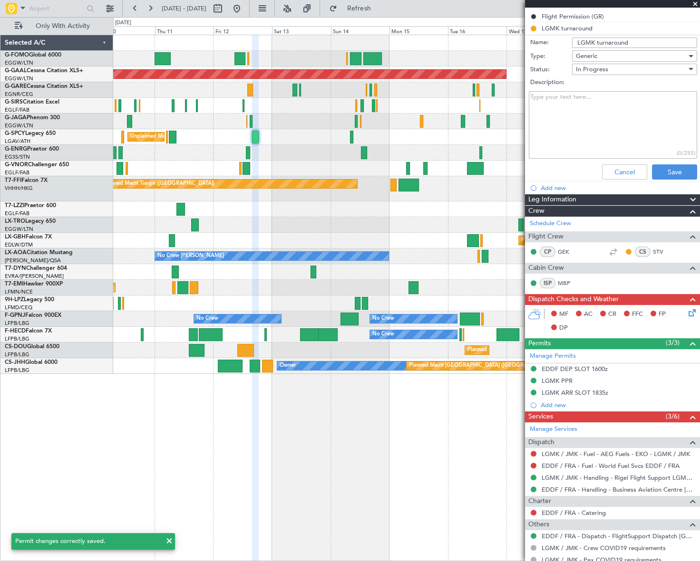
click at [599, 53] on div "Generic" at bounding box center [631, 56] width 111 height 14
click at [613, 54] on div at bounding box center [350, 280] width 700 height 561
click at [618, 65] on div "In Progress" at bounding box center [631, 69] width 111 height 14
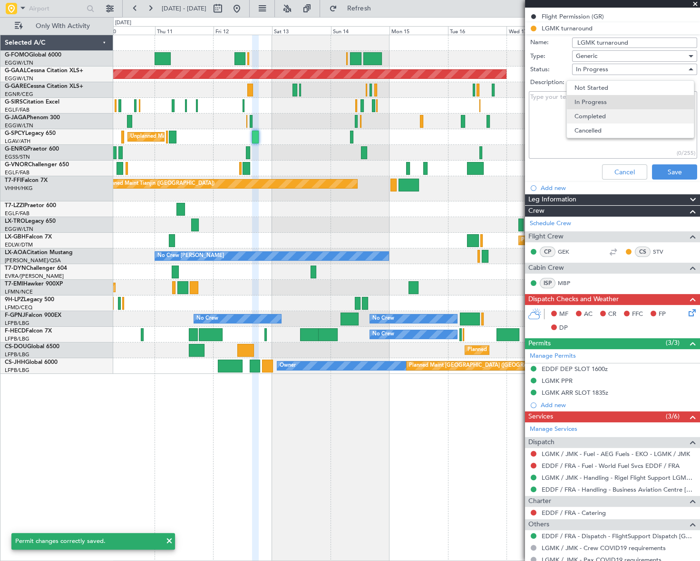
click at [601, 120] on span "Completed" at bounding box center [630, 116] width 112 height 14
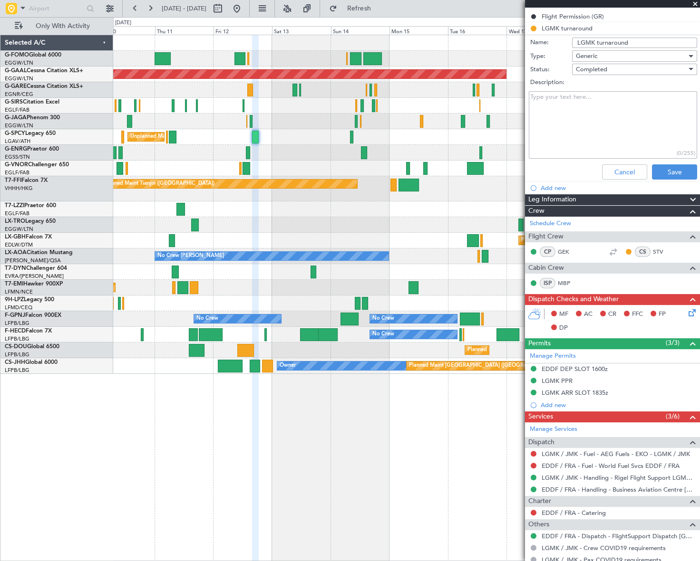
click at [580, 104] on textarea "Description:" at bounding box center [613, 125] width 168 height 68
click at [553, 104] on textarea "Description:" at bounding box center [613, 125] width 168 height 68
paste textarea "12Sep 1835/1915Z +/-15min slot tolerance PPR LGMK02466070925/1209251835/1209251…"
drag, startPoint x: 607, startPoint y: 114, endPoint x: 552, endPoint y: 118, distance: 55.3
click at [552, 118] on textarea "12Sep 1835/1915Z +/-15min slot tolerance PPR LGMK02466070925/1209251835/1209251…" at bounding box center [613, 125] width 168 height 68
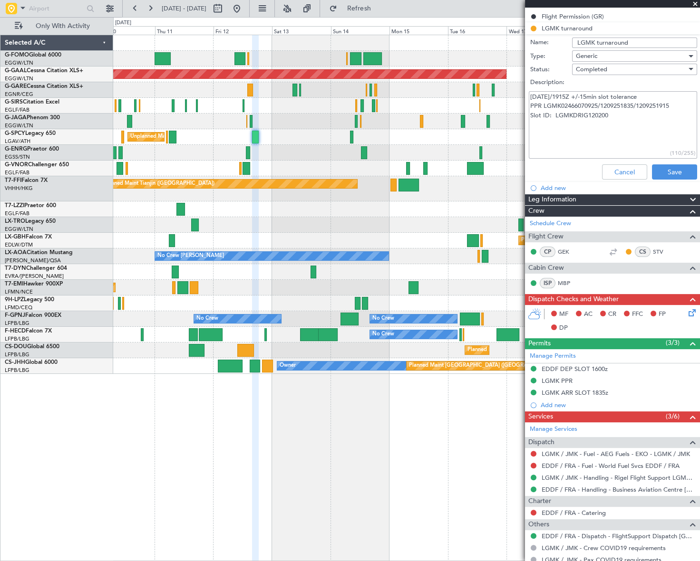
click at [560, 96] on textarea "12Sep 1835/1915Z +/-15min slot tolerance PPR LGMK02466070925/1209251835/1209251…" at bounding box center [613, 125] width 168 height 68
click at [556, 95] on textarea "12Sep /1915Z +/-15min slot tolerance PPR LGMK02466070925/1209251835/1209251915 …" at bounding box center [613, 125] width 168 height 68
type textarea "12Sep 1915Z +/-15min slot tolerance PPR LGMK02466070925/1209251835/1209251915 S…"
click at [669, 172] on button "Save" at bounding box center [674, 171] width 45 height 15
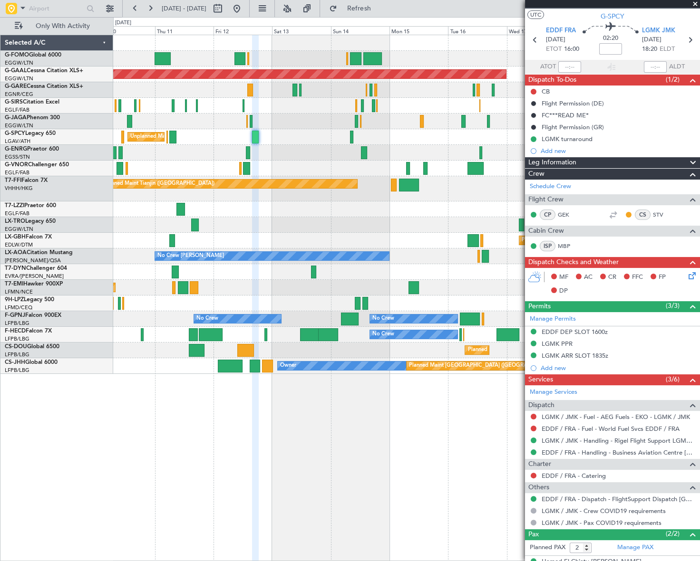
scroll to position [0, 0]
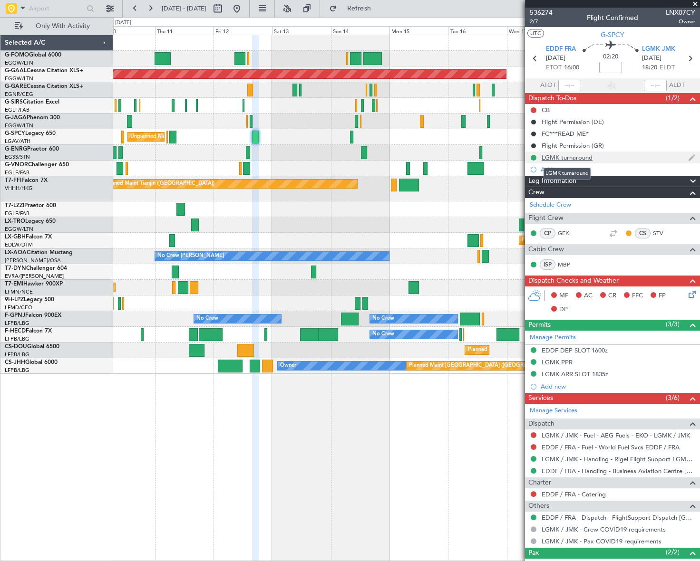
click at [573, 156] on div "LGMK turnaround" at bounding box center [566, 158] width 51 height 8
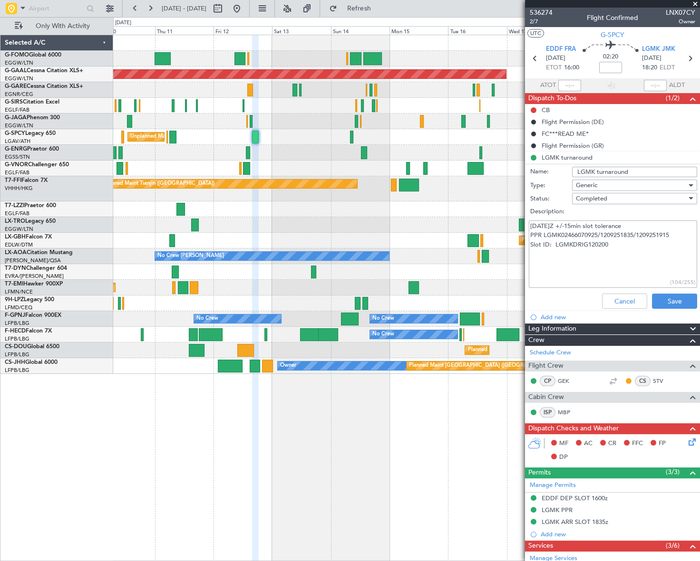
click at [649, 172] on input "LGMK turnaround" at bounding box center [634, 172] width 125 height 10
click at [605, 171] on input "LGMK turnaround 1915z" at bounding box center [634, 172] width 125 height 10
click at [627, 170] on input "LGMK turnaround 1915z" at bounding box center [634, 172] width 125 height 10
click at [628, 172] on input "LGMK turnaround 1915z" at bounding box center [634, 172] width 125 height 10
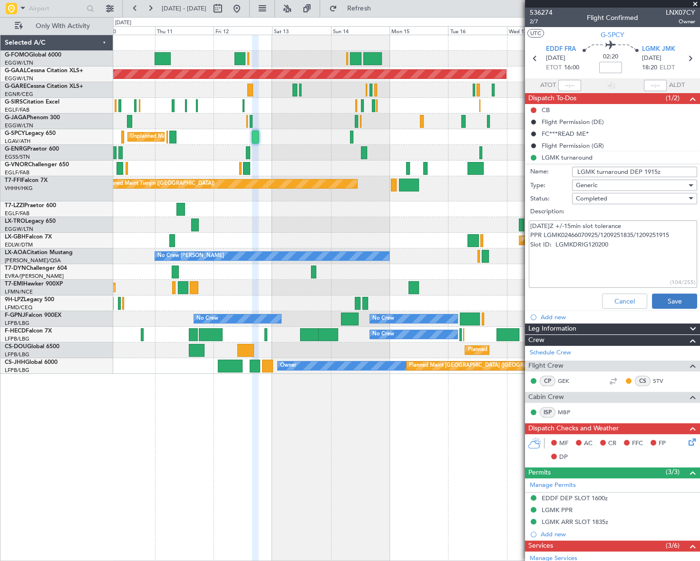
type input "LGMK turnaround DEP 1915z"
click at [676, 301] on button "Save" at bounding box center [674, 301] width 45 height 15
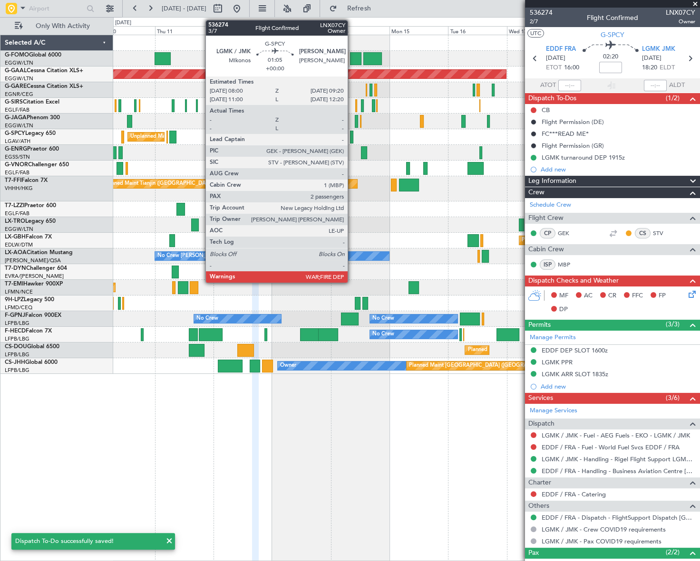
click at [351, 135] on div at bounding box center [351, 137] width 3 height 13
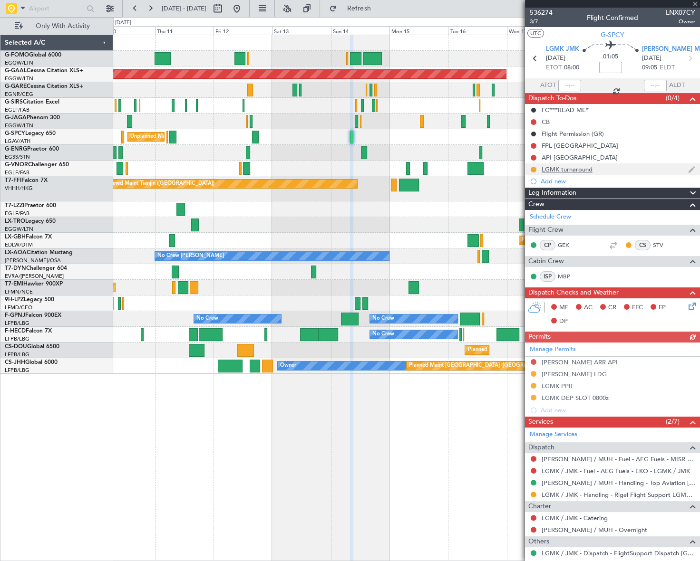
click at [576, 169] on div "LGMK turnaround" at bounding box center [566, 169] width 51 height 8
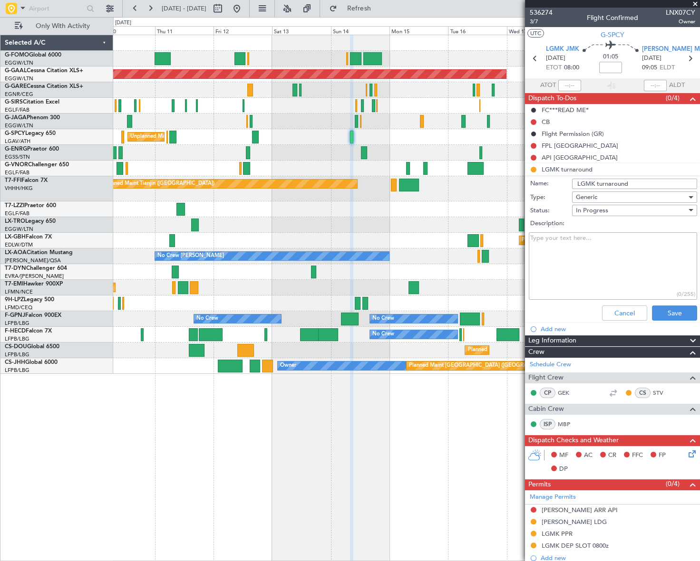
click at [576, 239] on textarea "Description:" at bounding box center [613, 266] width 168 height 68
paste textarea "14Sep 0720/080Z +/-15min slot tolerance PPR LGMK02468070925/1409250720/14092508…"
type textarea "14Sep 0720/080Z +/-15min slot tolerance PPR LGMK02468070925/1409250720/14092508…"
click at [573, 181] on input "LGMK turnaround" at bounding box center [634, 184] width 125 height 10
click at [627, 183] on input "LGMK turnaround" at bounding box center [634, 184] width 125 height 10
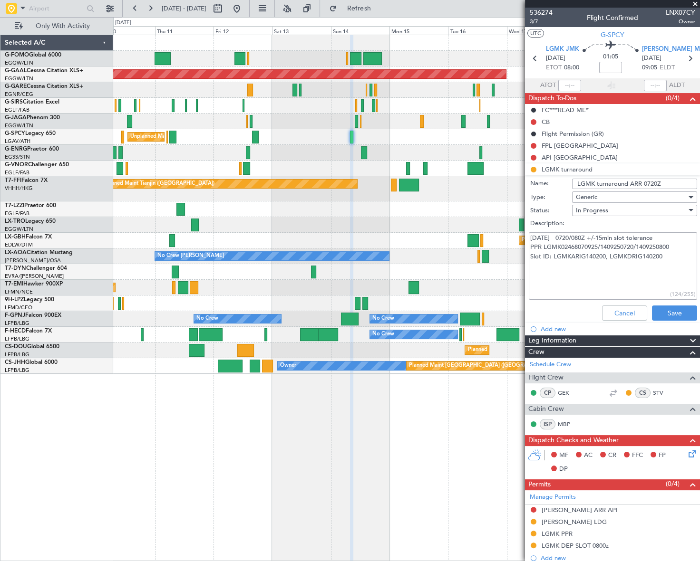
type input "LGMK turnaround ARR 0720Z"
click at [558, 238] on textarea "14Sep 0720/080Z +/-15min slot tolerance PPR LGMK02468070925/1409250720/14092508…" at bounding box center [613, 266] width 168 height 68
click at [567, 256] on textarea "14Sep /080Z +/-15min slot tolerance PPR LGMK02468070925/1409250720/1409250800 S…" at bounding box center [613, 266] width 168 height 68
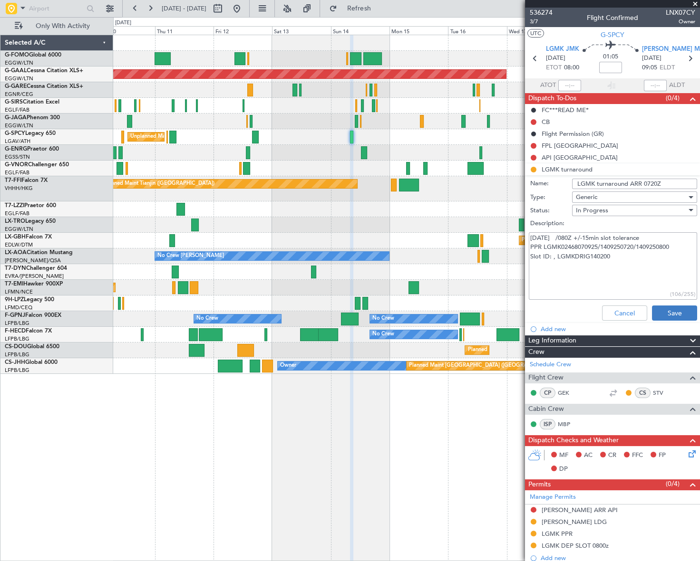
type textarea "14Sep /080Z +/-15min slot tolerance PPR LGMK02468070925/1409250720/1409250800 S…"
click at [663, 311] on button "Save" at bounding box center [674, 313] width 45 height 15
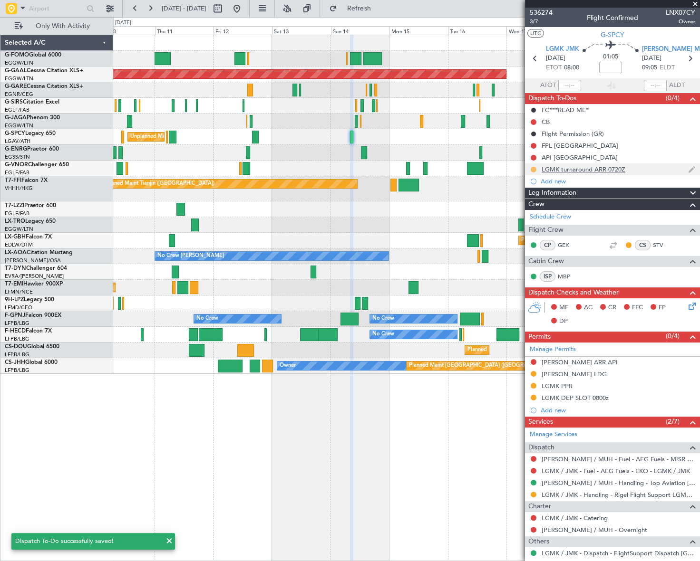
click at [532, 170] on button at bounding box center [533, 170] width 6 height 6
click at [529, 211] on span "Completed" at bounding box center [536, 212] width 31 height 10
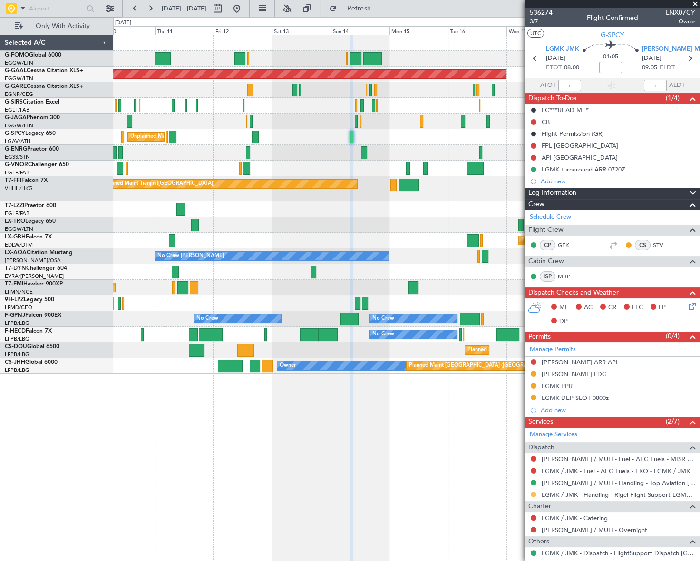
click at [533, 492] on button at bounding box center [533, 495] width 6 height 6
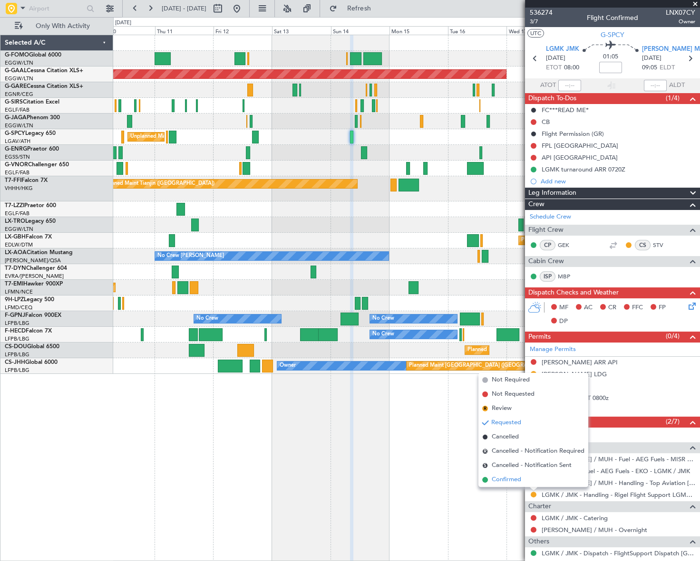
click at [513, 477] on span "Confirmed" at bounding box center [505, 480] width 29 height 10
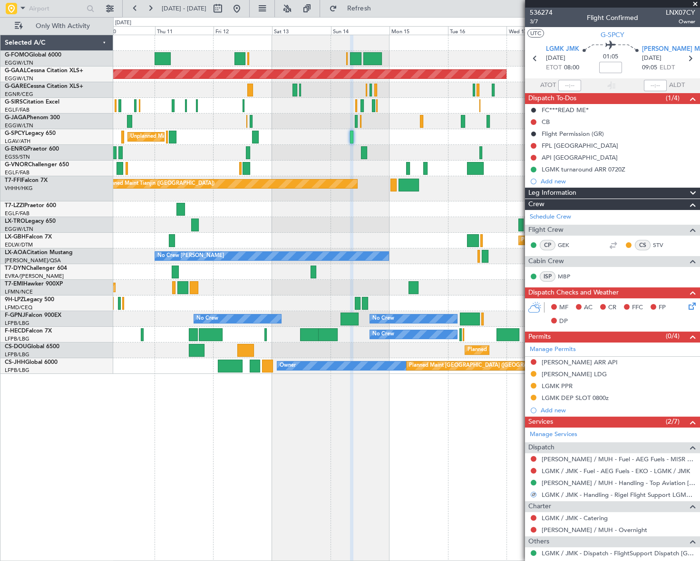
click at [565, 387] on div "LGMK PPR" at bounding box center [556, 386] width 31 height 8
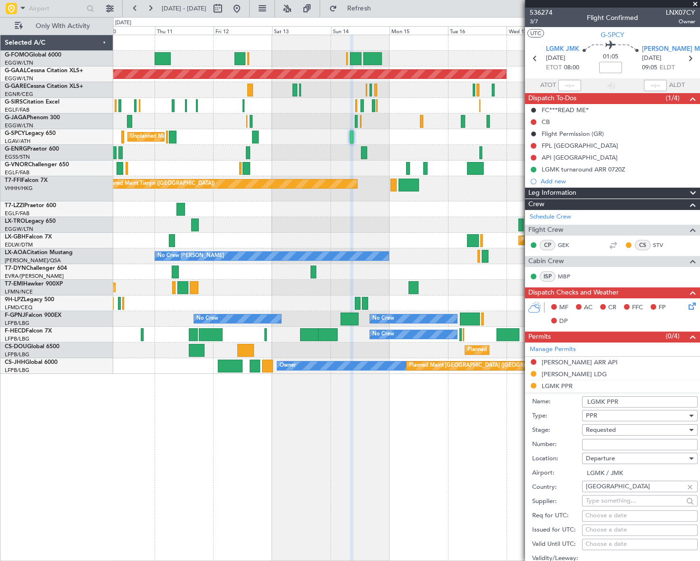
click at [601, 442] on input "Number:" at bounding box center [639, 444] width 115 height 11
paste input "PPR LGMK02468070925/1409250720/1409250800"
type input "PPR LGMK02468070925/1409250720/1409250800"
click at [613, 427] on span "Requested" at bounding box center [601, 430] width 30 height 9
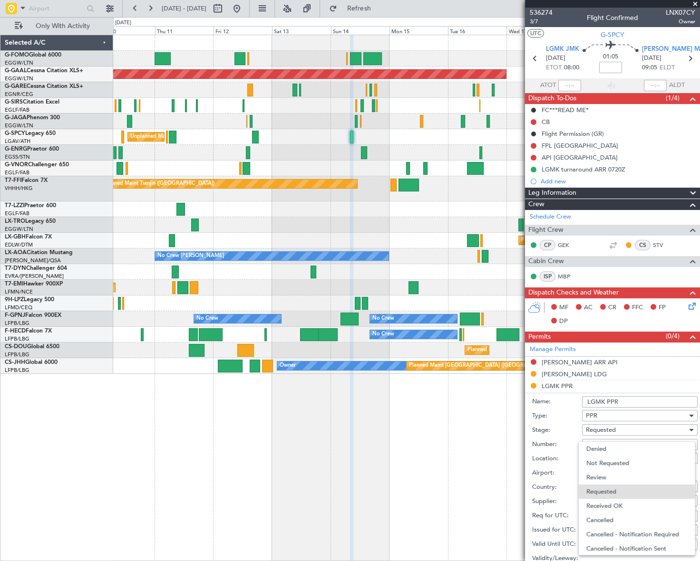
scroll to position [4, 0]
click at [609, 501] on span "Received OK" at bounding box center [636, 502] width 101 height 14
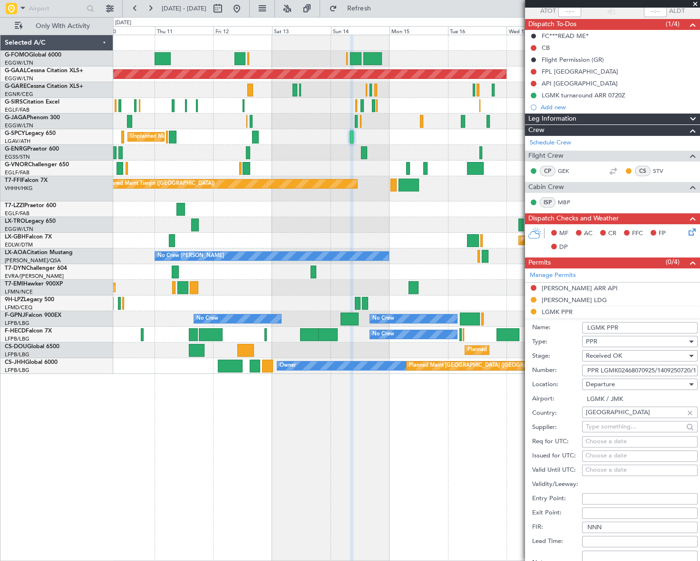
scroll to position [129, 0]
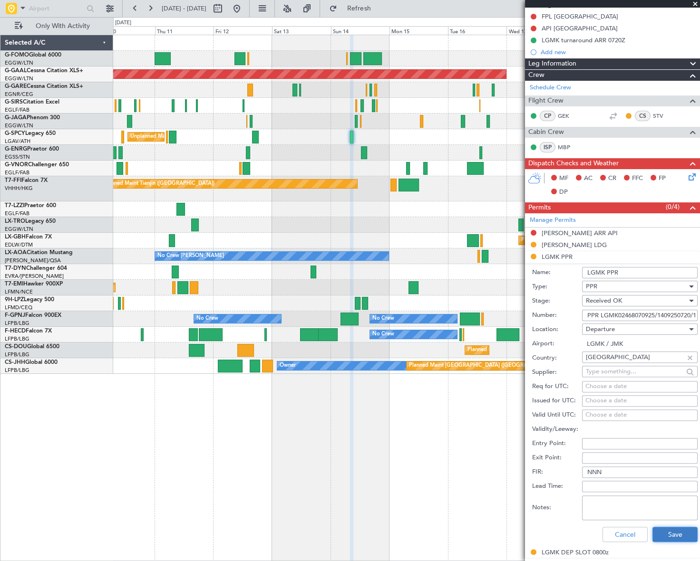
click at [673, 533] on button "Save" at bounding box center [674, 534] width 45 height 15
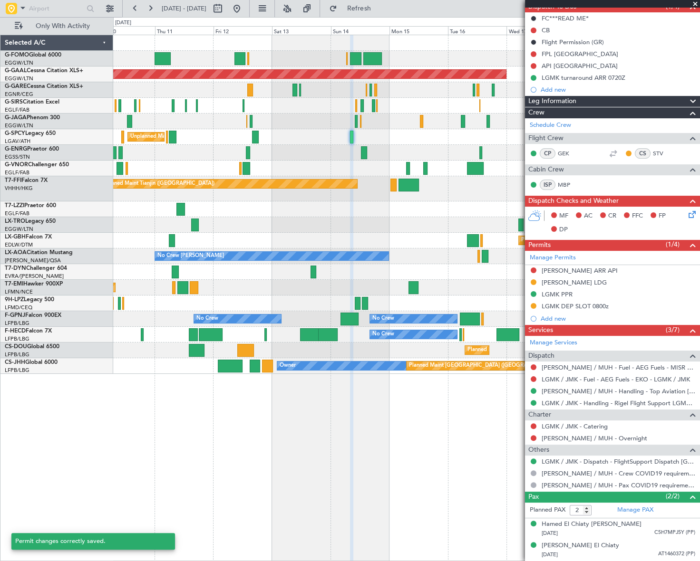
scroll to position [90, 0]
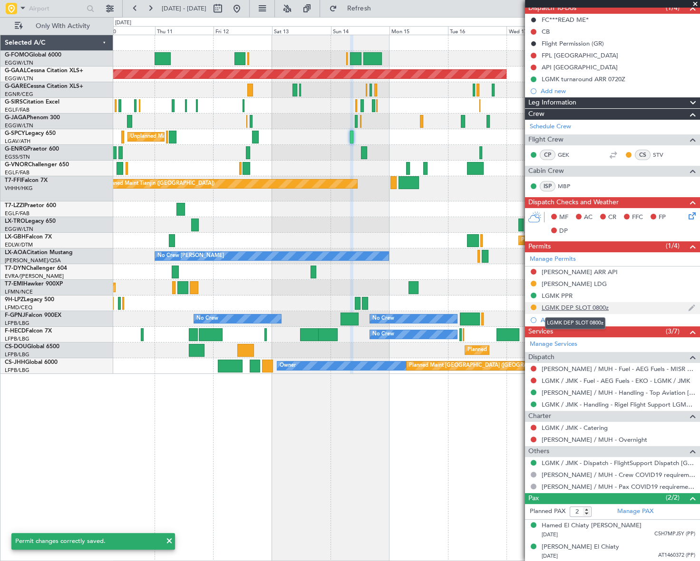
click at [567, 309] on div "LGMK DEP SLOT 0800z" at bounding box center [574, 308] width 67 height 8
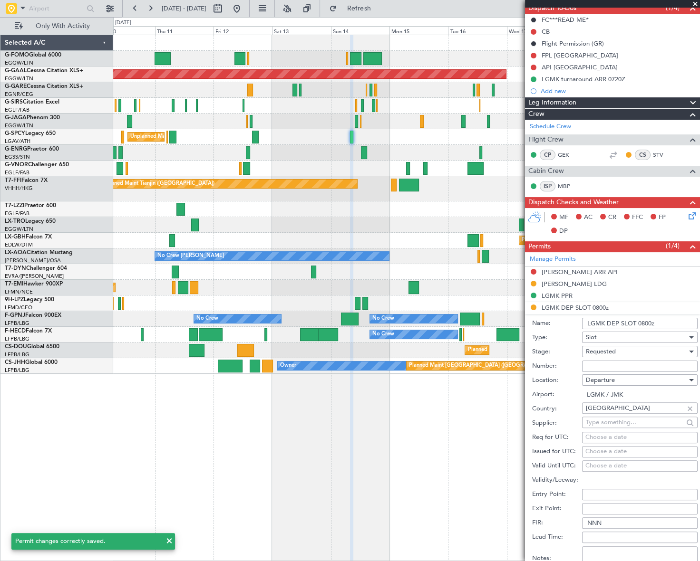
scroll to position [129, 0]
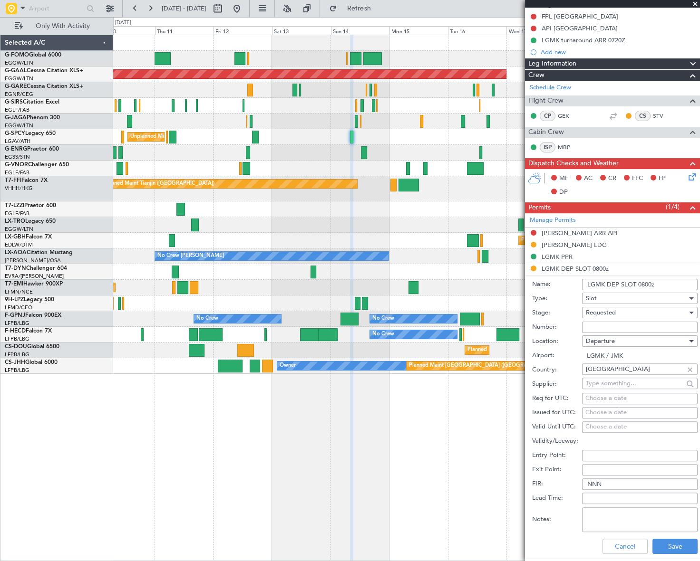
click at [594, 329] on input "Number:" at bounding box center [639, 327] width 115 height 11
paste input "LGMKARIG140200"
type input "LGMKARIG140200"
click at [610, 311] on span "Requested" at bounding box center [601, 312] width 30 height 9
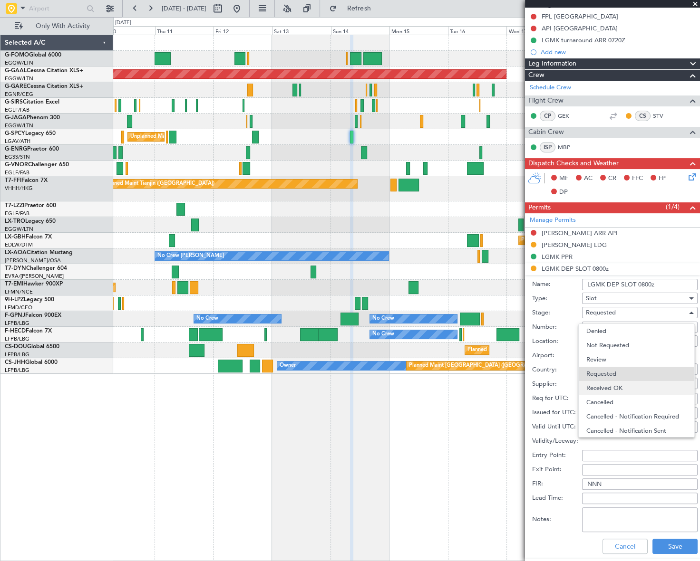
scroll to position [4, 0]
click at [607, 384] on span "Received OK" at bounding box center [636, 384] width 101 height 14
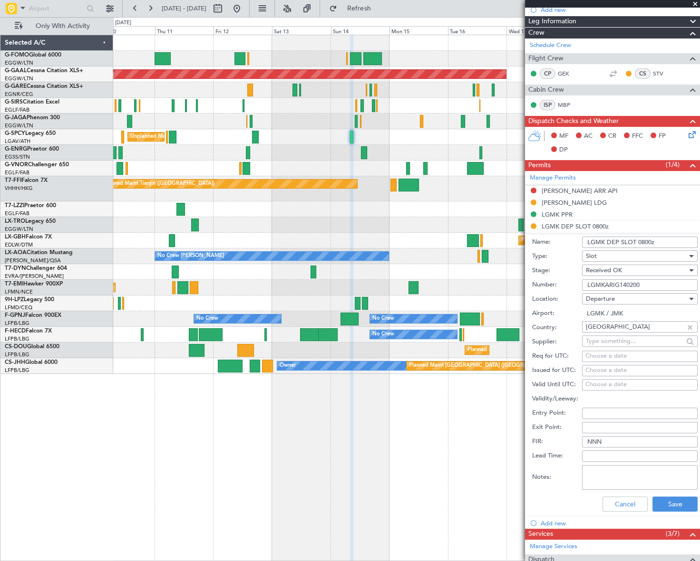
scroll to position [302, 0]
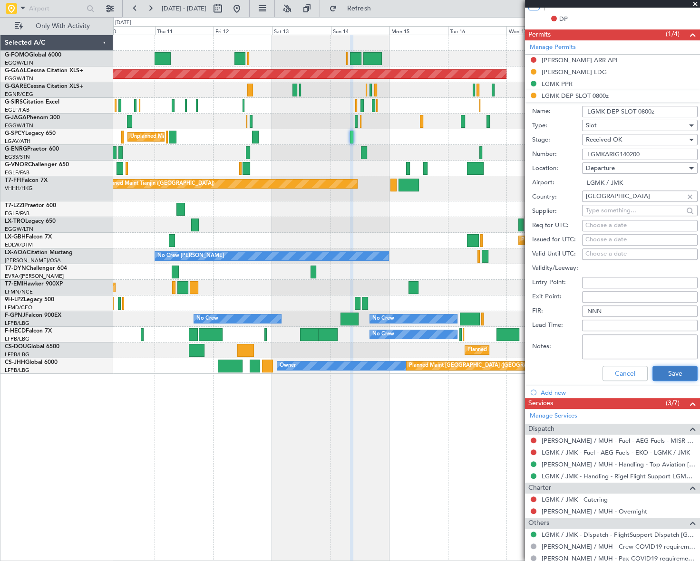
click at [672, 376] on button "Save" at bounding box center [674, 373] width 45 height 15
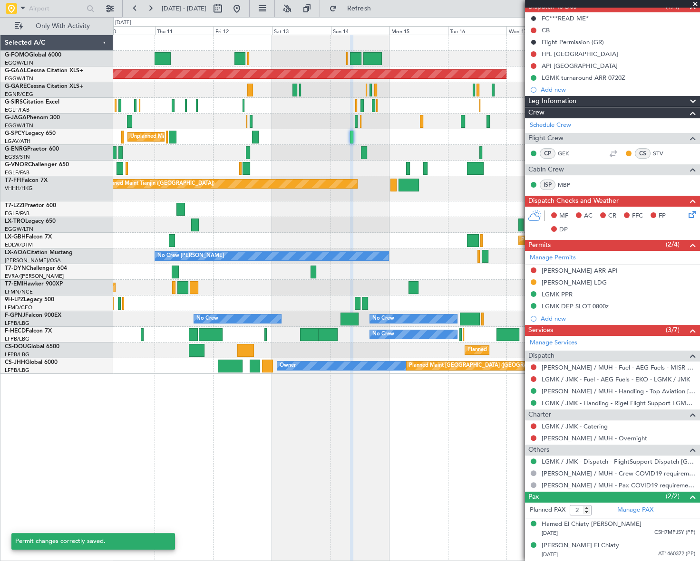
scroll to position [90, 0]
